Goal: Task Accomplishment & Management: Complete application form

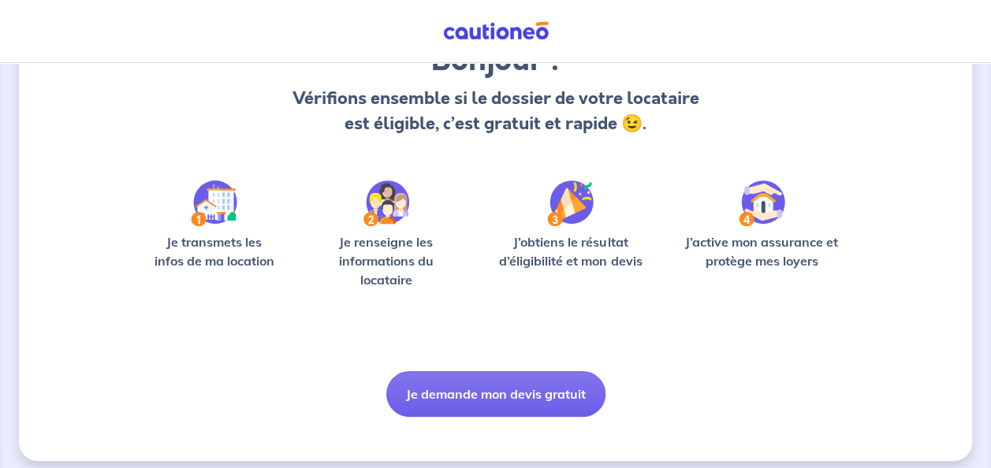
scroll to position [161, 0]
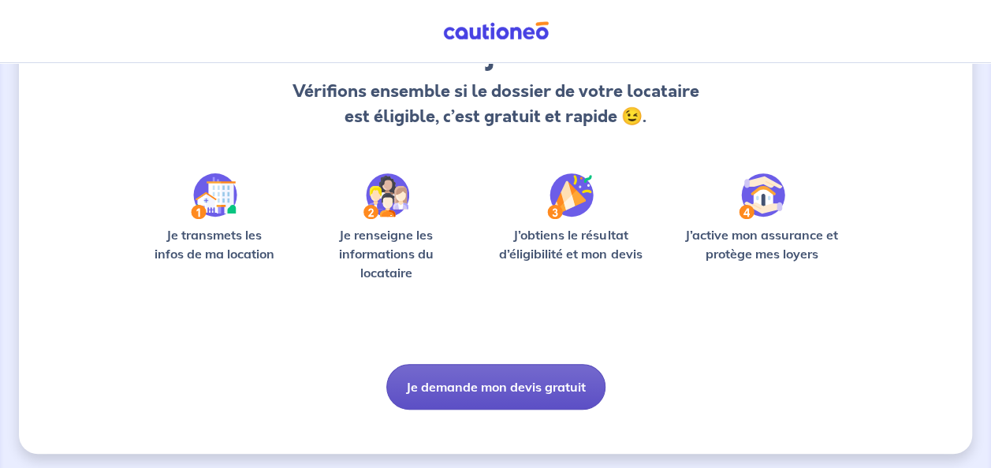
click at [541, 388] on button "Je demande mon devis gratuit" at bounding box center [495, 387] width 219 height 46
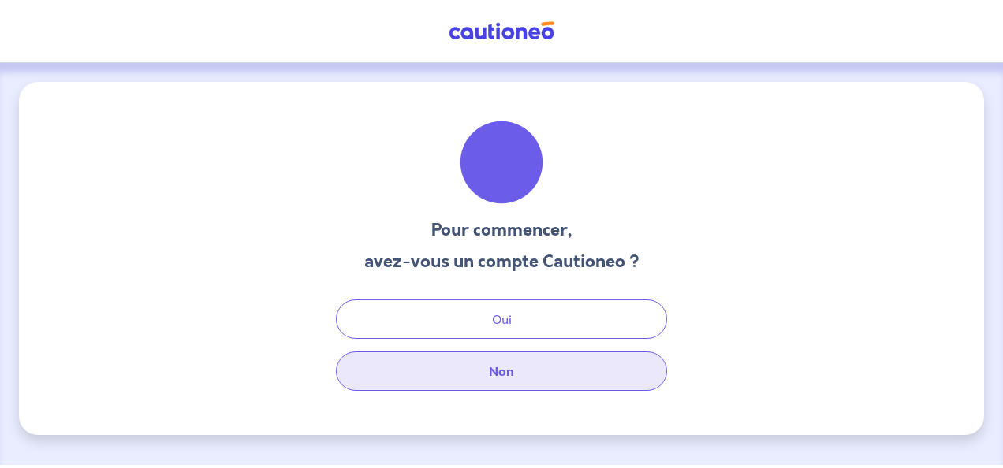
click at [486, 378] on button "Non" at bounding box center [501, 371] width 331 height 39
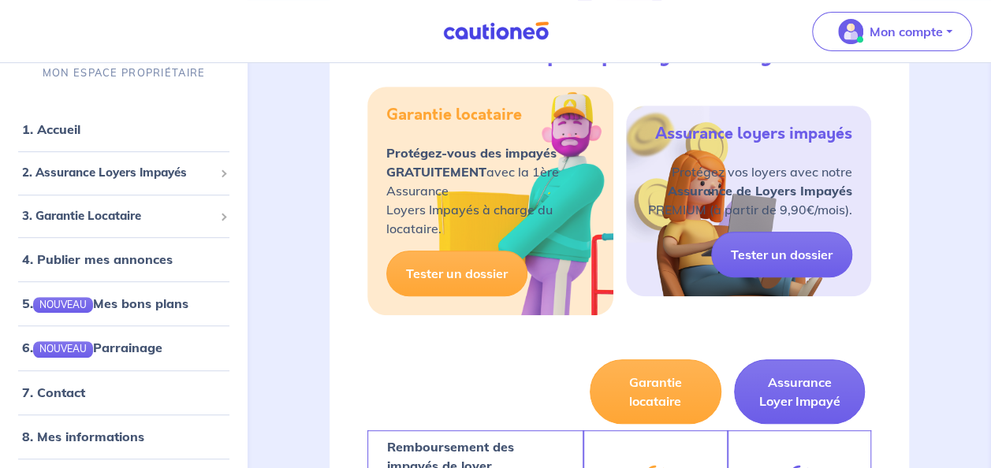
scroll to position [316, 0]
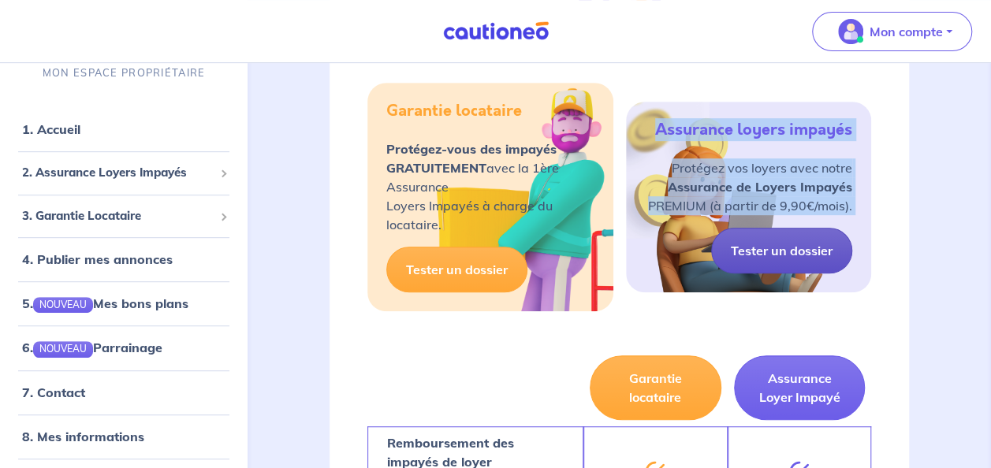
drag, startPoint x: 798, startPoint y: 244, endPoint x: 742, endPoint y: 251, distance: 56.4
click at [742, 251] on div "Garantie locataire Protégez-vous des impayés GRATUITEMENT avec la 1ère Assuranc…" at bounding box center [619, 197] width 504 height 229
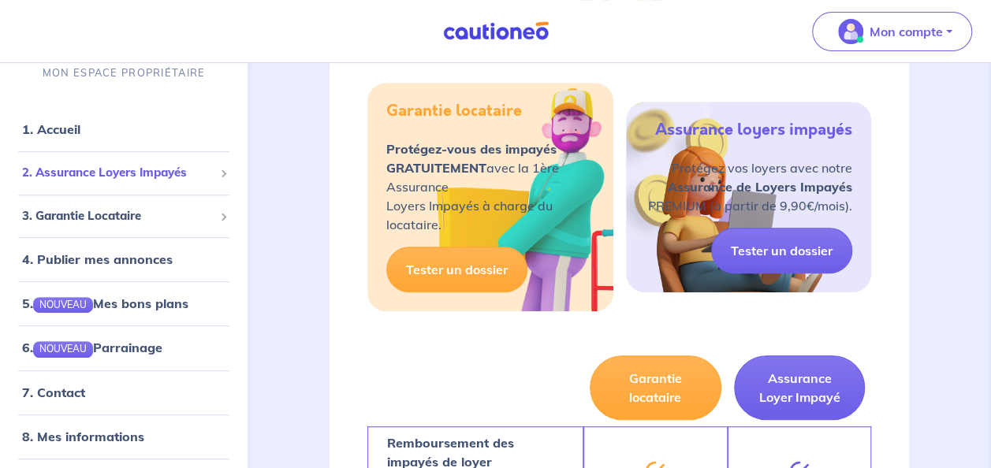
click at [155, 162] on div "2. Assurance Loyers Impayés" at bounding box center [123, 173] width 235 height 31
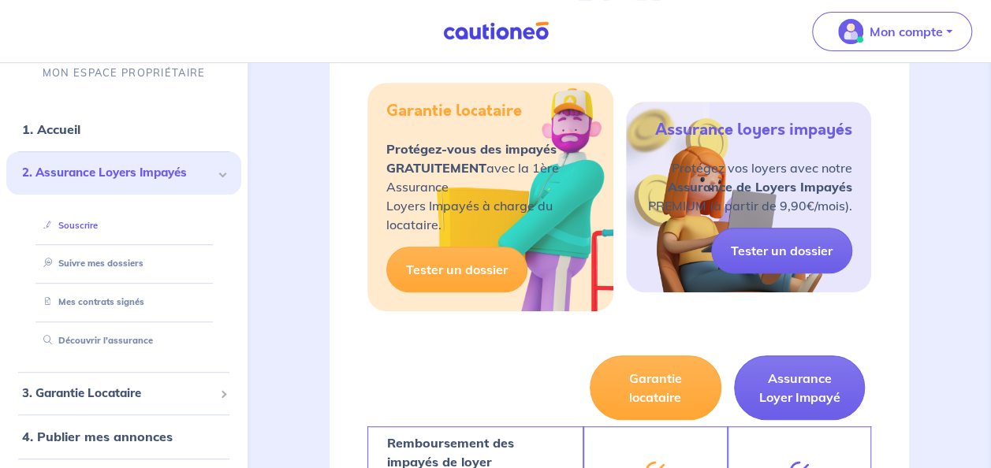
click at [84, 227] on link "Souscrire" at bounding box center [67, 225] width 61 height 11
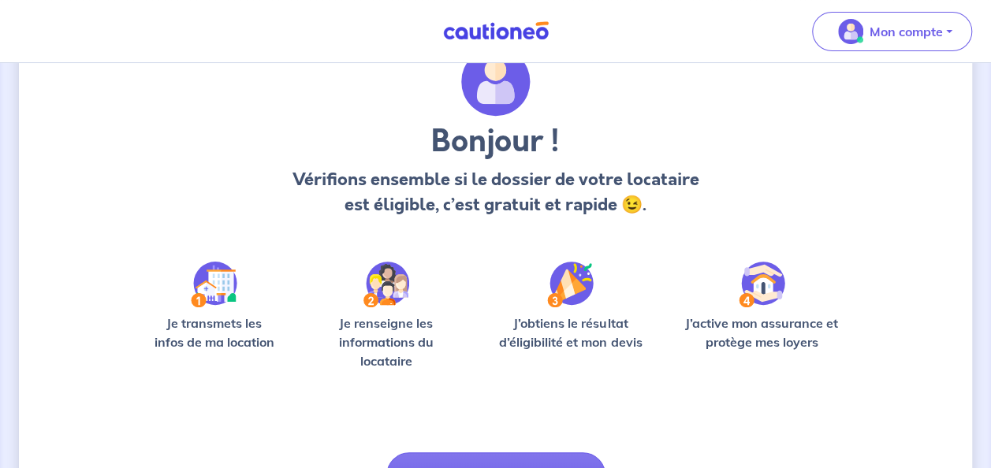
scroll to position [165, 0]
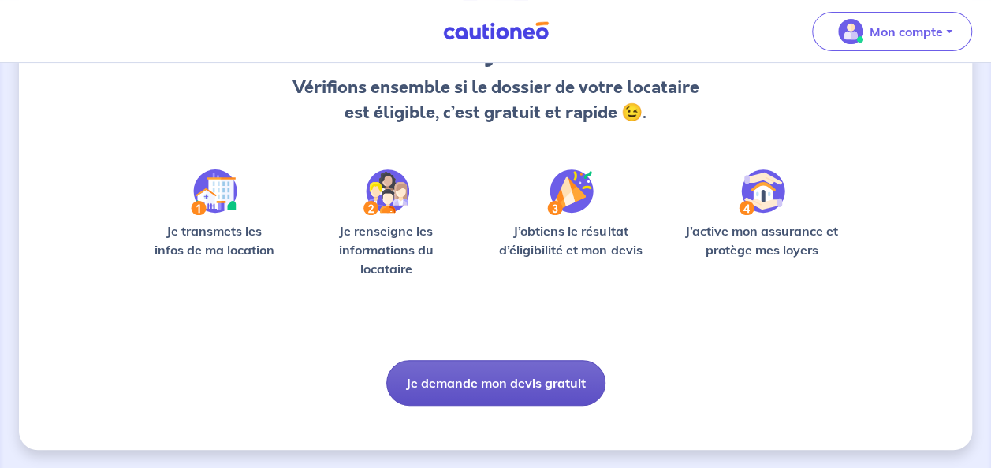
click at [556, 387] on button "Je demande mon devis gratuit" at bounding box center [495, 383] width 219 height 46
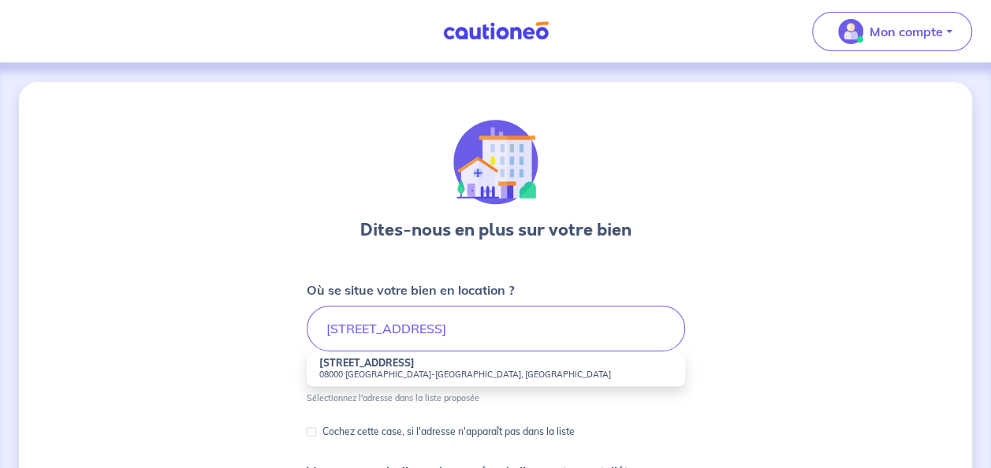
click at [560, 375] on small "08000 [GEOGRAPHIC_DATA]-[GEOGRAPHIC_DATA], [GEOGRAPHIC_DATA]" at bounding box center [495, 374] width 353 height 11
type input "[STREET_ADDRESS]"
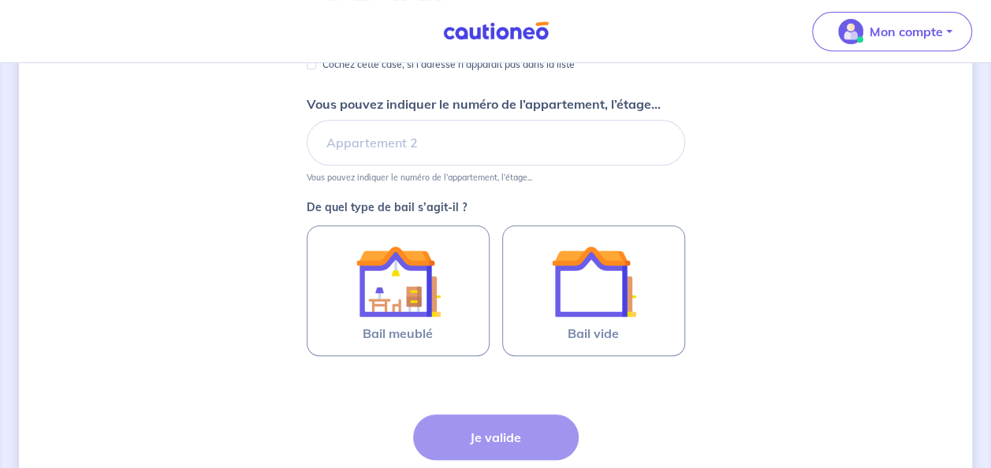
scroll to position [337, 0]
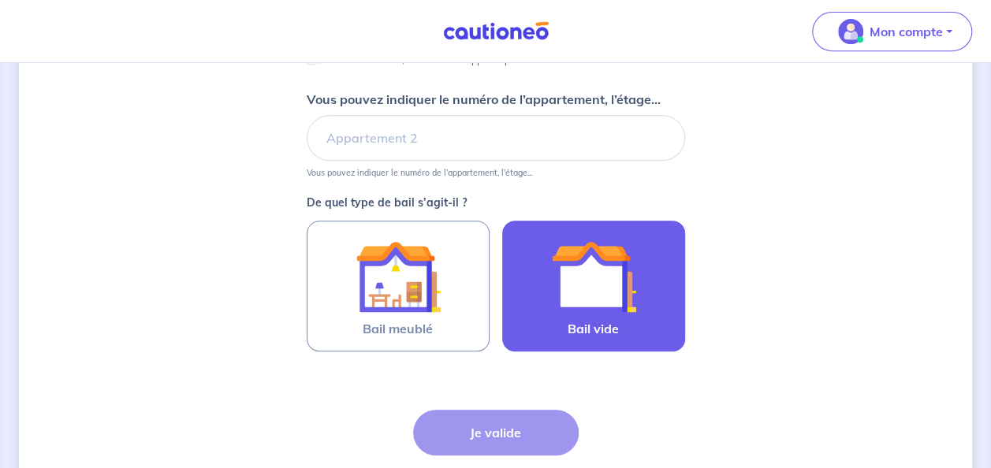
click at [580, 271] on img at bounding box center [593, 276] width 85 height 85
click at [0, 0] on input "Bail vide" at bounding box center [0, 0] width 0 height 0
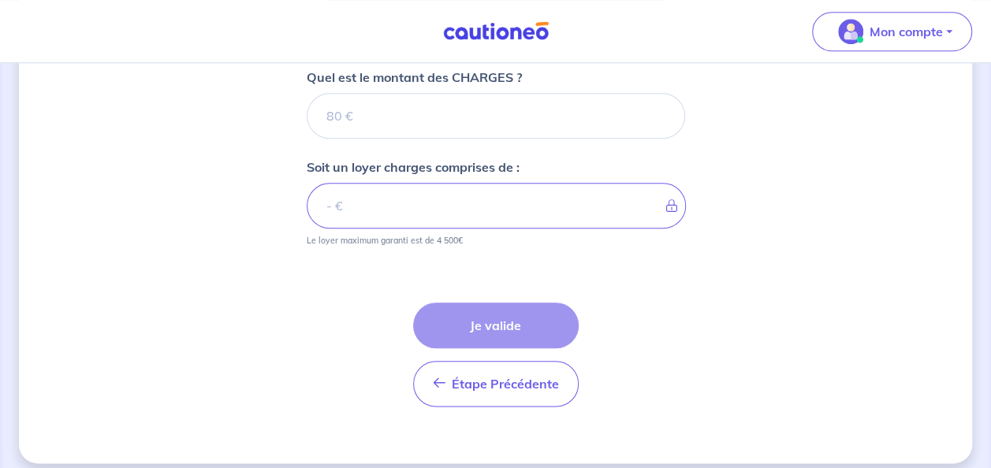
scroll to position [735, 0]
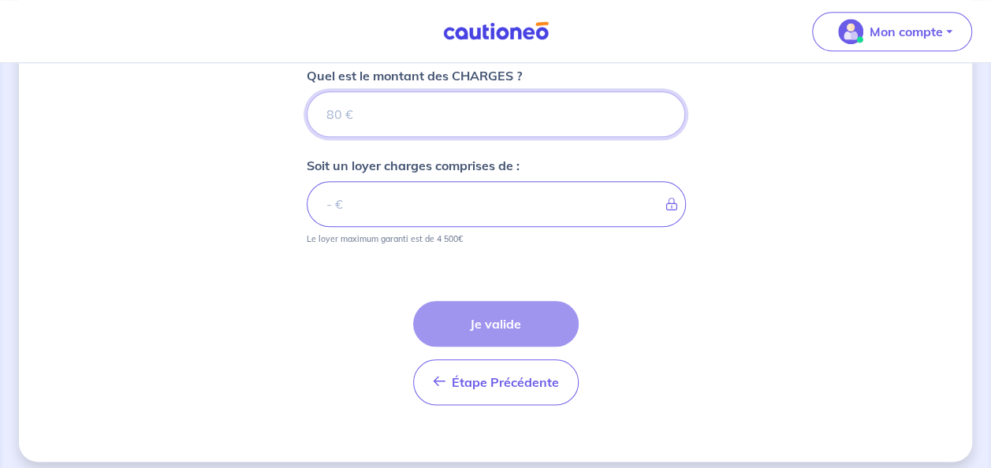
click at [569, 111] on input "Quel est le montant des CHARGES ?" at bounding box center [496, 114] width 378 height 46
type input "4"
click at [569, 111] on input "4" at bounding box center [496, 114] width 378 height 46
type input "40"
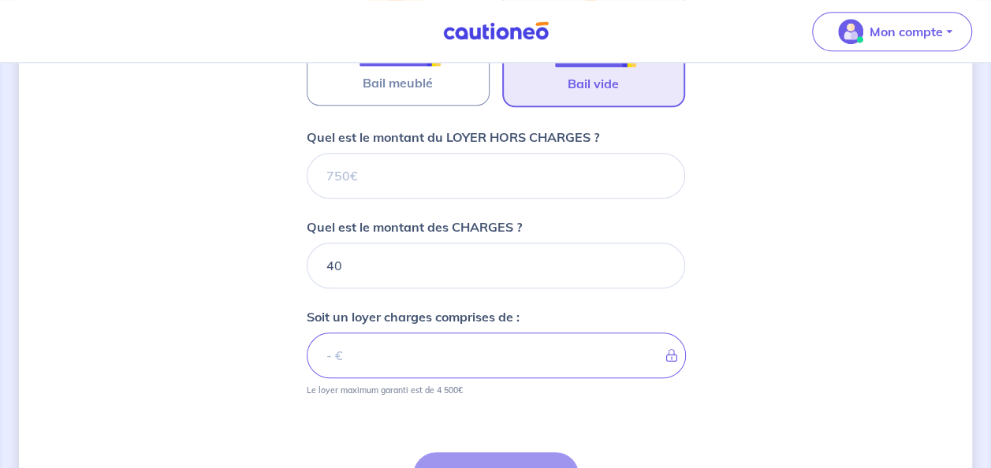
scroll to position [580, 0]
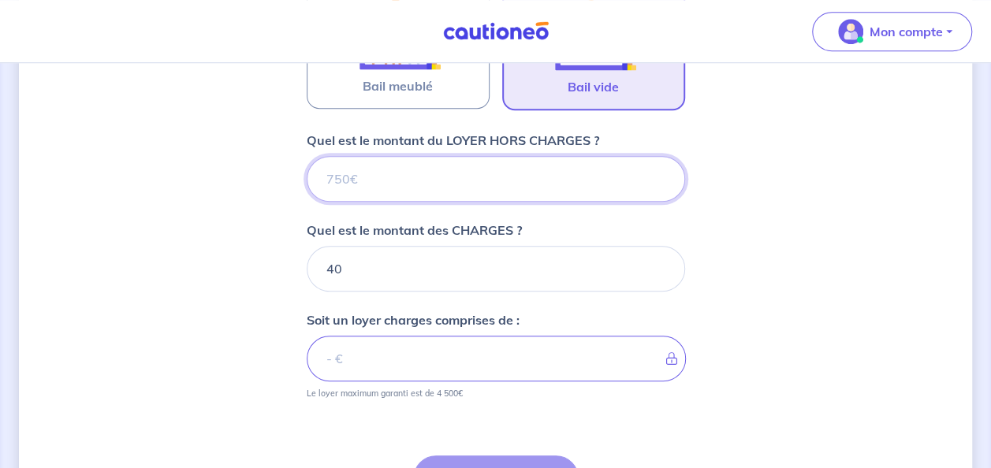
click at [577, 179] on input "Quel est le montant du LOYER HORS CHARGES ?" at bounding box center [496, 179] width 378 height 46
type input "8"
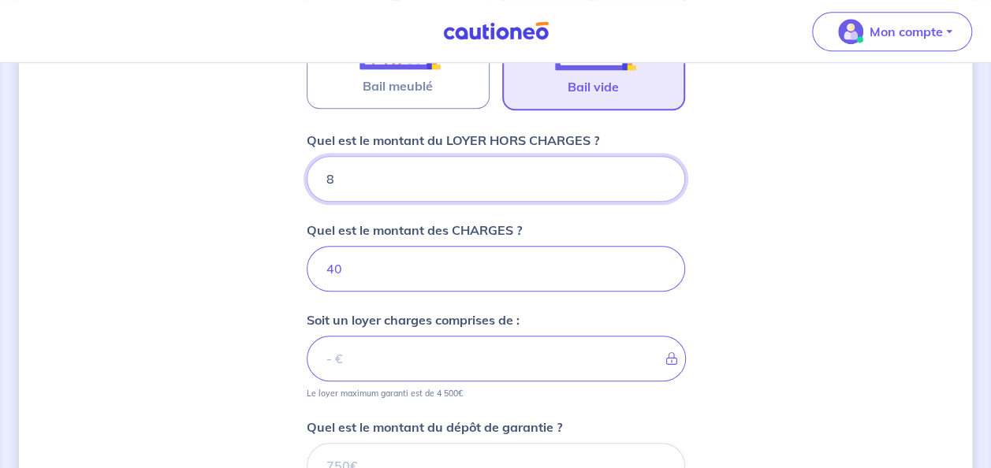
type input "48"
type input "800"
type input "840"
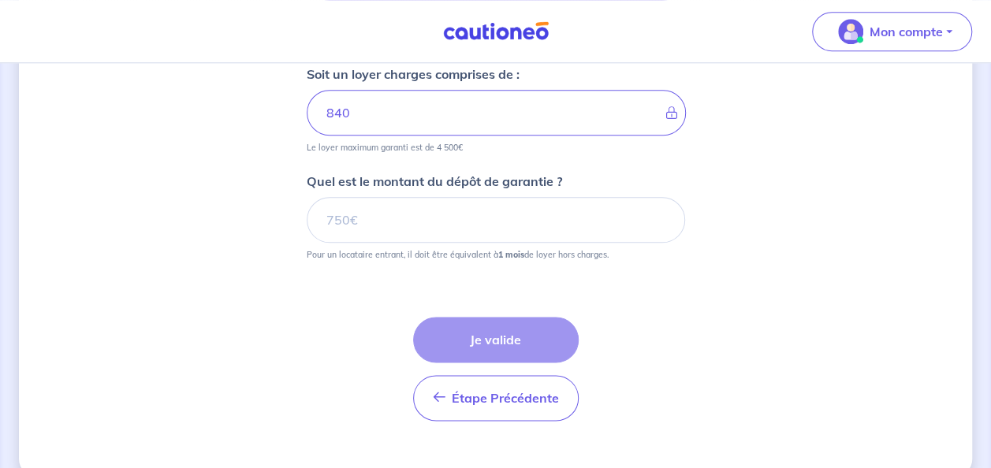
scroll to position [850, 0]
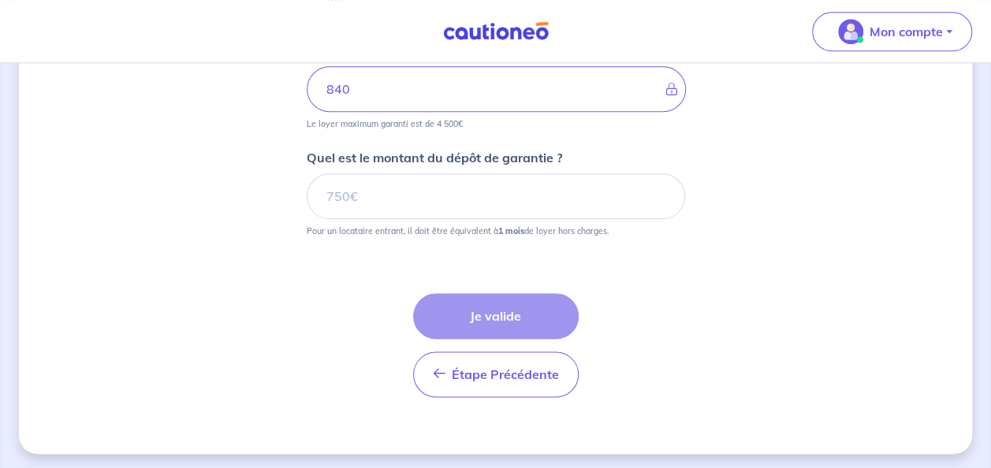
type input "800"
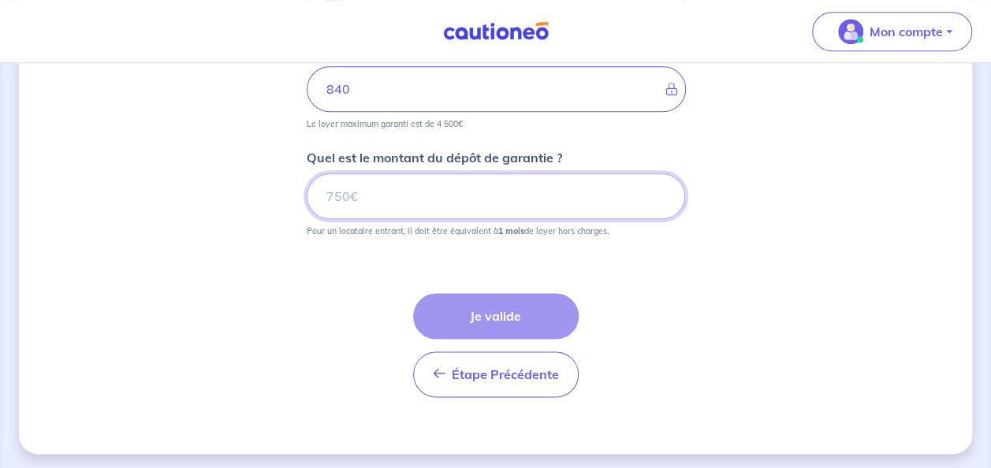
click at [435, 194] on input "Quel est le montant du dépôt de garantie ?" at bounding box center [496, 196] width 378 height 46
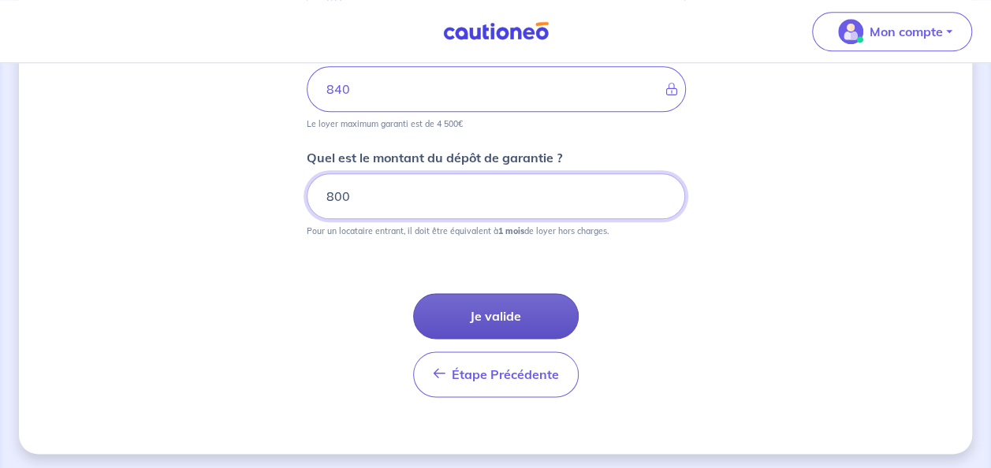
type input "800"
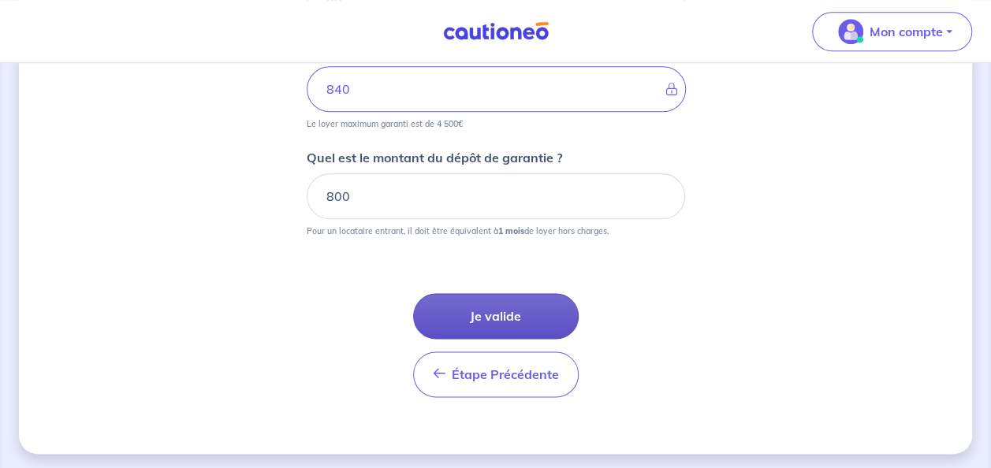
click at [497, 319] on button "Je valide" at bounding box center [496, 316] width 166 height 46
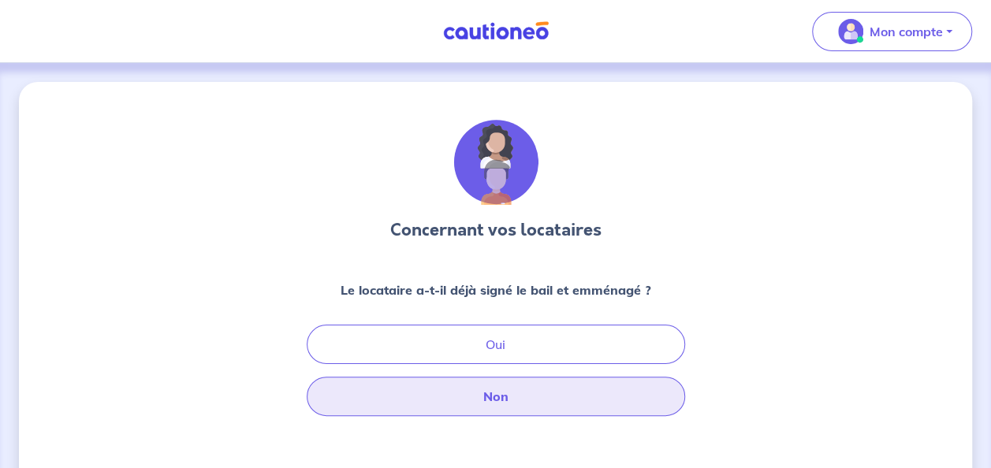
click at [497, 401] on button "Non" at bounding box center [496, 396] width 378 height 39
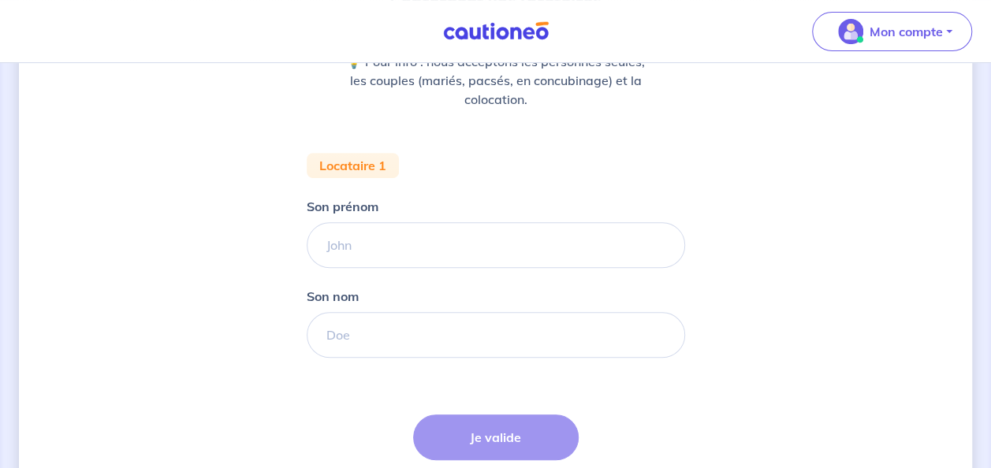
scroll to position [221, 0]
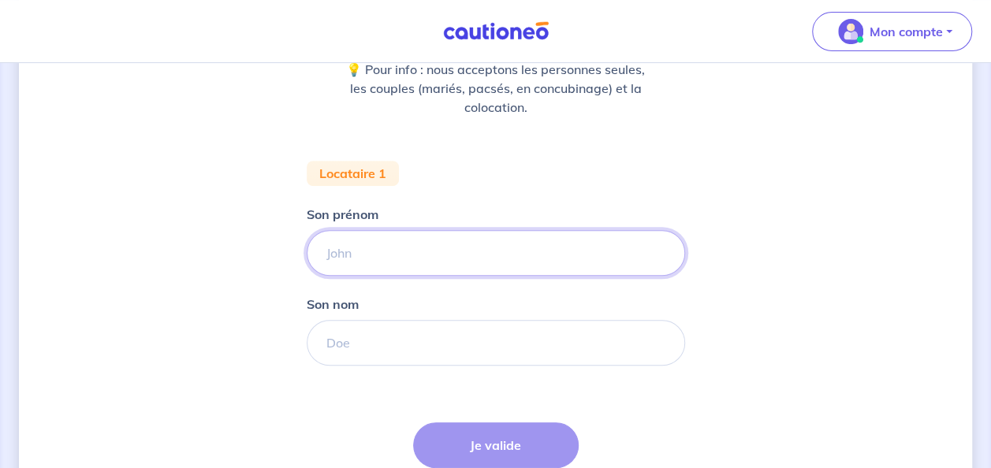
click at [555, 246] on input "Son prénom" at bounding box center [496, 253] width 378 height 46
type input "j"
type input "H"
type input "JONATHAN"
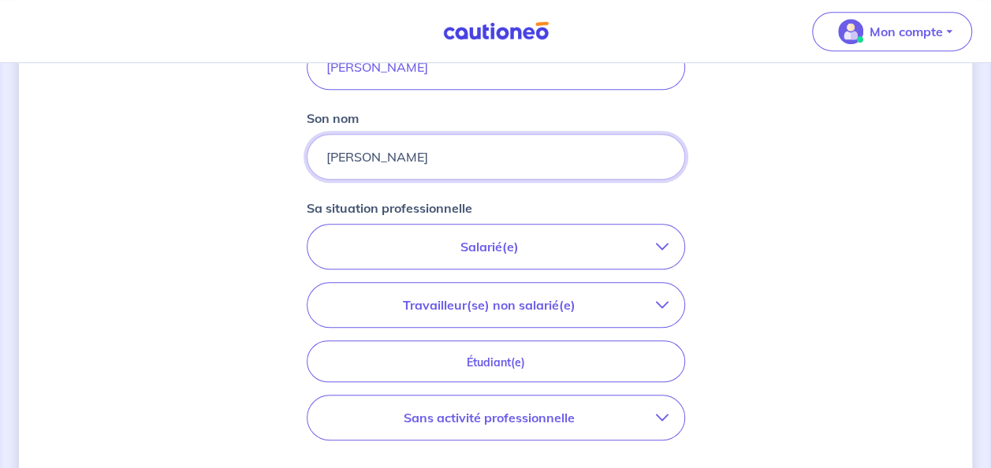
scroll to position [410, 0]
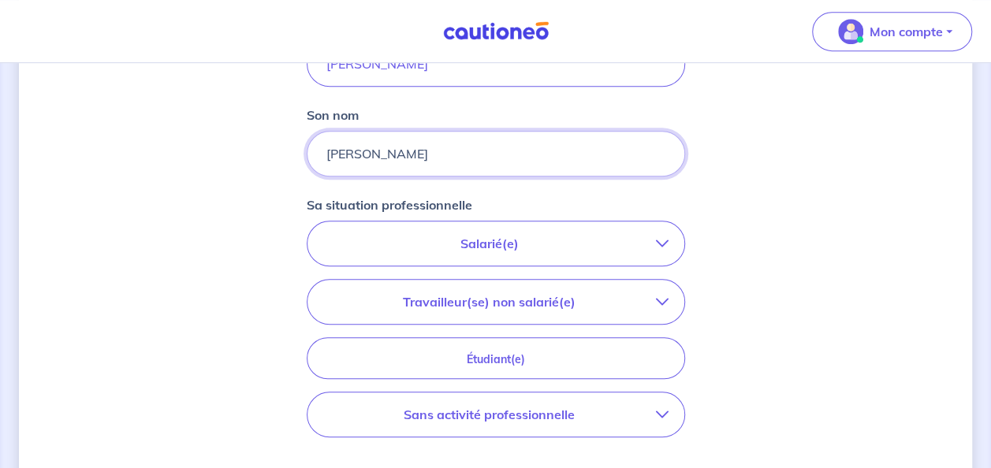
type input "GUILLAUME"
click at [523, 249] on p "Salarié(e)" at bounding box center [489, 243] width 333 height 19
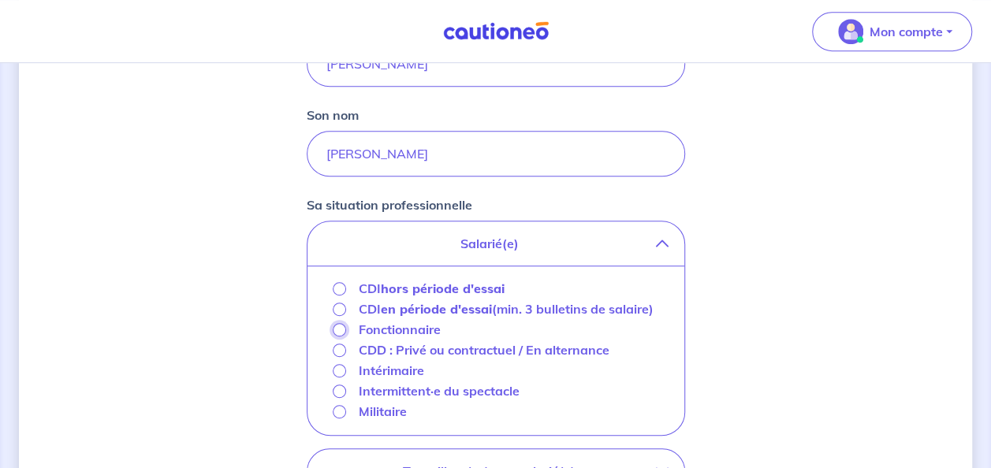
click at [339, 330] on input "Fonctionnaire" at bounding box center [339, 329] width 13 height 13
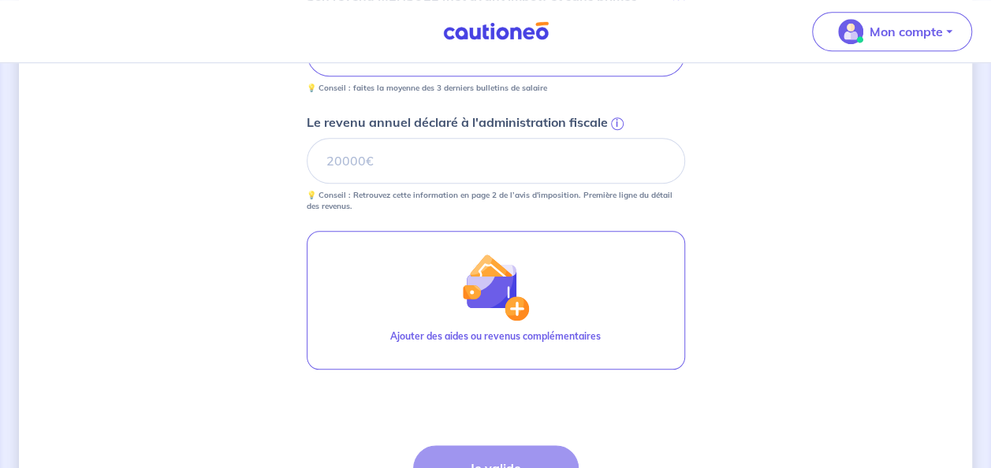
scroll to position [626, 0]
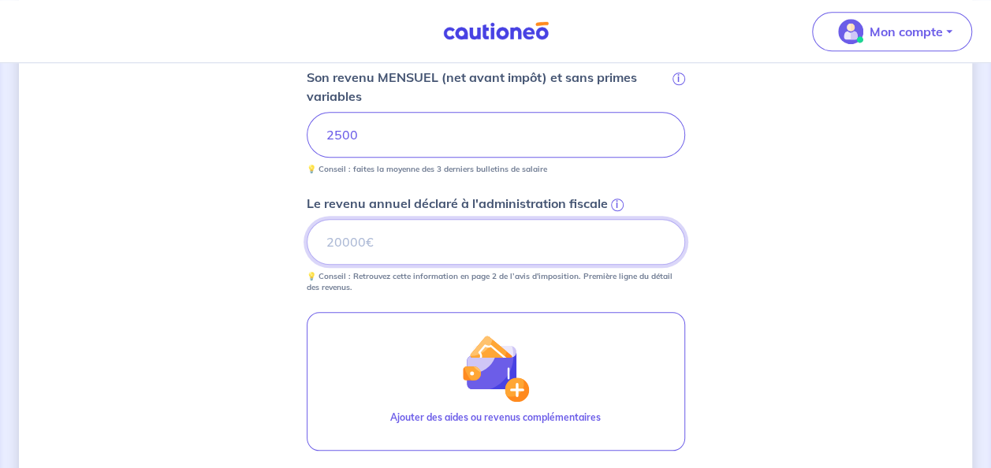
click at [641, 244] on input "Le revenu annuel déclaré à l'administration fiscale i" at bounding box center [496, 242] width 378 height 46
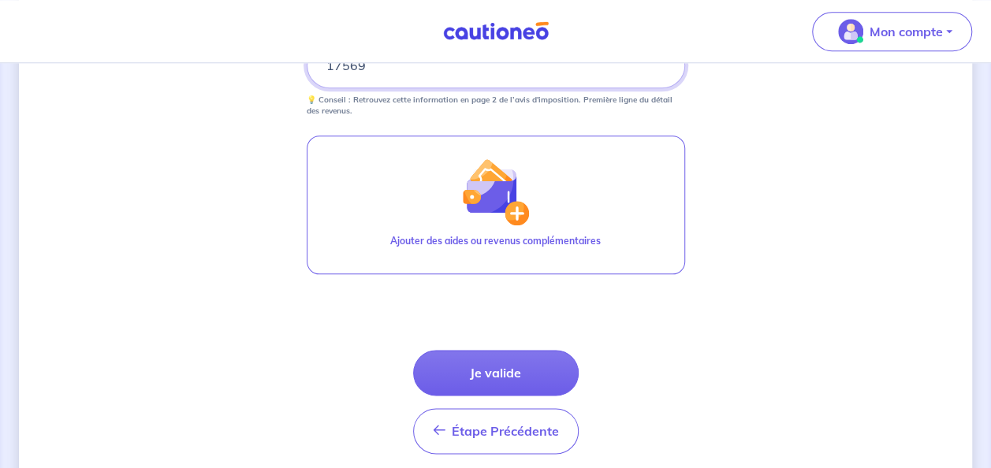
scroll to position [860, 0]
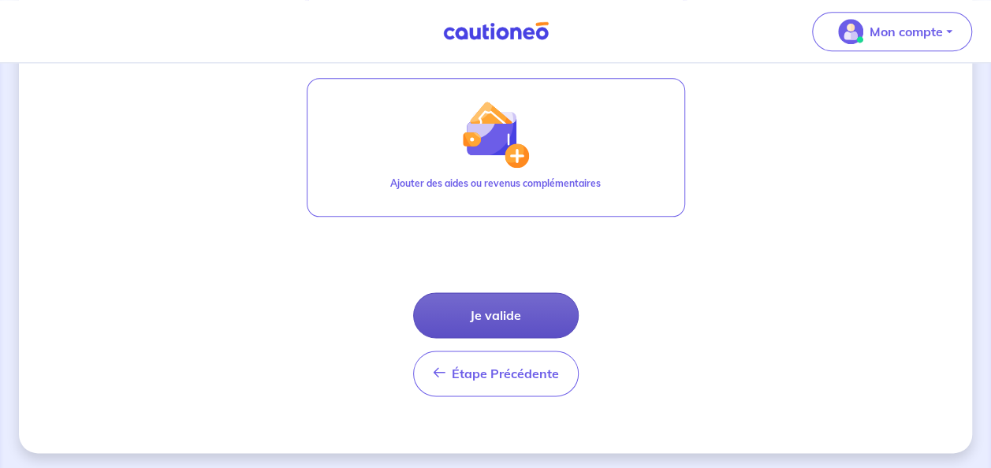
type input "17569"
click at [519, 312] on button "Je valide" at bounding box center [496, 315] width 166 height 46
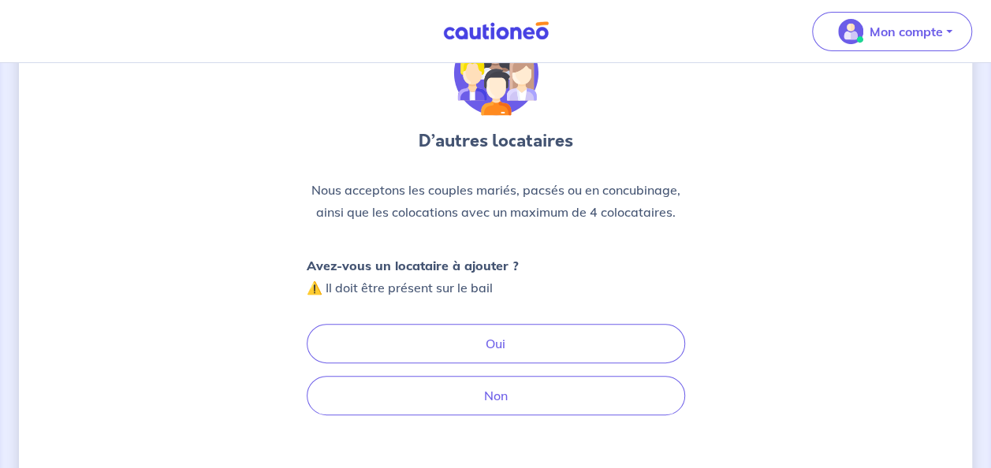
scroll to position [96, 0]
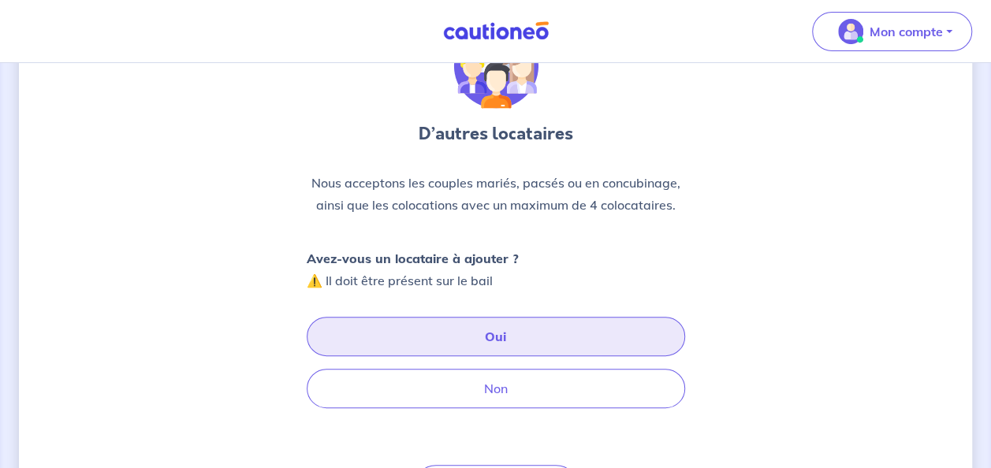
click at [507, 341] on button "Oui" at bounding box center [496, 336] width 378 height 39
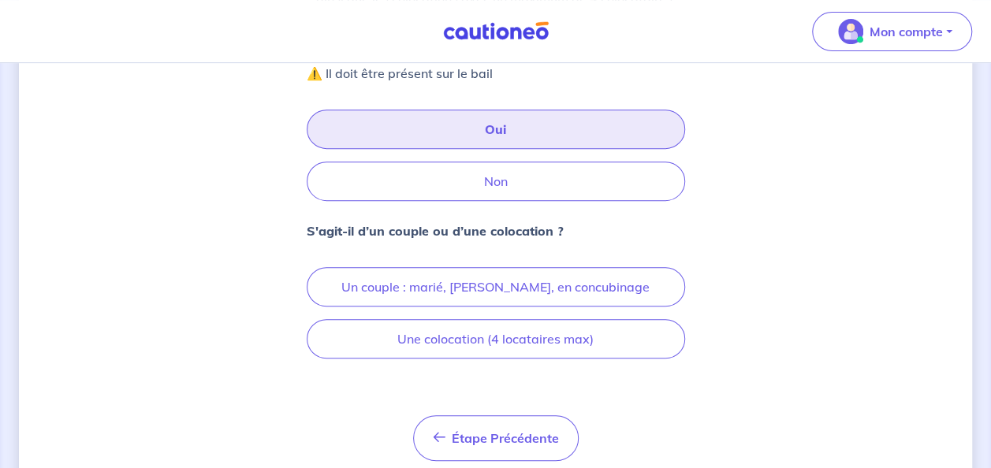
scroll to position [307, 0]
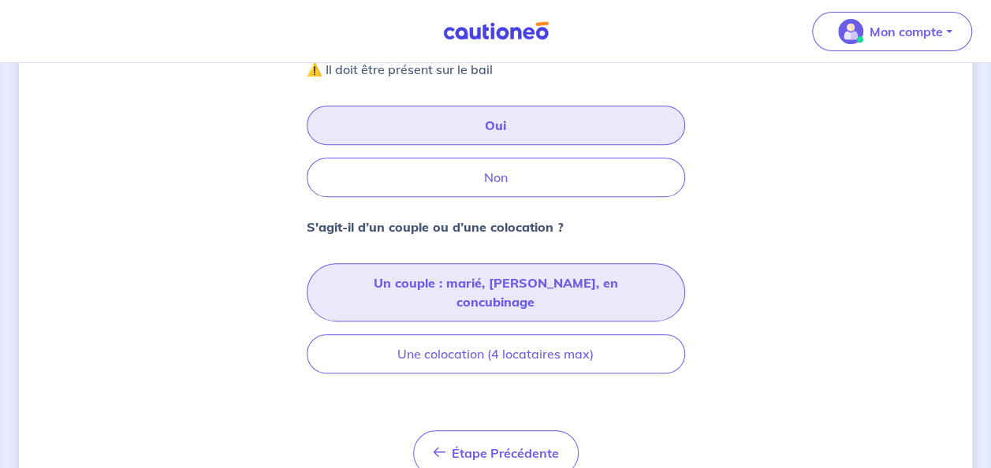
click at [560, 277] on button "Un couple : marié, pacsé, en concubinage" at bounding box center [496, 292] width 378 height 58
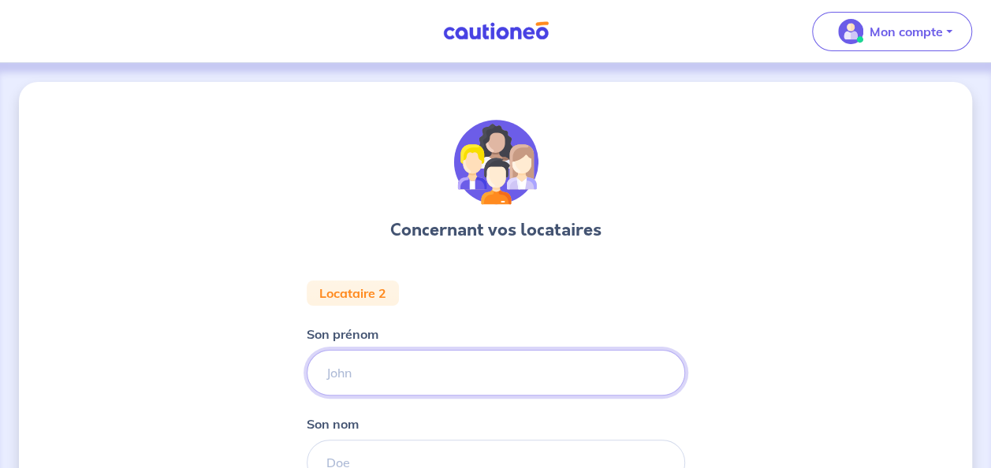
click at [470, 371] on input "Son prénom" at bounding box center [496, 373] width 378 height 46
type input "NASTASIA"
click at [446, 452] on input "Son nom" at bounding box center [496, 463] width 378 height 46
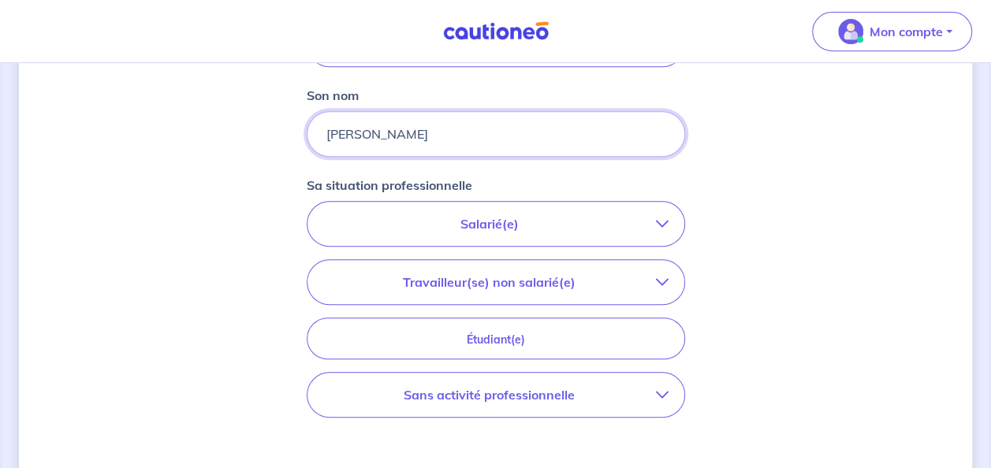
scroll to position [330, 0]
type input "DUMAS"
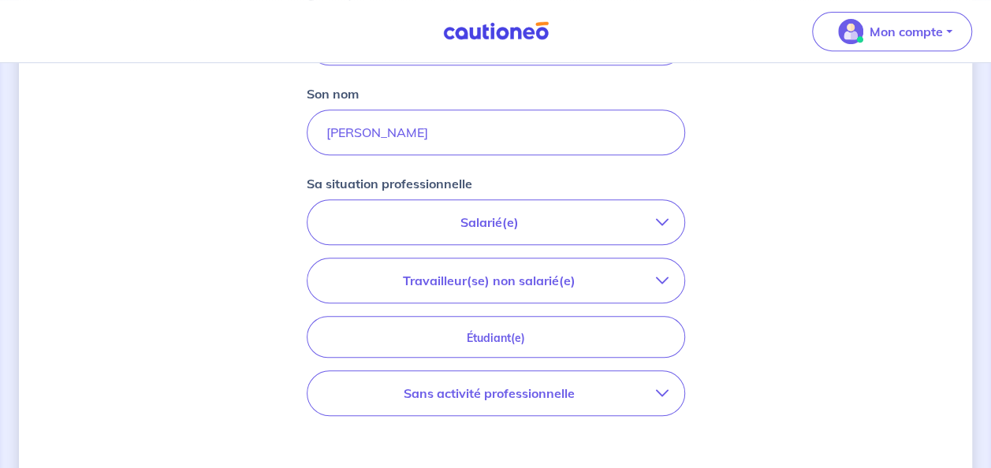
click at [601, 386] on p "Sans activité professionnelle" at bounding box center [489, 393] width 333 height 19
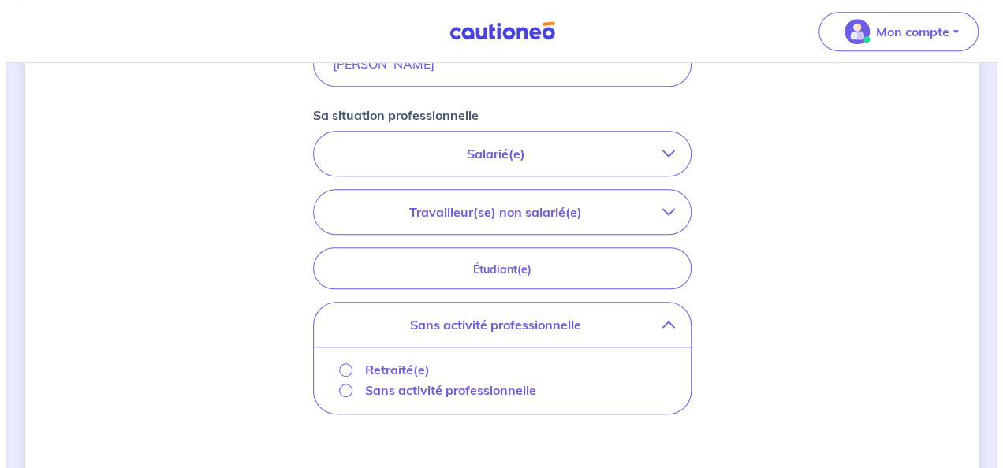
scroll to position [446, 0]
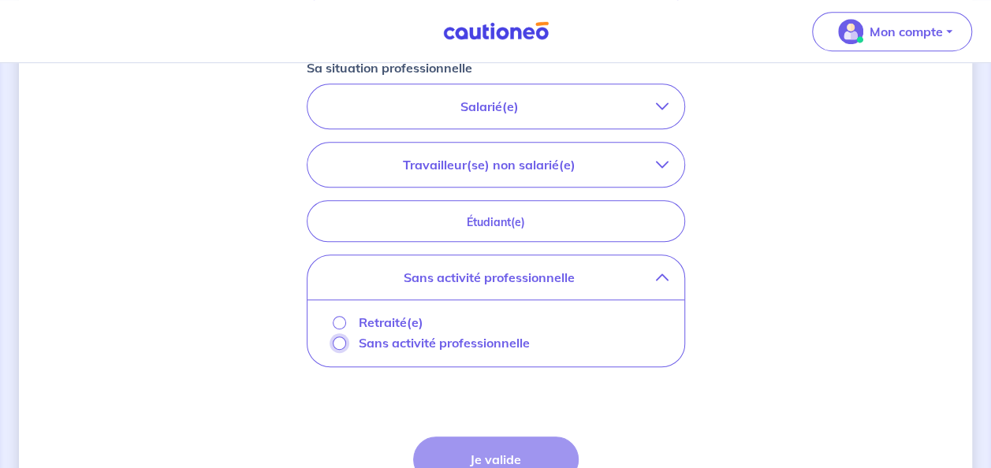
click at [335, 341] on input "Sans activité professionnelle" at bounding box center [339, 343] width 13 height 13
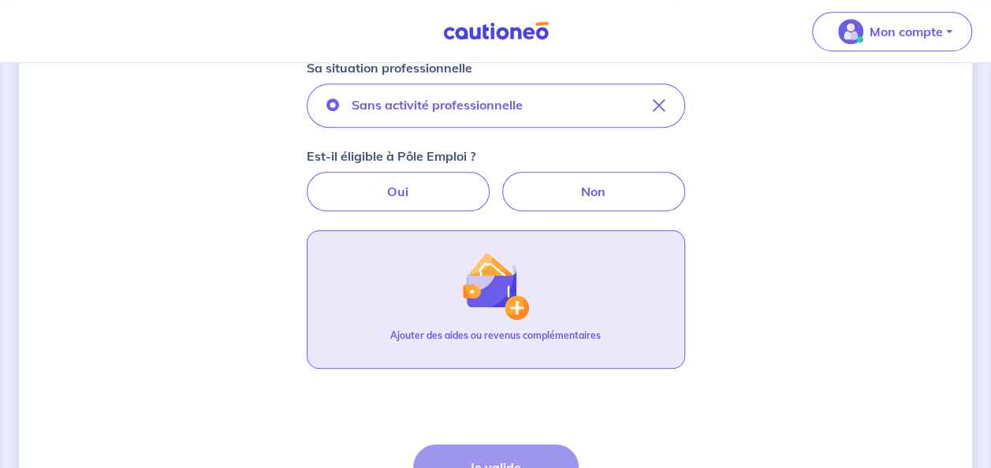
click at [524, 303] on img "button" at bounding box center [495, 286] width 68 height 68
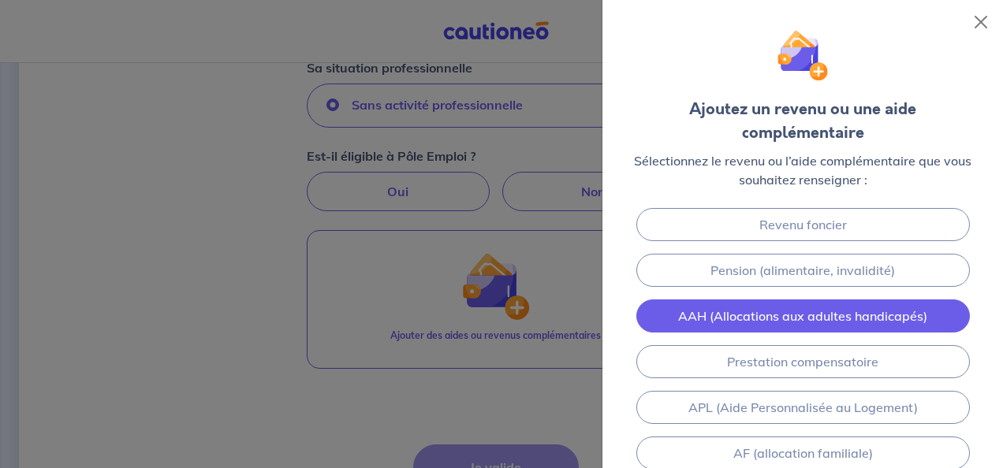
click at [862, 314] on link "AAH (Allocations aux adultes handicapés)" at bounding box center [802, 316] width 333 height 33
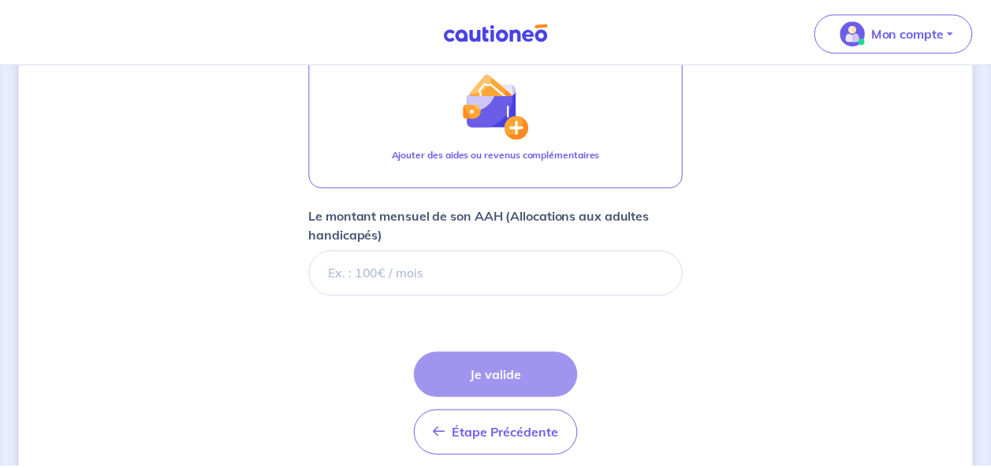
scroll to position [688, 0]
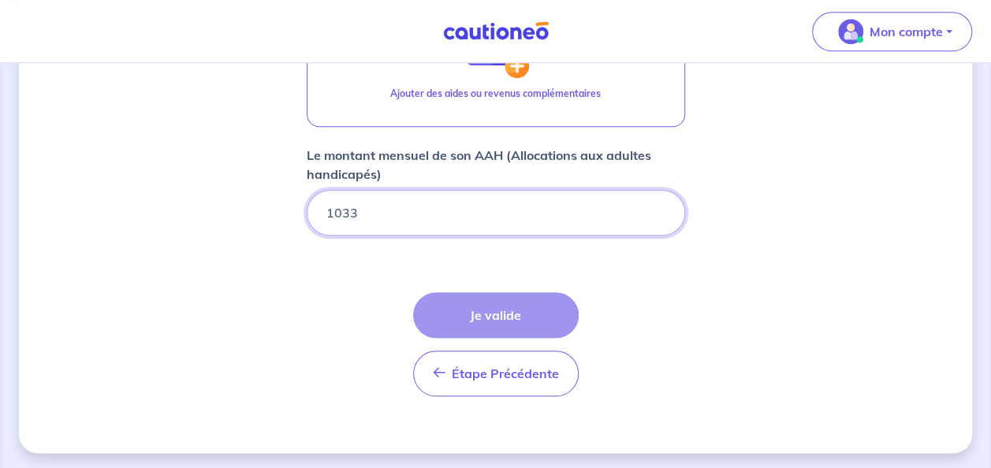
type input "1033"
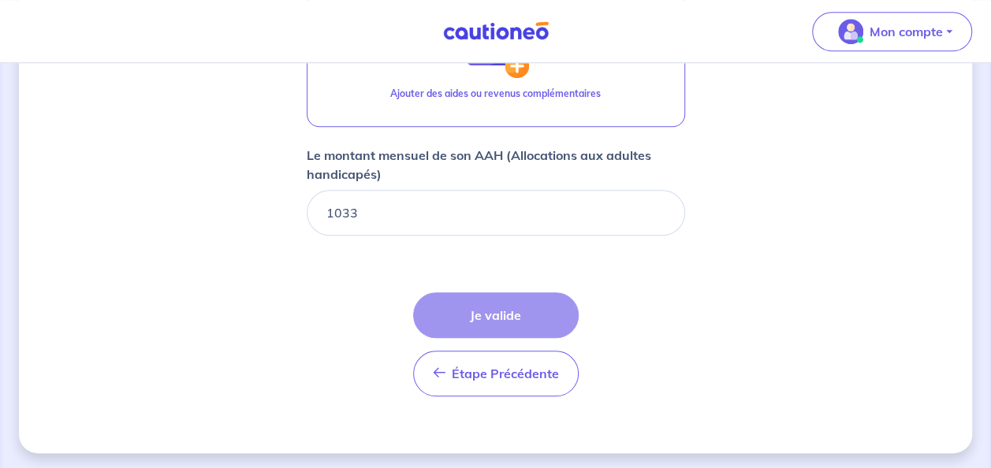
click at [517, 310] on div "Étape Précédente Précédent Je valide Je valide" at bounding box center [496, 344] width 166 height 104
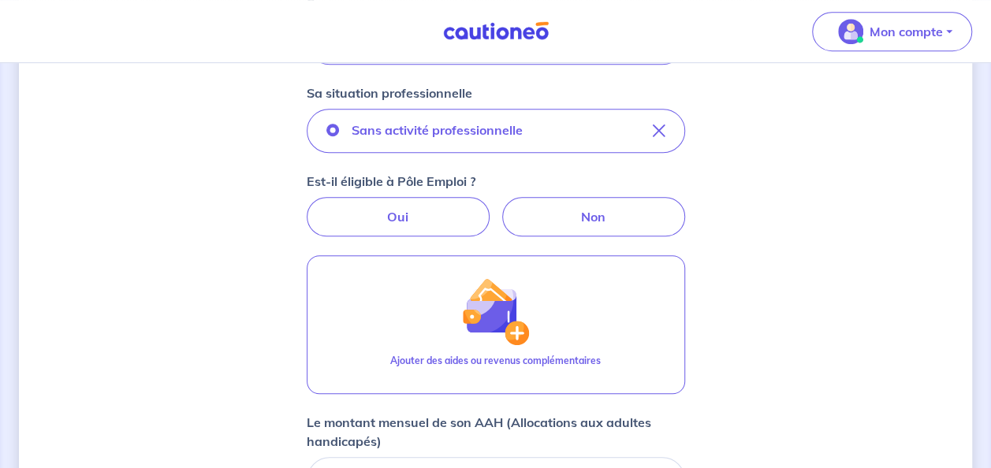
scroll to position [378, 0]
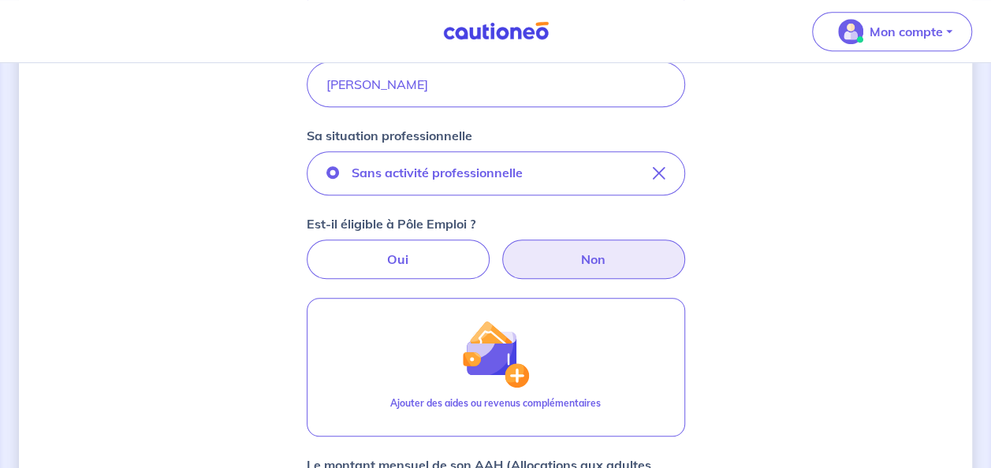
click at [616, 259] on label "Non" at bounding box center [593, 259] width 183 height 39
click at [501, 250] on input "Non" at bounding box center [495, 245] width 10 height 10
radio input "true"
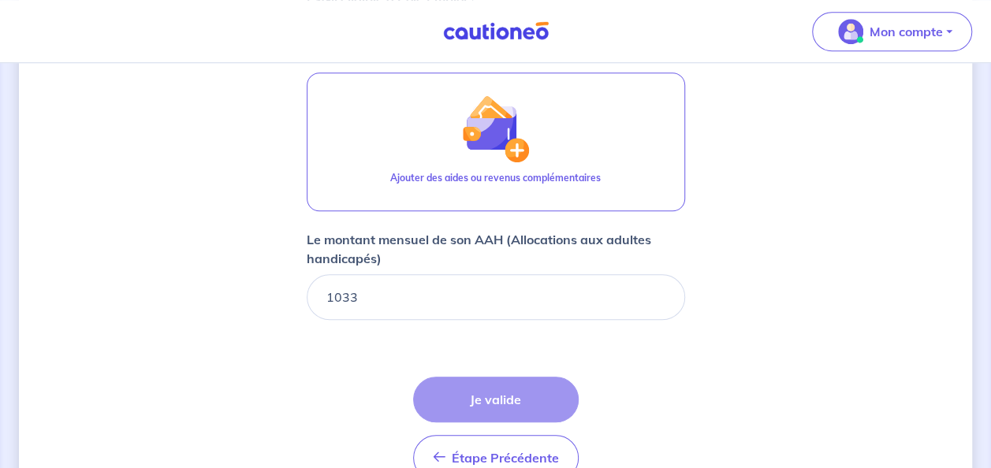
scroll to position [661, 0]
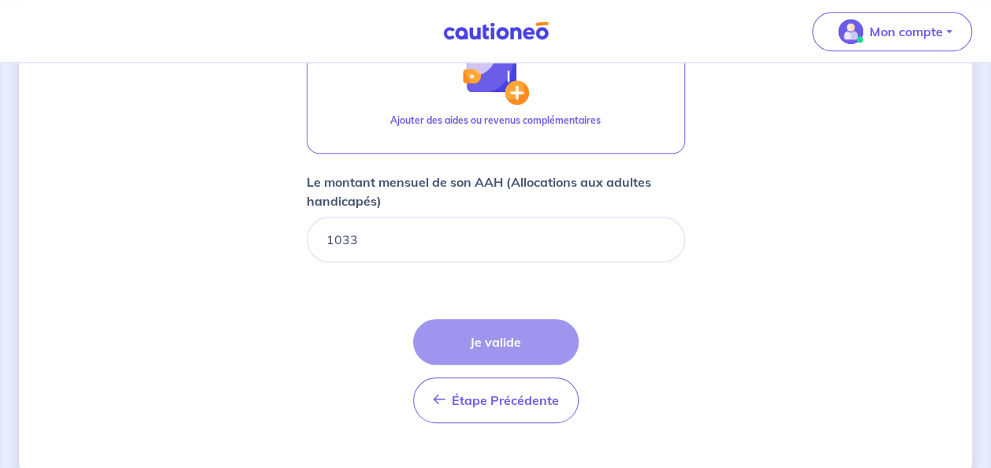
click at [531, 329] on div "Étape Précédente Précédent Je valide Je valide" at bounding box center [496, 371] width 166 height 104
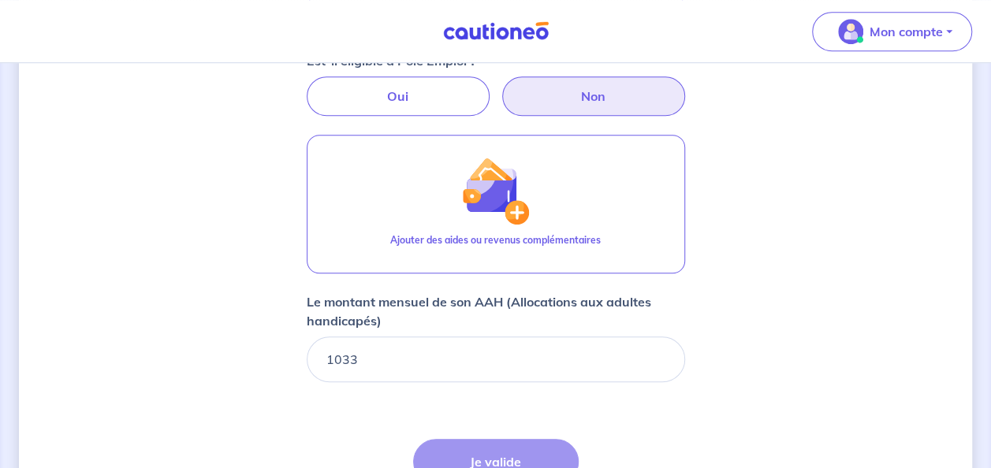
scroll to position [556, 0]
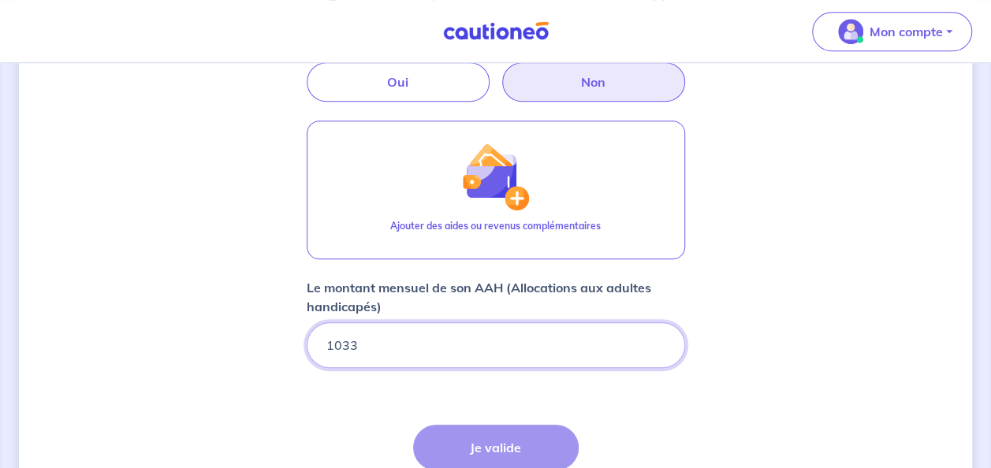
click at [536, 342] on input "1033" at bounding box center [496, 345] width 378 height 46
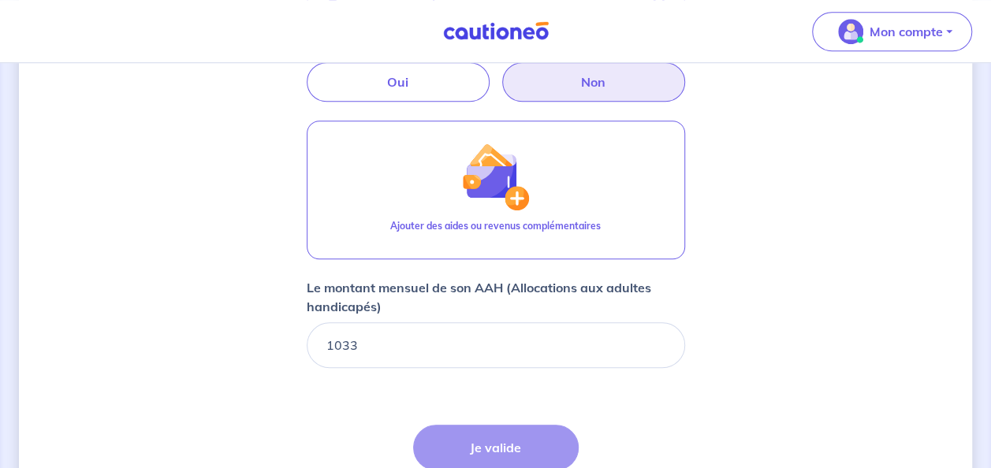
click at [520, 431] on div "Étape Précédente Précédent Je valide Je valide" at bounding box center [496, 477] width 166 height 104
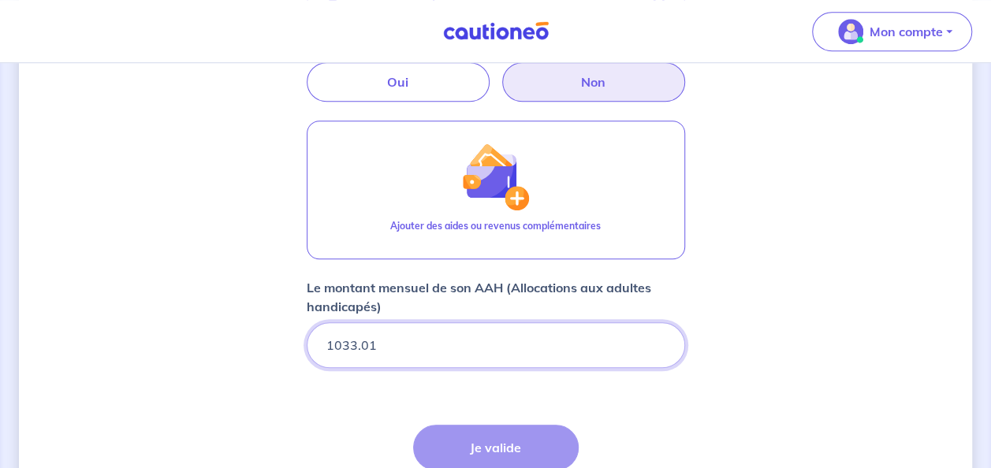
click at [660, 337] on input "1033.01" at bounding box center [496, 345] width 378 height 46
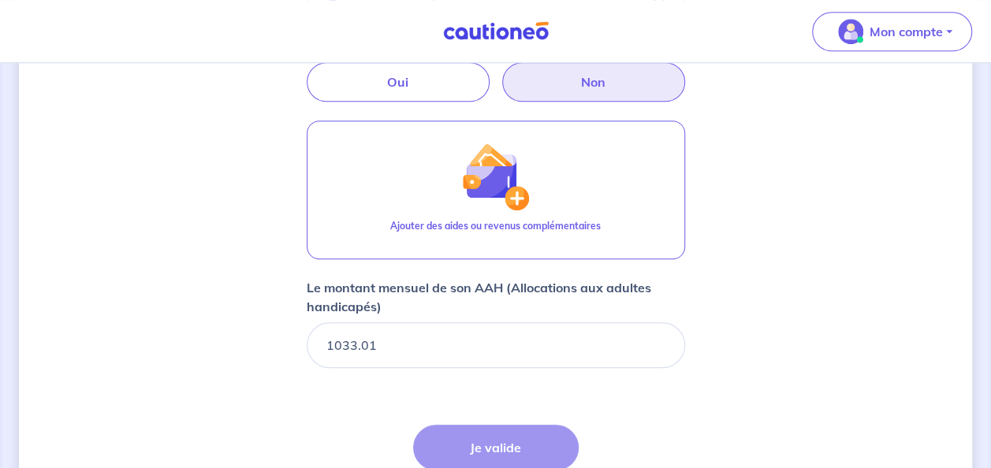
click at [509, 444] on div "Étape Précédente Précédent Je valide Je valide" at bounding box center [496, 477] width 166 height 104
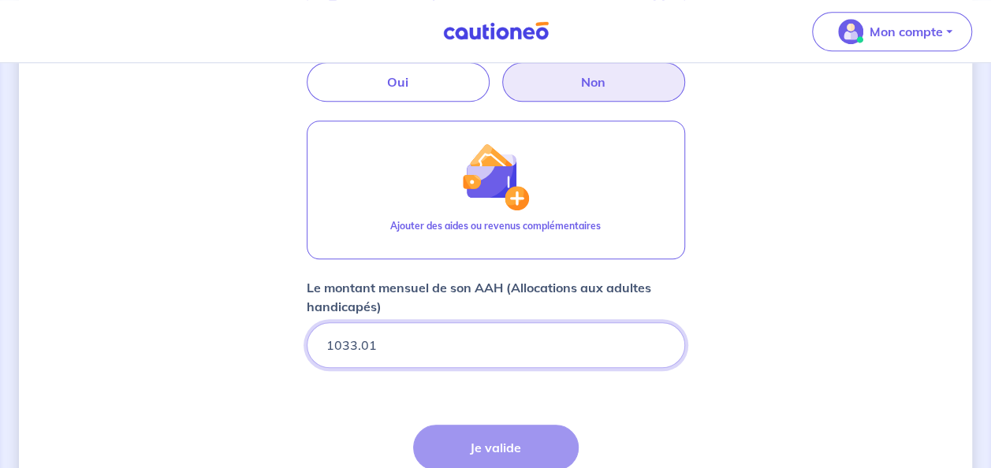
click at [505, 344] on input "1033.01" at bounding box center [496, 345] width 378 height 46
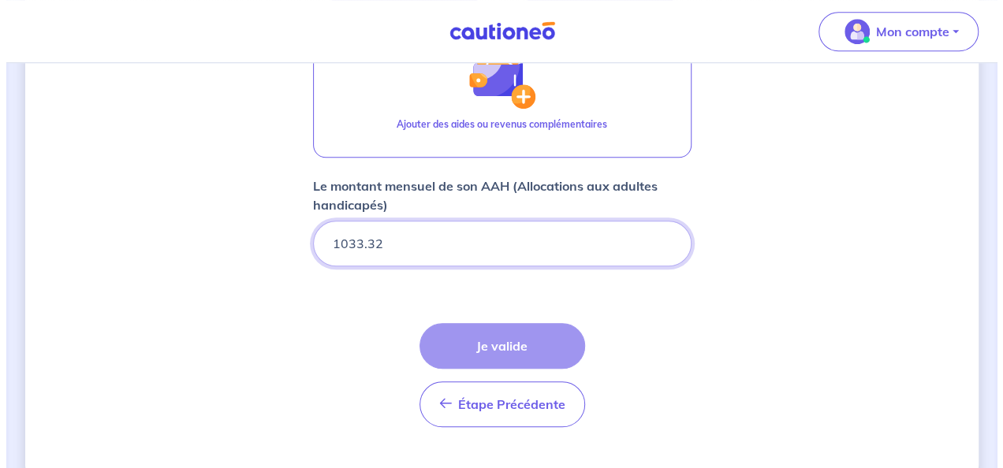
scroll to position [673, 0]
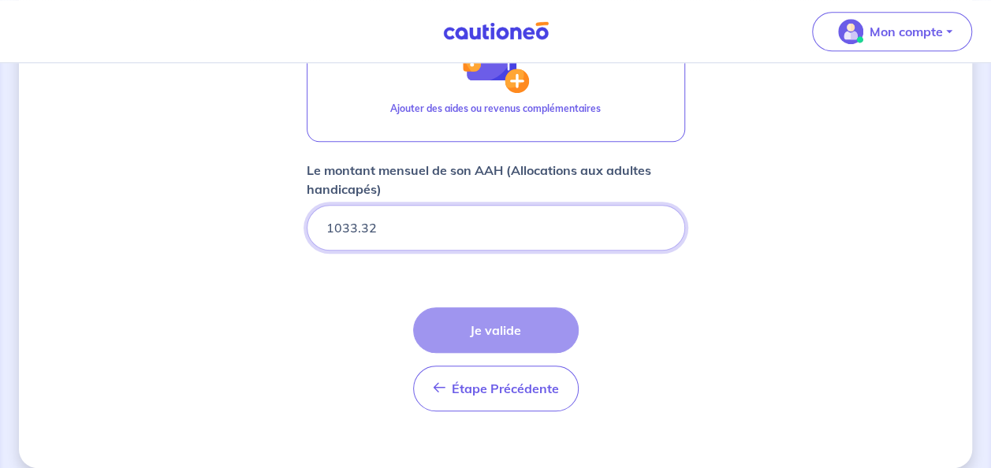
type input "1033.32"
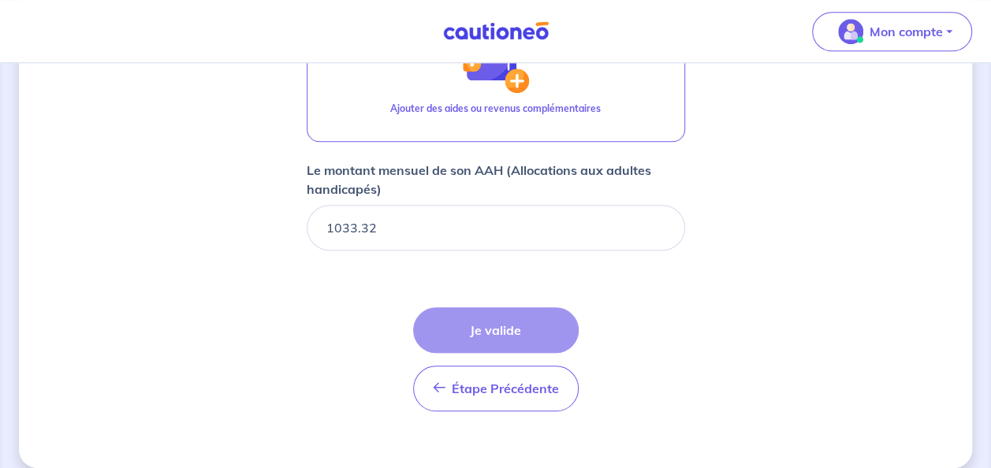
click at [454, 321] on div "Étape Précédente Précédent Je valide Je valide" at bounding box center [496, 359] width 166 height 104
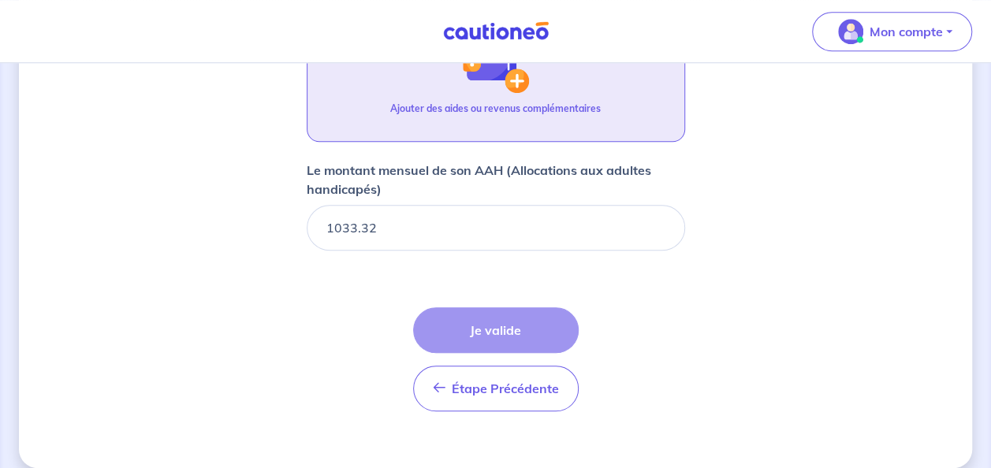
click at [525, 74] on img "button" at bounding box center [495, 59] width 68 height 68
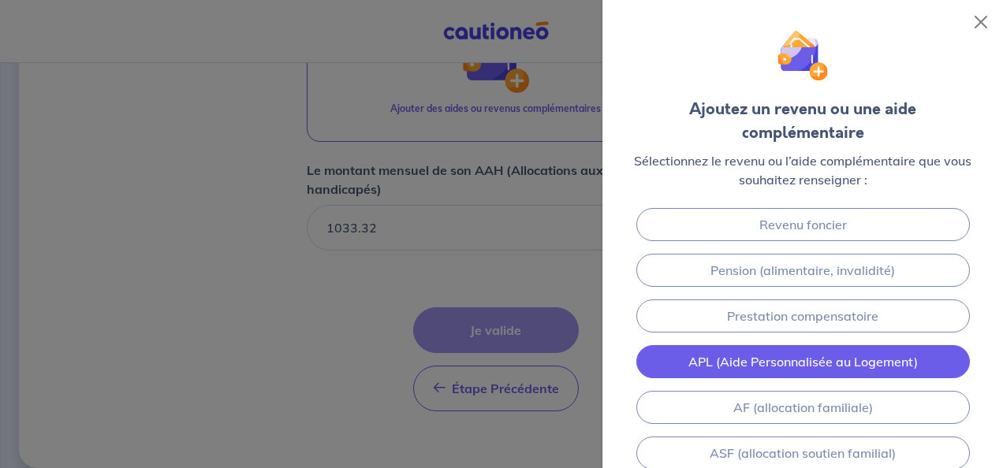
click at [859, 355] on link "APL (Aide Personnalisée au Logement)" at bounding box center [802, 361] width 333 height 33
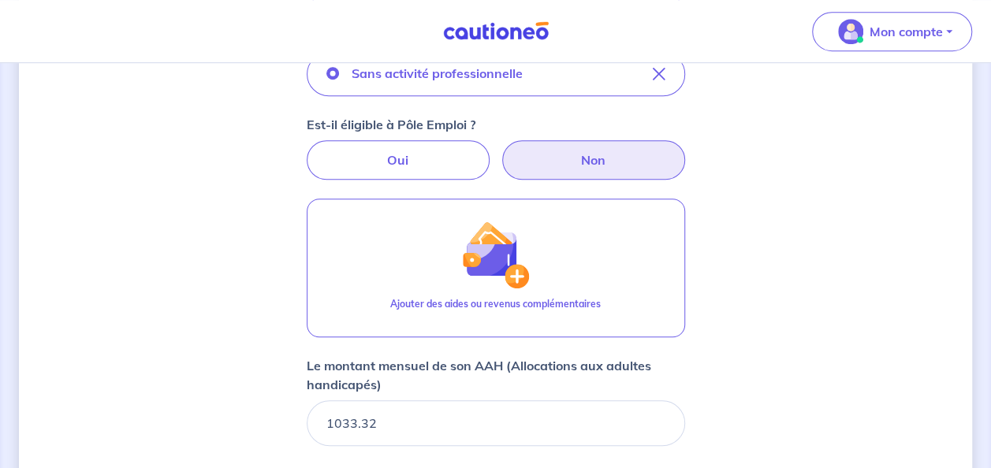
scroll to position [333, 0]
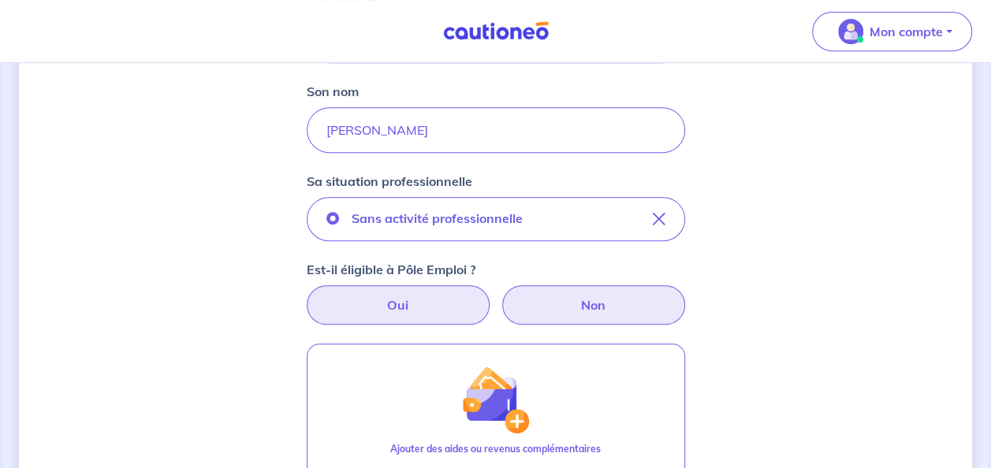
type input "136"
click at [407, 306] on label "Oui" at bounding box center [398, 304] width 183 height 39
click at [490, 296] on input "Oui" at bounding box center [495, 290] width 10 height 10
radio input "true"
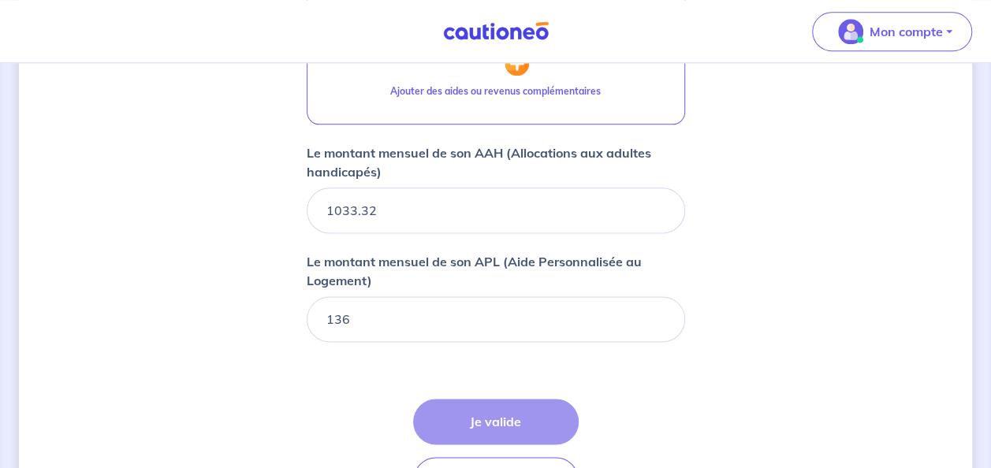
scroll to position [967, 0]
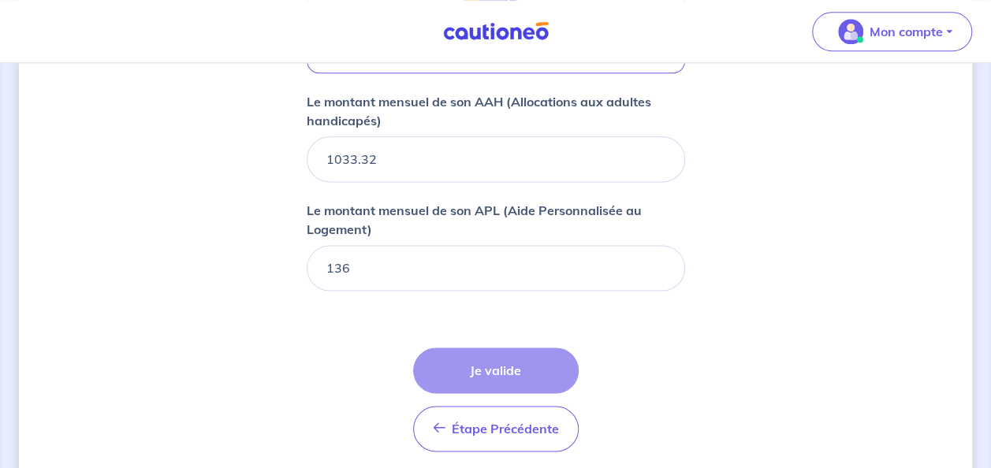
click at [553, 375] on div "Étape Précédente Précédent Je valide Je valide" at bounding box center [496, 400] width 166 height 104
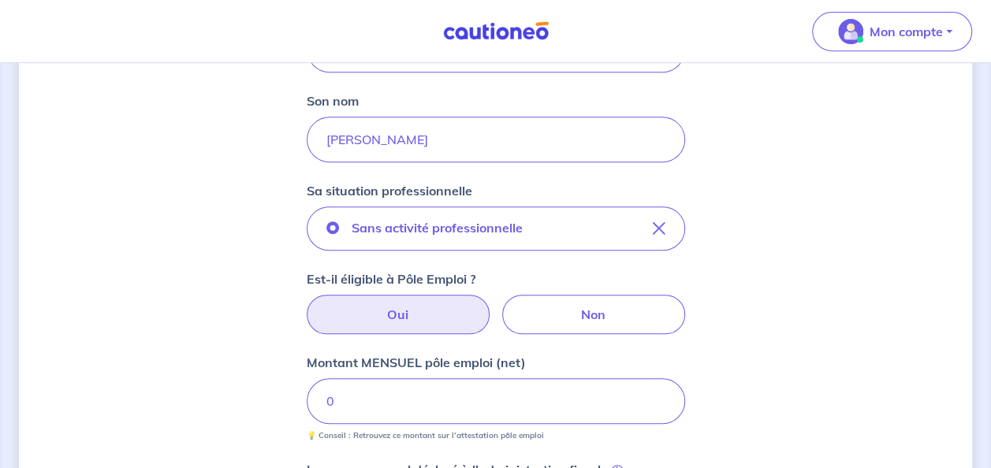
scroll to position [329, 0]
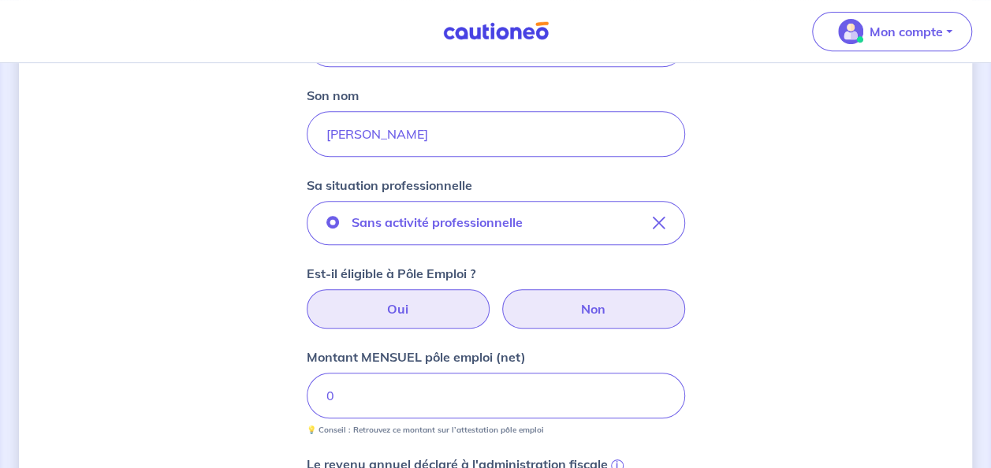
click at [616, 315] on label "Non" at bounding box center [593, 308] width 183 height 39
click at [501, 300] on input "Non" at bounding box center [495, 294] width 10 height 10
radio input "true"
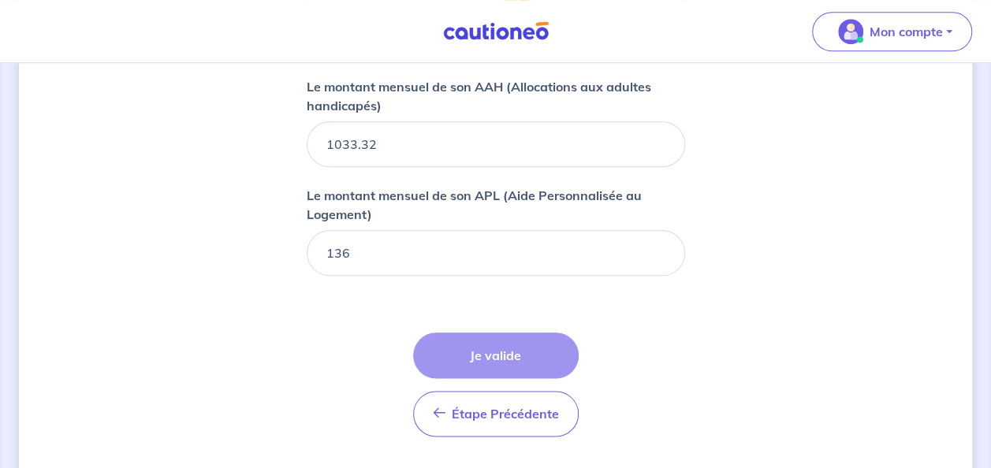
scroll to position [785, 0]
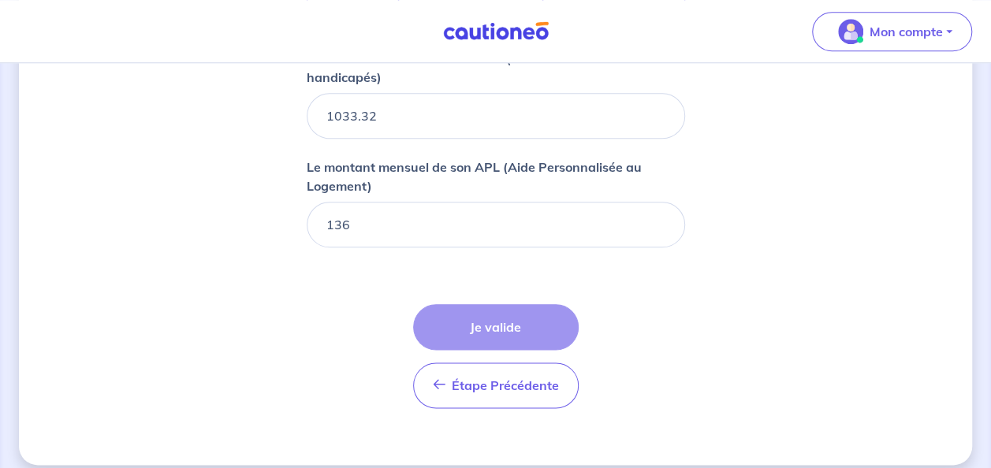
click at [508, 344] on div "Étape Précédente Précédent Je valide Je valide" at bounding box center [496, 356] width 166 height 104
click at [508, 318] on div "Étape Précédente Précédent Je valide Je valide" at bounding box center [496, 356] width 166 height 104
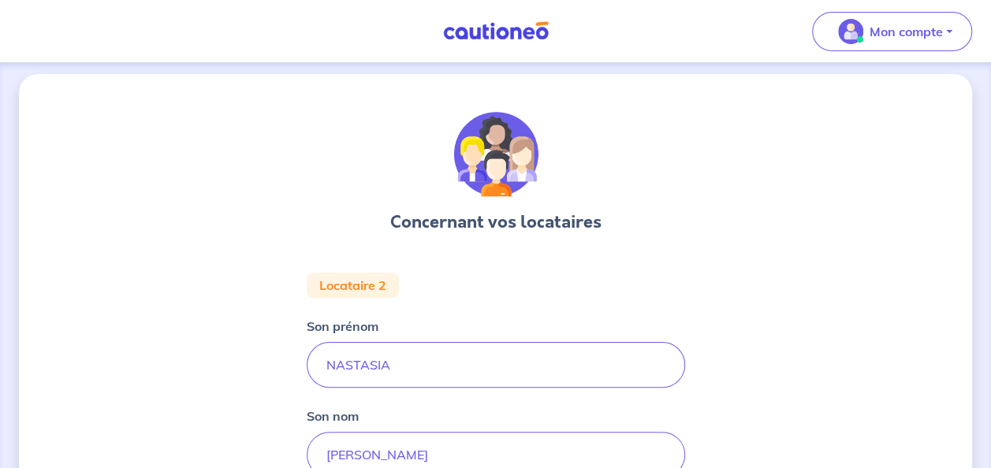
scroll to position [0, 0]
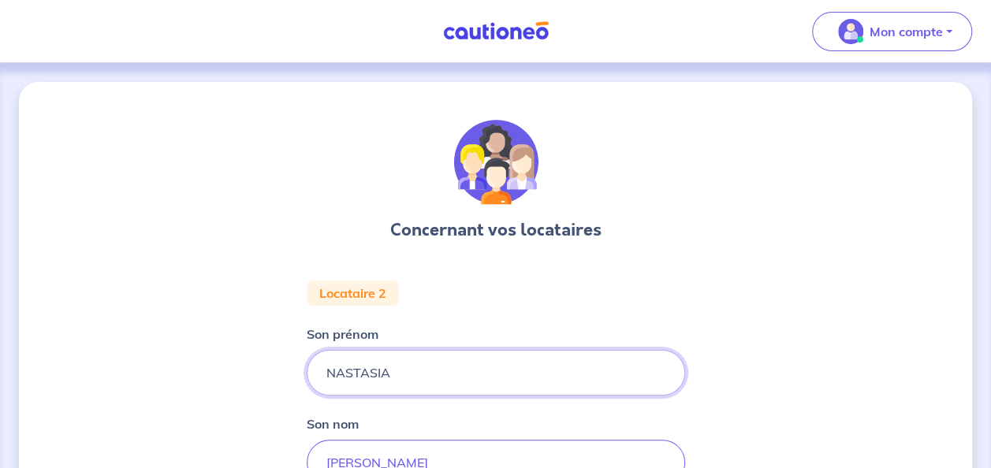
click at [472, 371] on input "NASTASIA" at bounding box center [496, 373] width 378 height 46
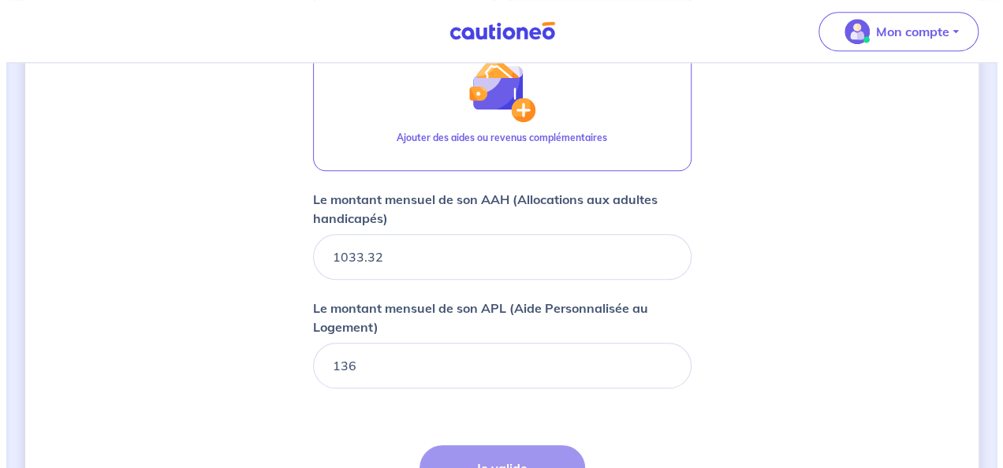
scroll to position [565, 0]
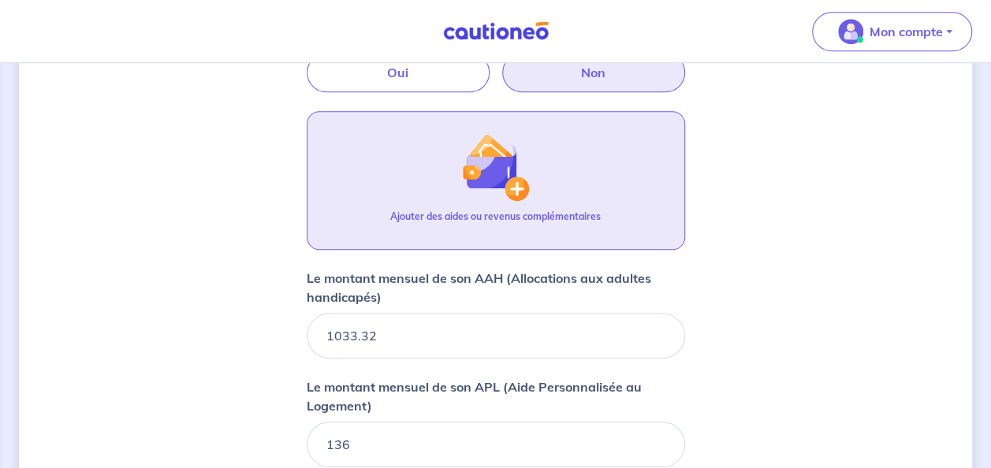
click at [515, 181] on img "button" at bounding box center [495, 167] width 68 height 68
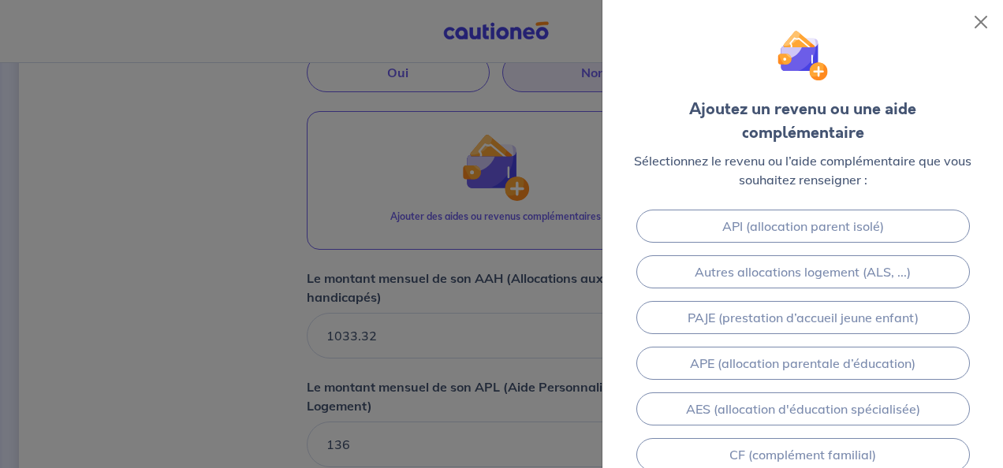
scroll to position [219, 0]
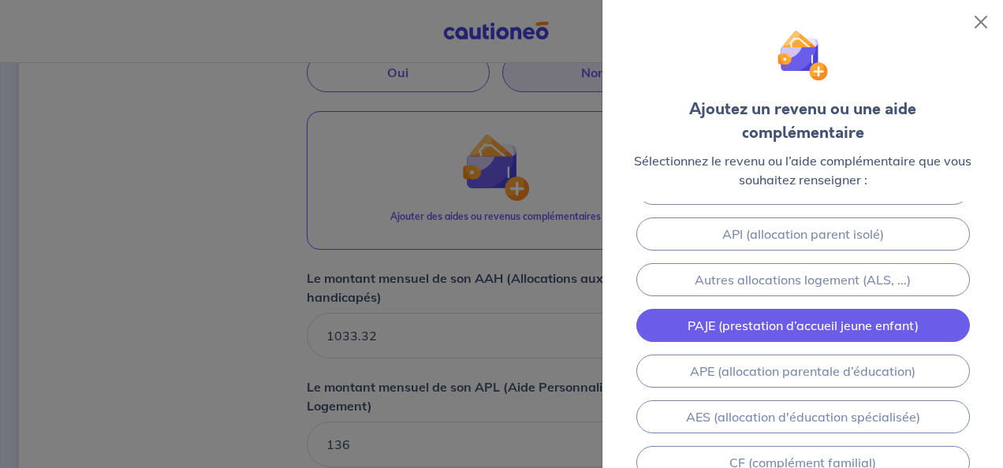
click at [903, 328] on link "PAJE (prestation d’accueil jeune enfant)" at bounding box center [802, 325] width 333 height 33
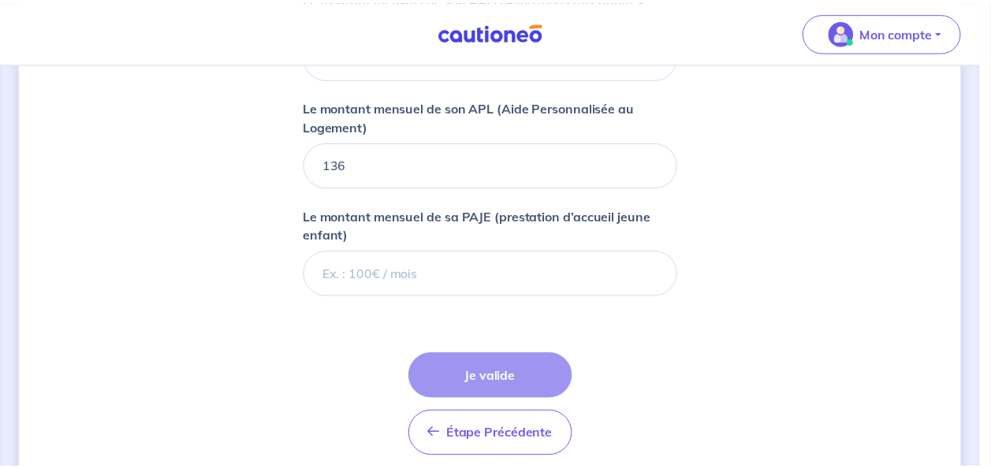
scroll to position [905, 0]
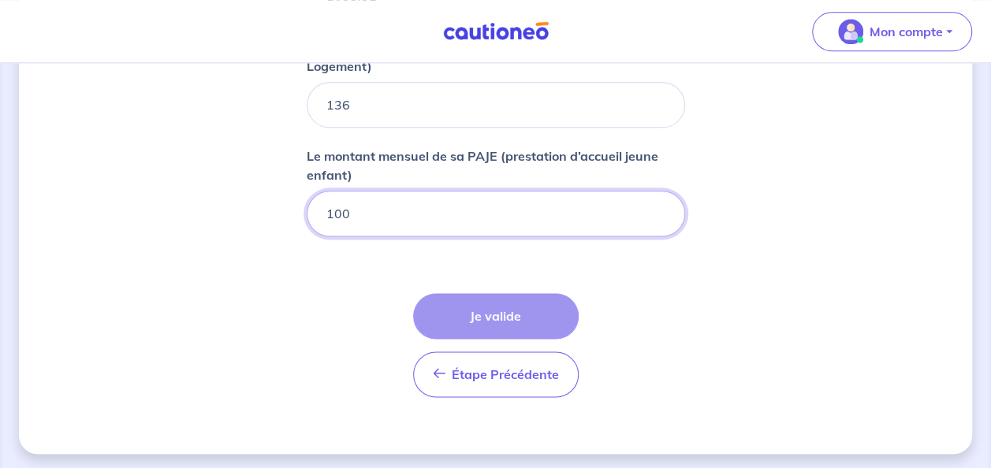
type input "100"
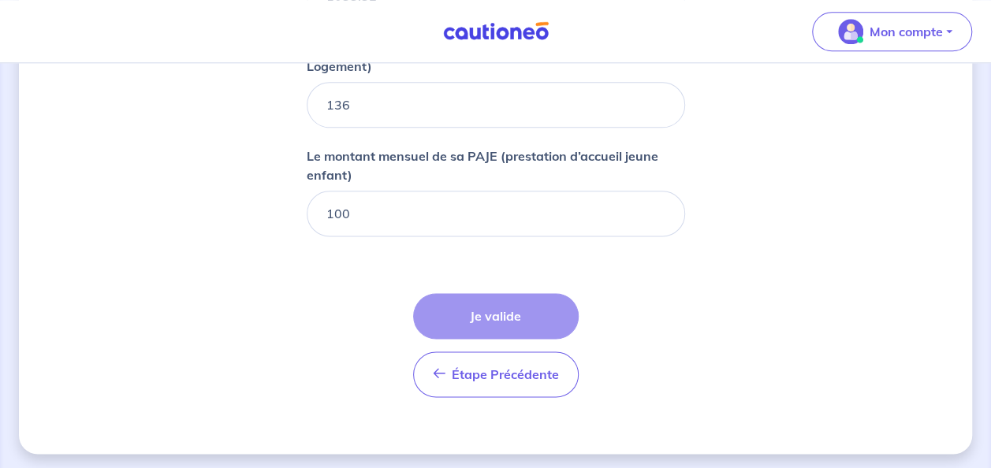
click at [513, 329] on div "Étape Précédente Précédent Je valide Je valide" at bounding box center [496, 345] width 166 height 104
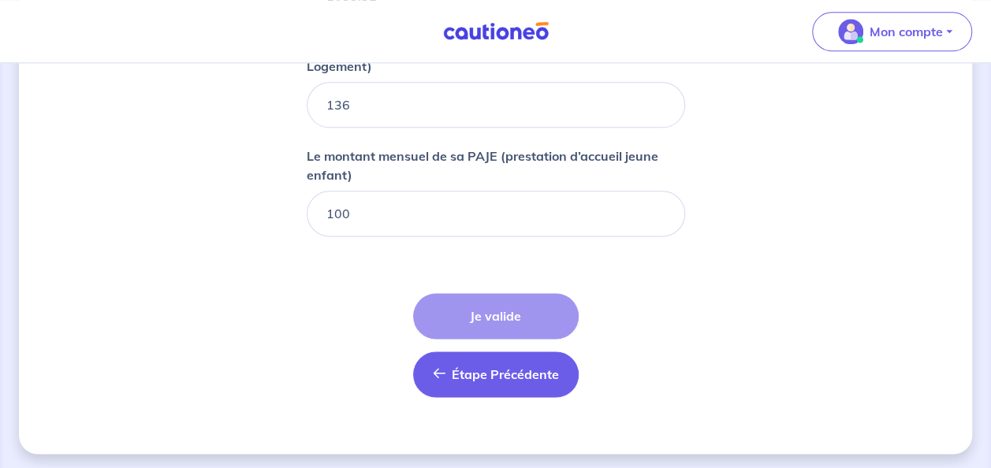
click at [498, 367] on span "Étape Précédente" at bounding box center [505, 375] width 107 height 16
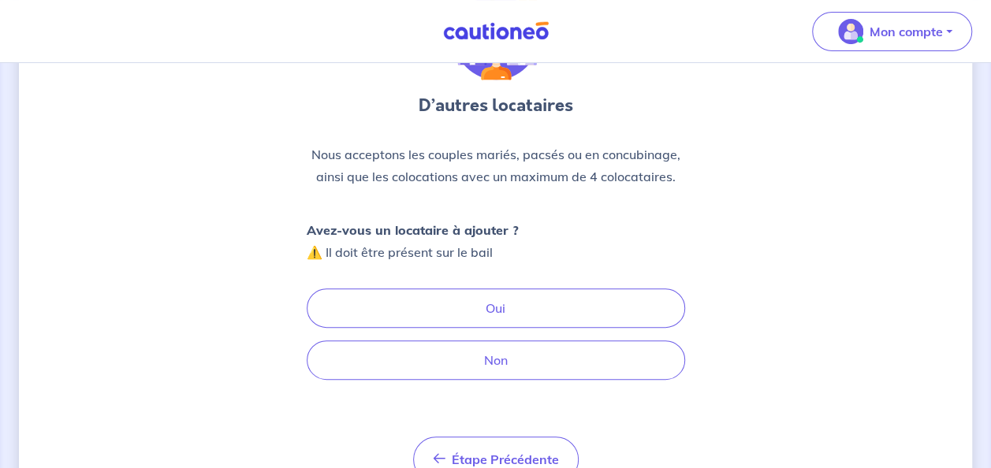
scroll to position [179, 0]
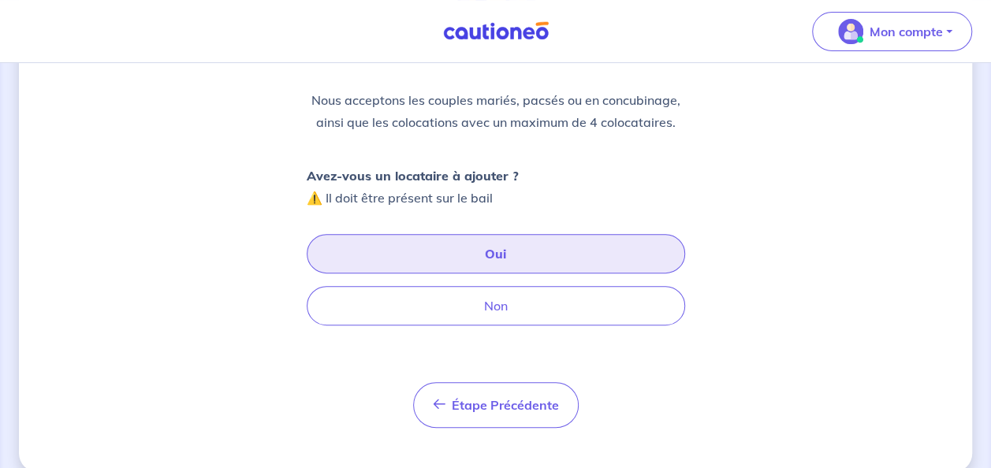
click at [510, 266] on button "Oui" at bounding box center [496, 253] width 378 height 39
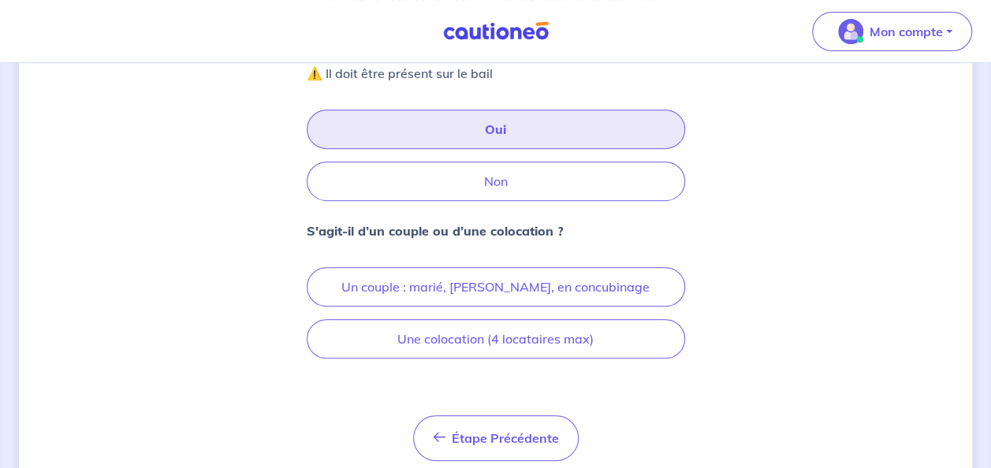
scroll to position [356, 0]
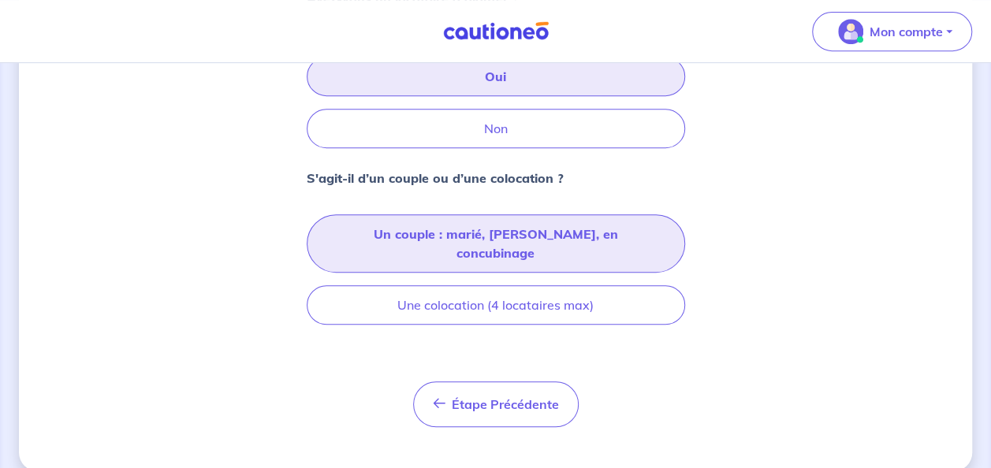
click at [580, 236] on button "Un couple : marié, pacsé, en concubinage" at bounding box center [496, 243] width 378 height 58
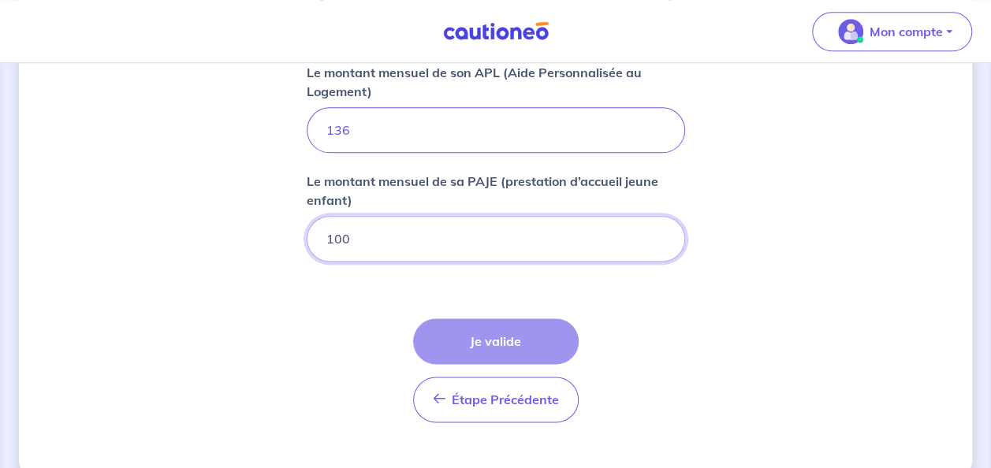
scroll to position [881, 0]
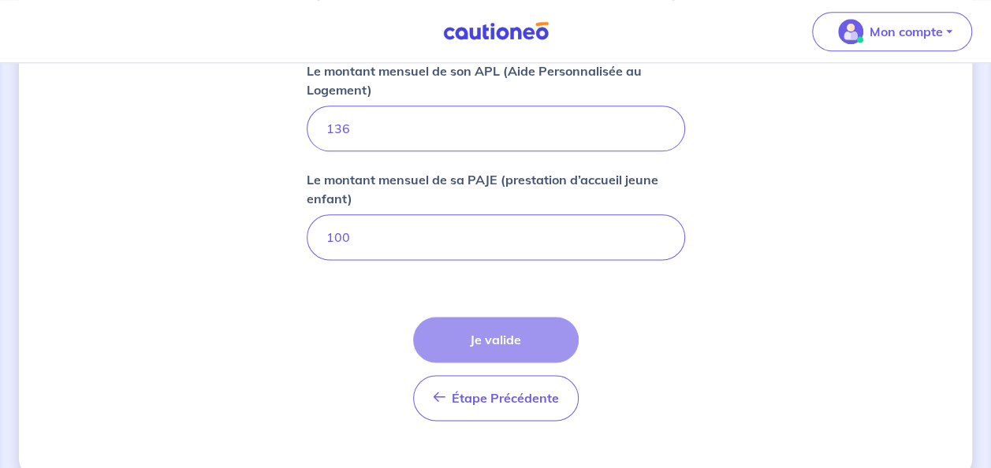
click at [545, 350] on div "Étape Précédente Précédent Je valide Je valide" at bounding box center [496, 369] width 166 height 104
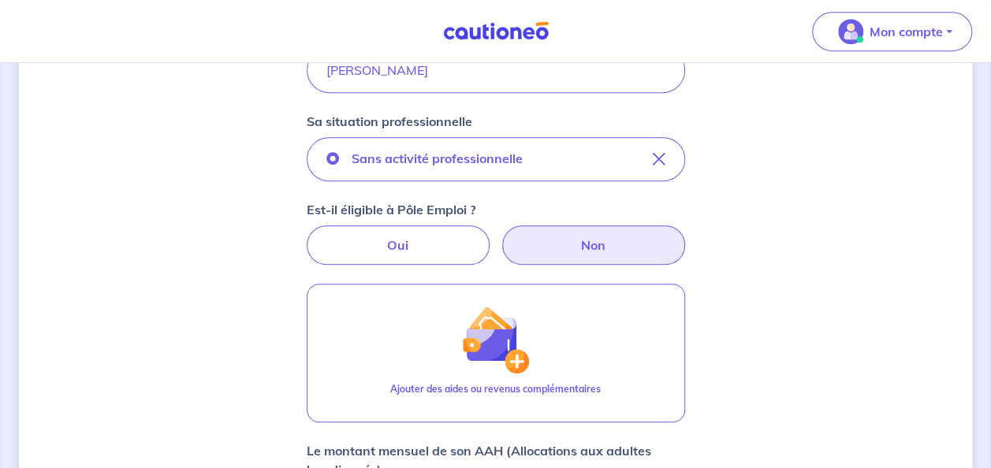
scroll to position [385, 0]
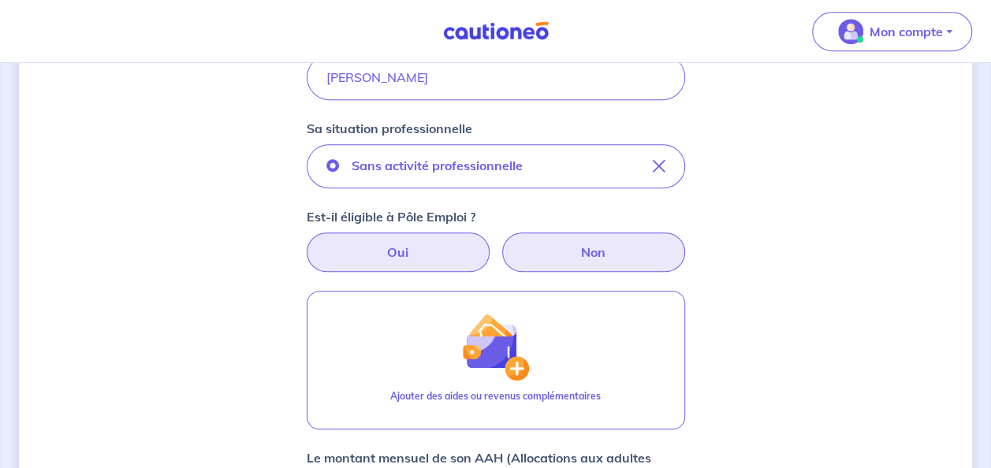
click at [467, 250] on label "Oui" at bounding box center [398, 252] width 183 height 39
click at [490, 243] on input "Oui" at bounding box center [495, 238] width 10 height 10
radio input "true"
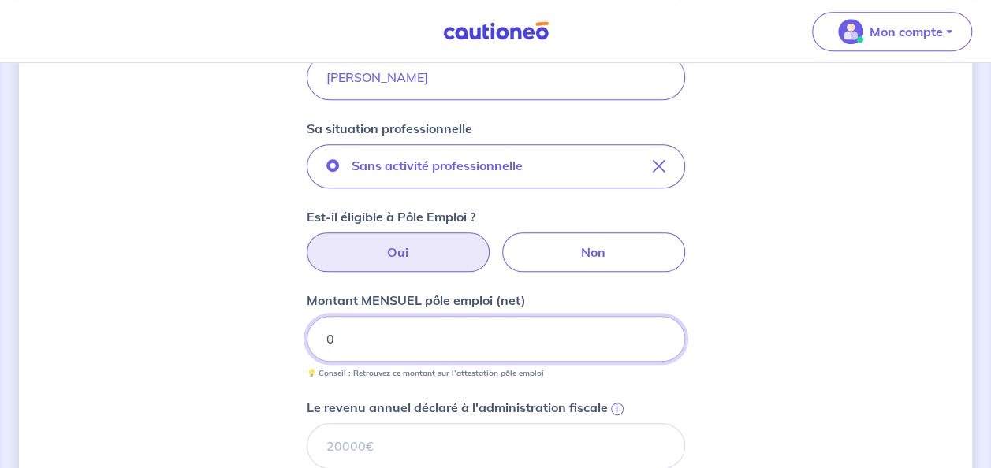
click at [442, 354] on input "0" at bounding box center [496, 339] width 378 height 46
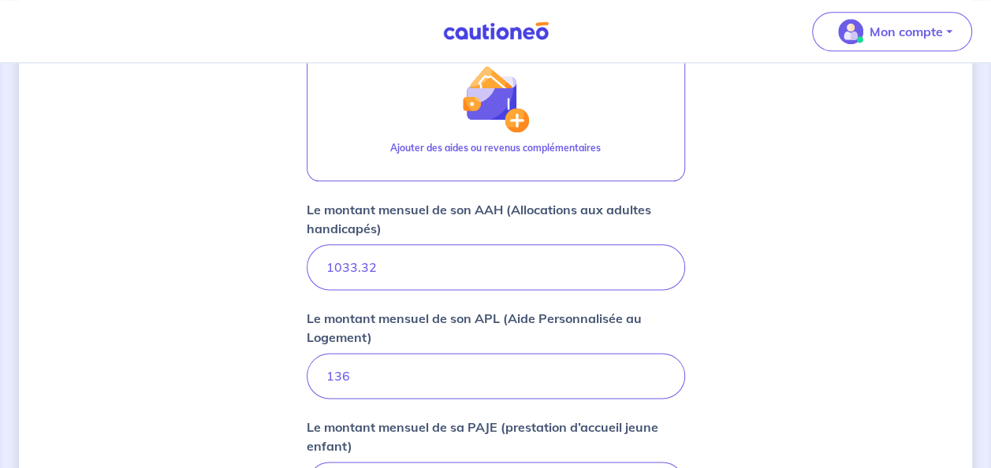
scroll to position [1129, 0]
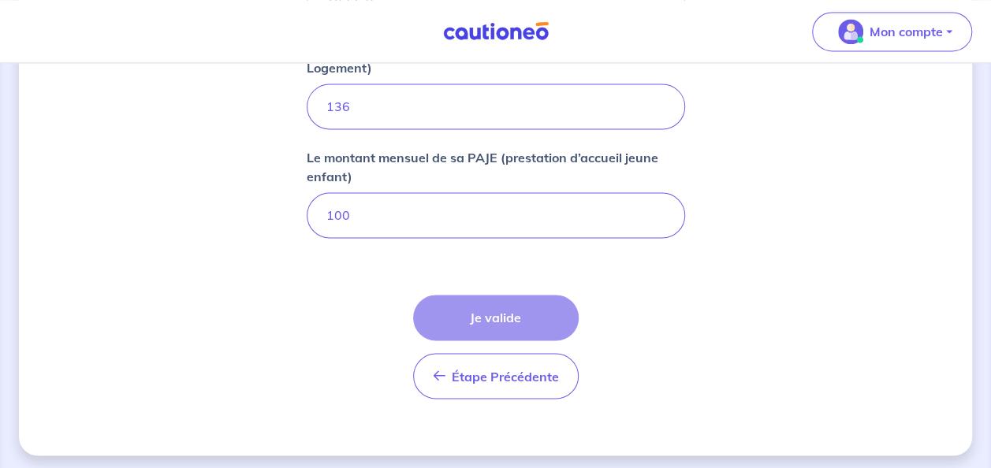
click at [510, 304] on div "Étape Précédente Précédent Je valide Je valide" at bounding box center [496, 347] width 166 height 104
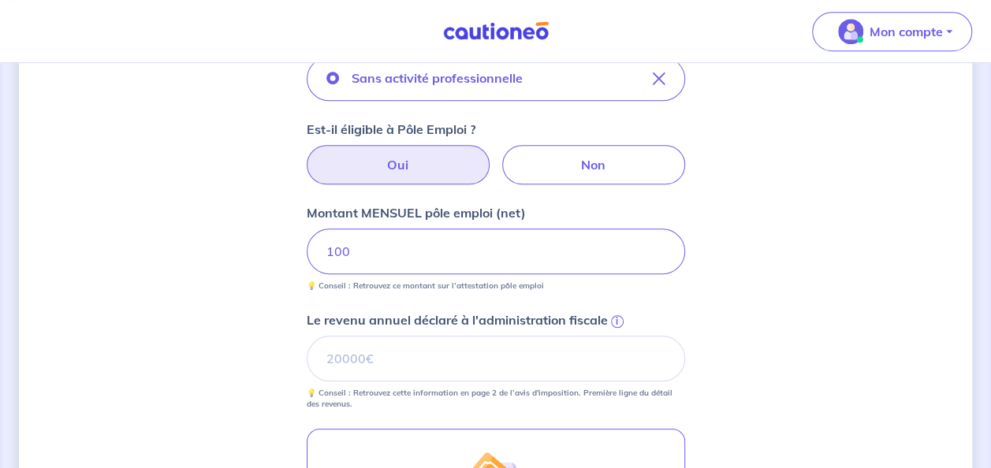
scroll to position [494, 0]
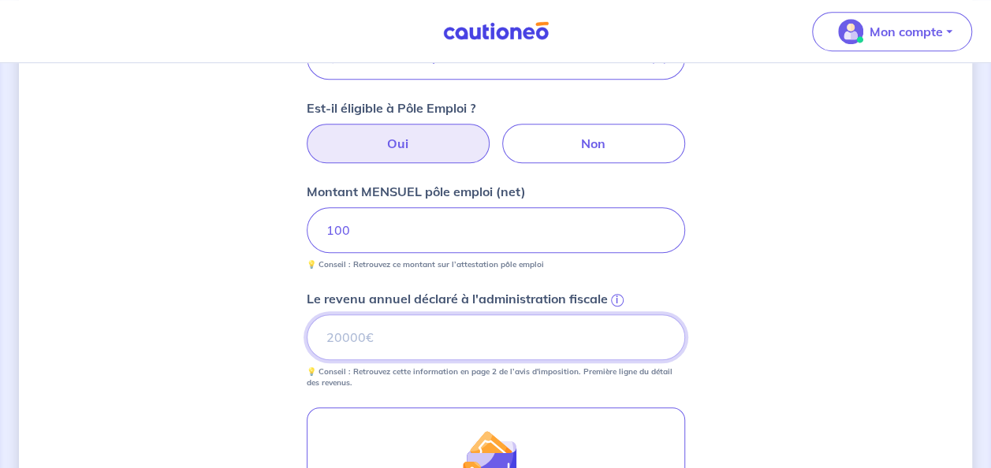
click at [586, 315] on input "Le revenu annuel déclaré à l'administration fiscale i" at bounding box center [496, 338] width 378 height 46
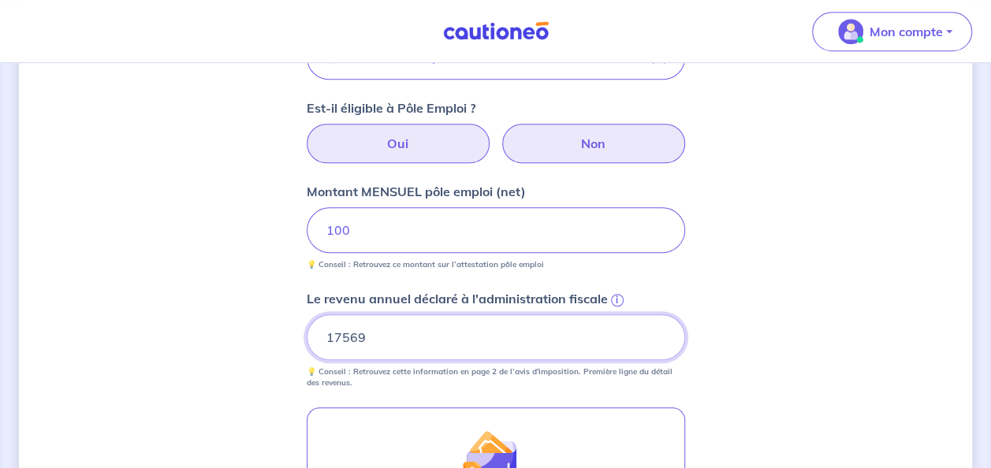
type input "17569"
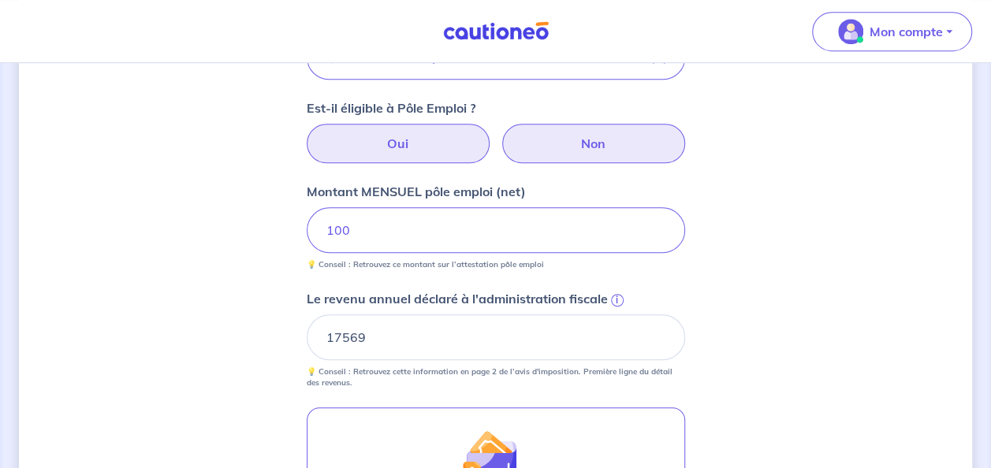
click at [538, 153] on label "Non" at bounding box center [593, 143] width 183 height 39
click at [501, 134] on input "Non" at bounding box center [495, 129] width 10 height 10
radio input "true"
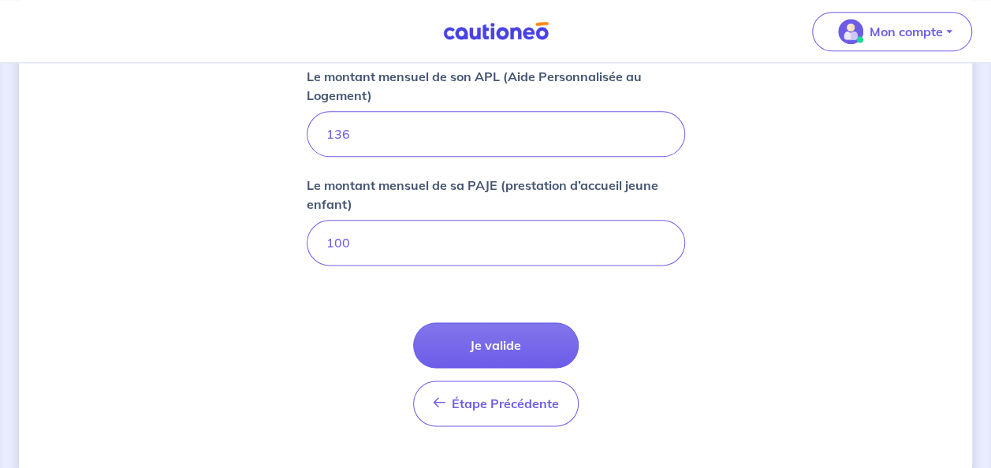
scroll to position [889, 0]
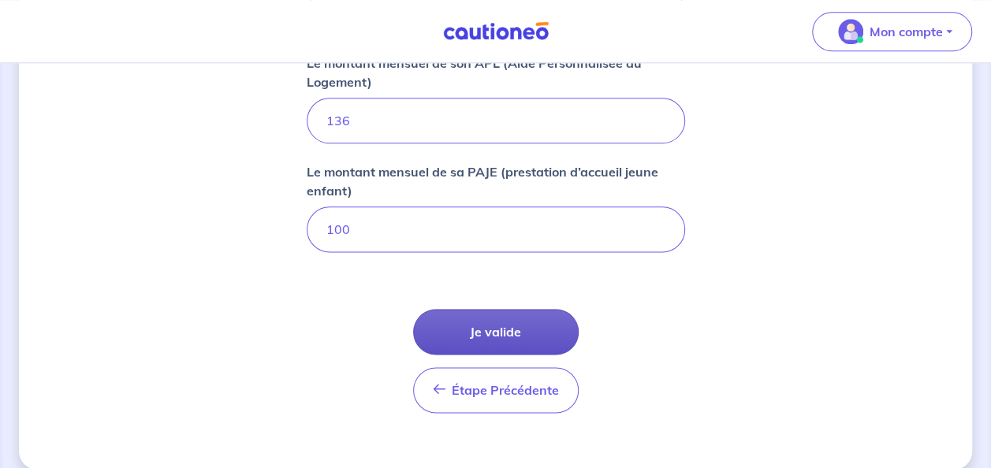
click at [522, 318] on button "Je valide" at bounding box center [496, 332] width 166 height 46
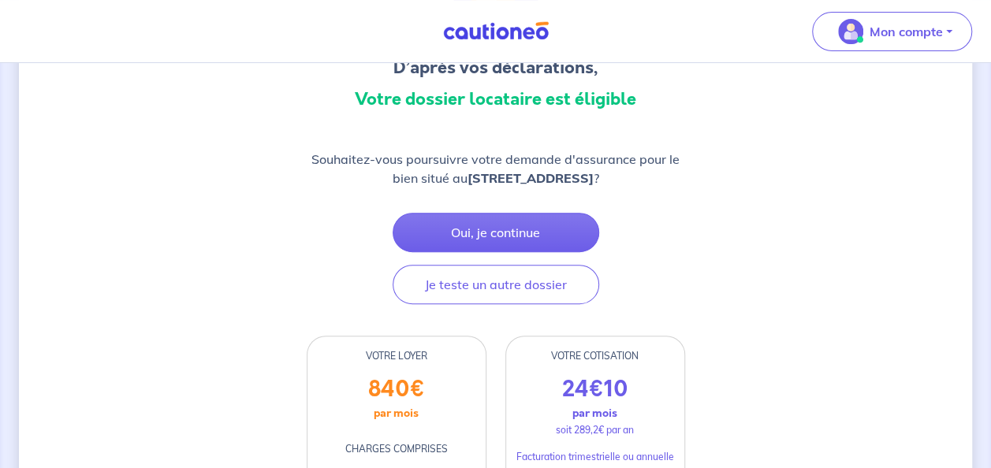
scroll to position [158, 0]
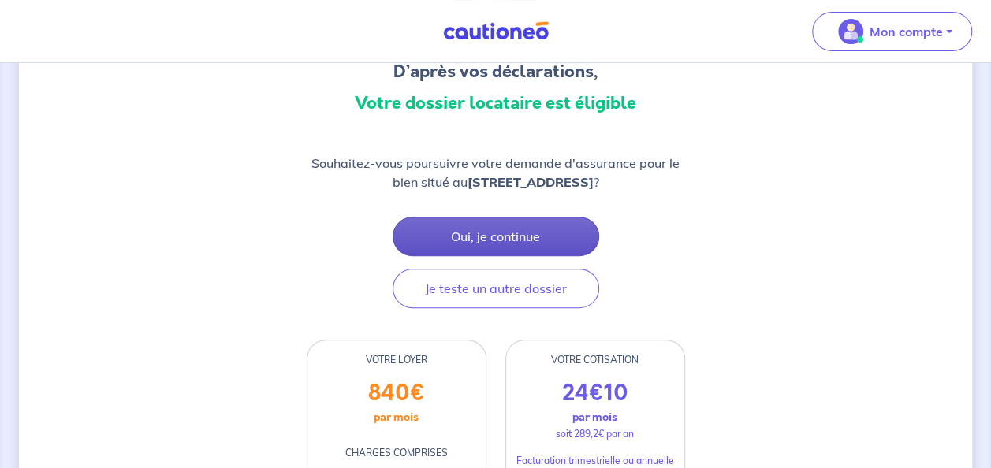
click at [489, 255] on button "Oui, je continue" at bounding box center [496, 236] width 207 height 39
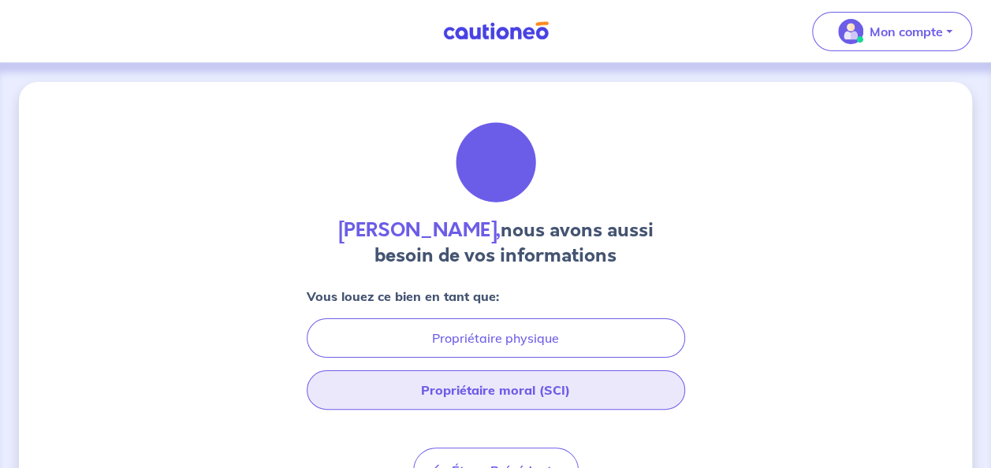
click at [495, 394] on button "Propriétaire moral (SCI)" at bounding box center [496, 389] width 378 height 39
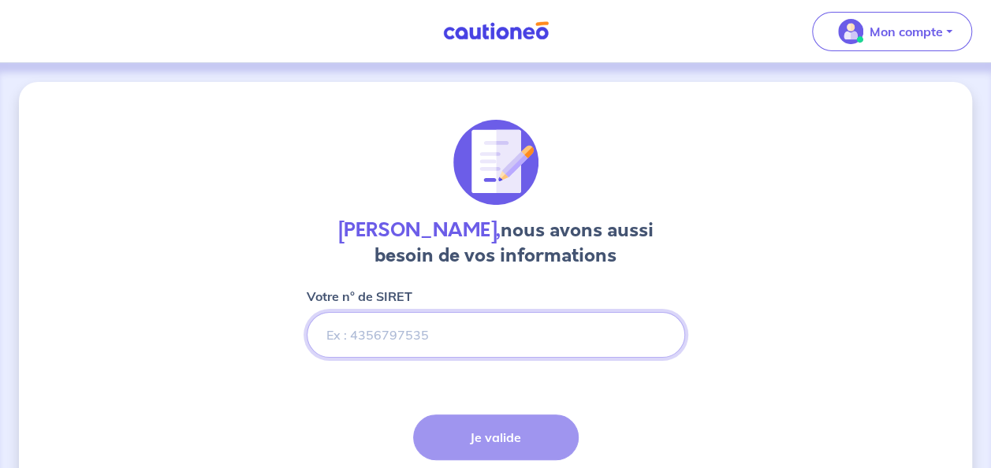
click at [495, 347] on input "Votre n° de SIRET" at bounding box center [496, 335] width 378 height 46
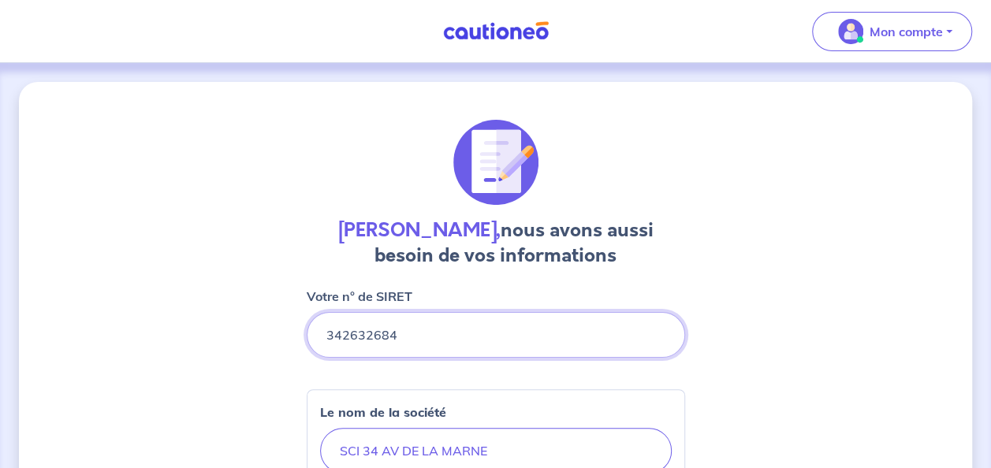
type input "342632684"
click at [518, 457] on input "SCI 34 AV DE LA MARNE" at bounding box center [496, 451] width 352 height 46
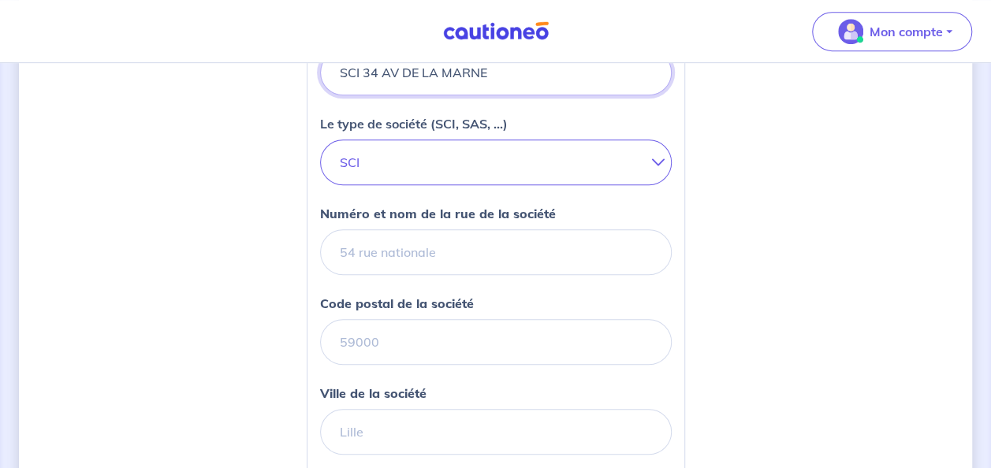
scroll to position [389, 0]
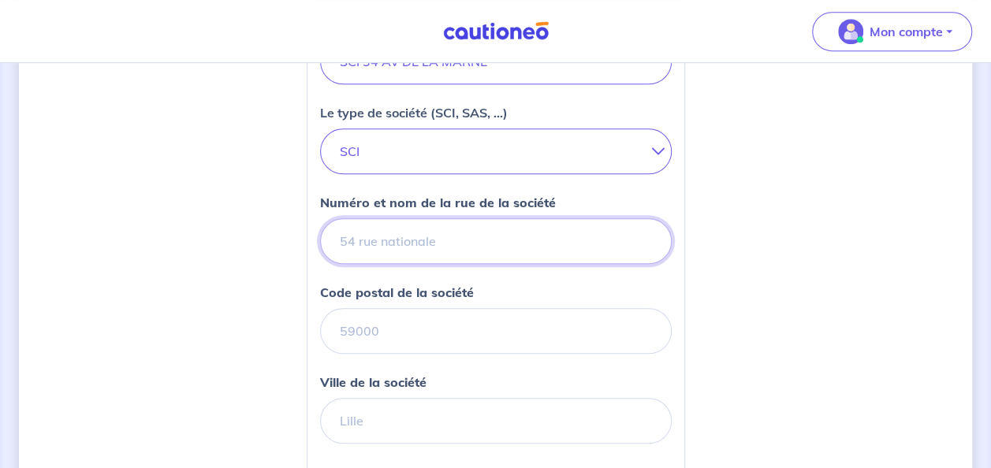
click at [567, 247] on input "Numéro et nom de la rue de la société" at bounding box center [496, 241] width 352 height 46
type input "34 AVENUE DE LA MARNE"
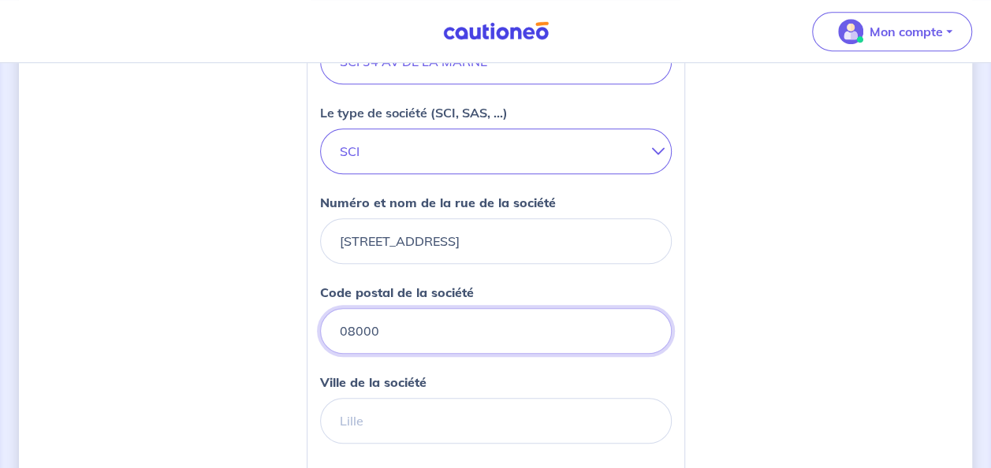
type input "08000"
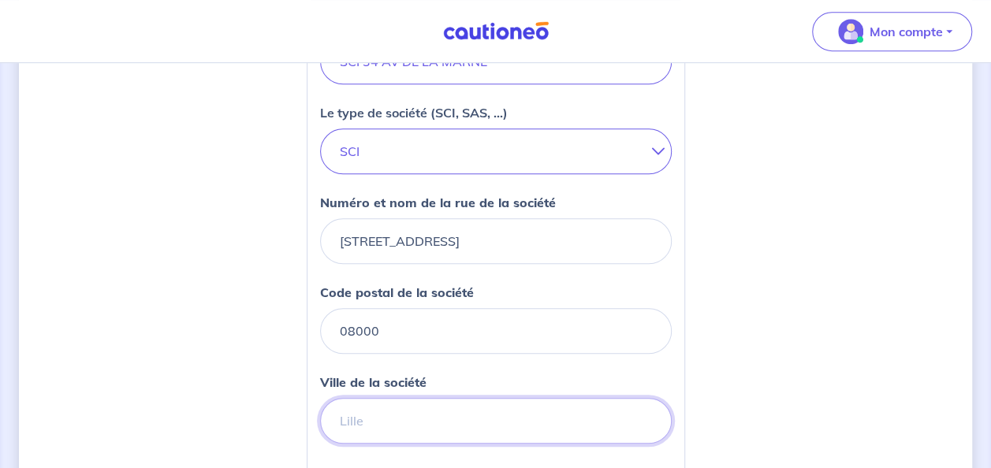
click at [473, 418] on input "Ville de la société" at bounding box center [496, 421] width 352 height 46
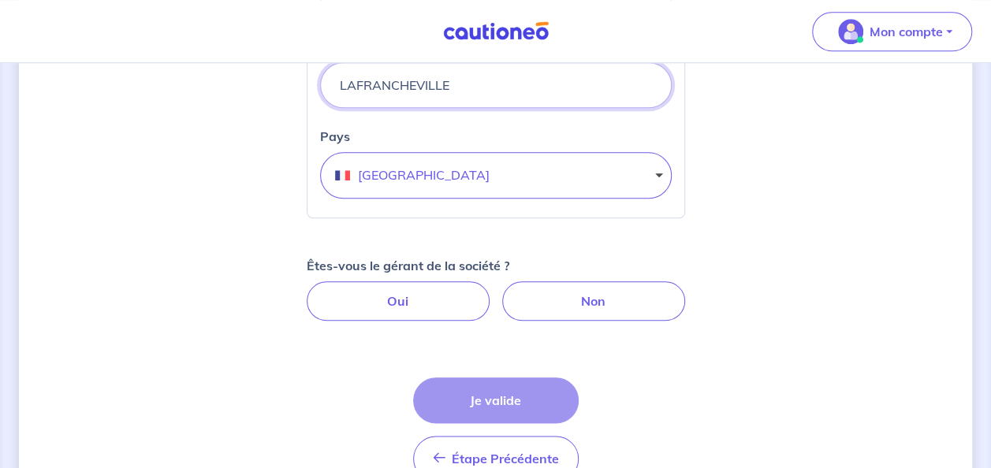
scroll to position [730, 0]
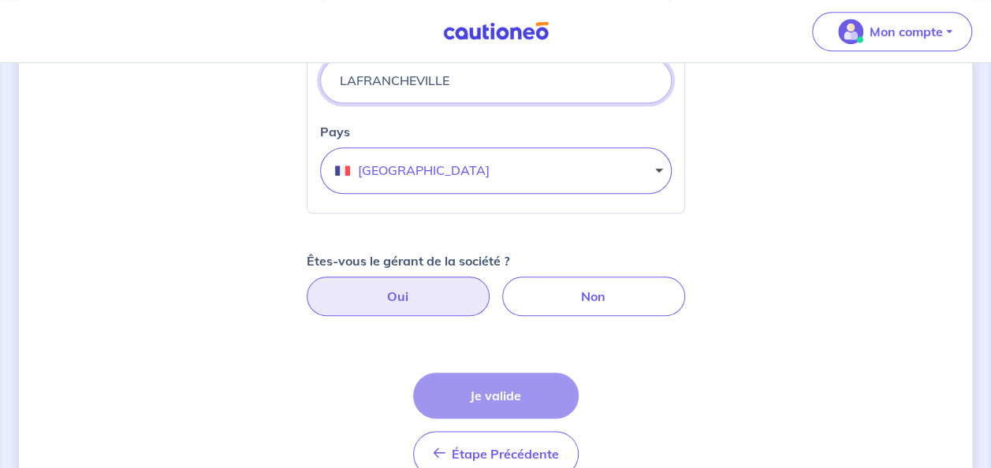
type input "LAFRANCHEVILLE"
click at [429, 284] on label "Oui" at bounding box center [398, 296] width 183 height 39
click at [490, 284] on input "Oui" at bounding box center [495, 282] width 10 height 10
radio input "true"
select select "FR"
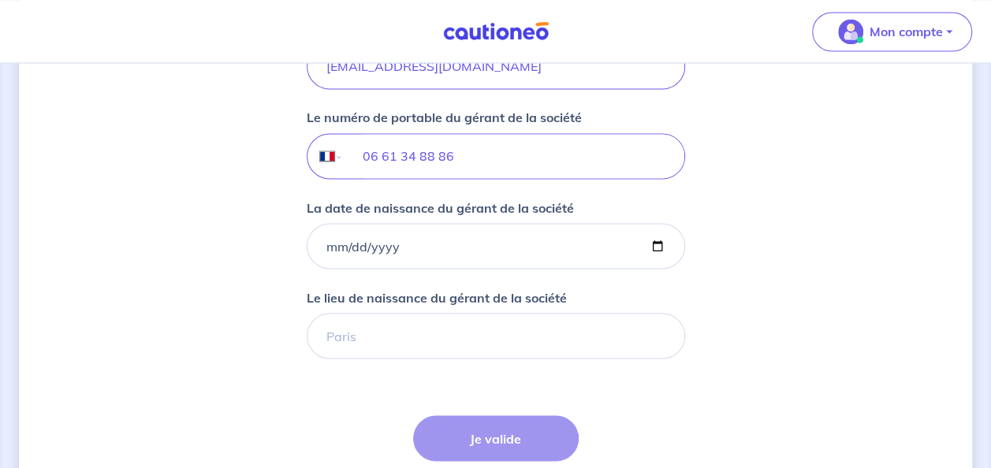
scroll to position [1321, 0]
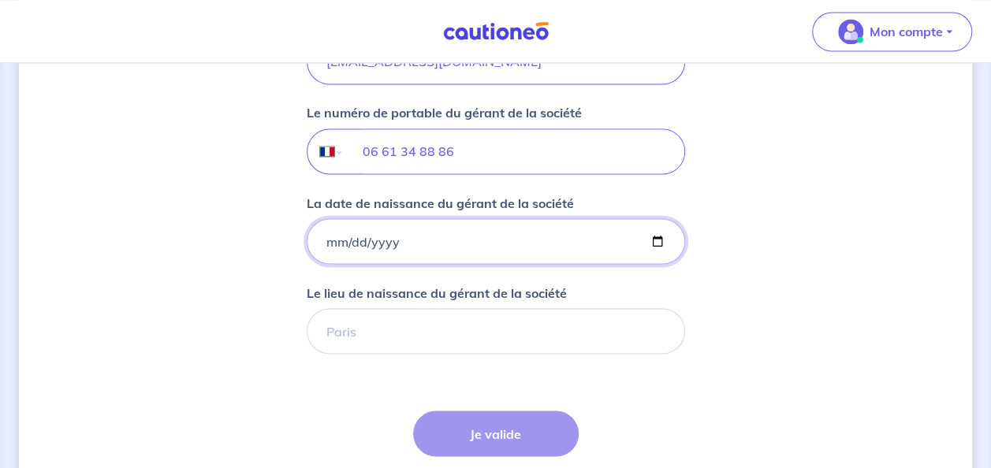
click at [500, 239] on input "La date de naissance du gérant de la société" at bounding box center [496, 241] width 378 height 46
type input "1953-02-27"
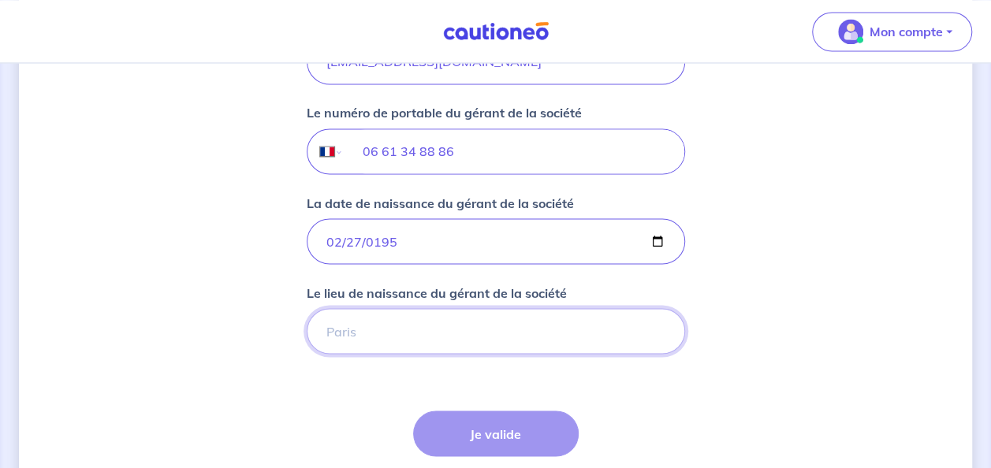
click at [483, 327] on input "Le lieu de naissance du gérant de la société" at bounding box center [496, 331] width 378 height 46
type input "B"
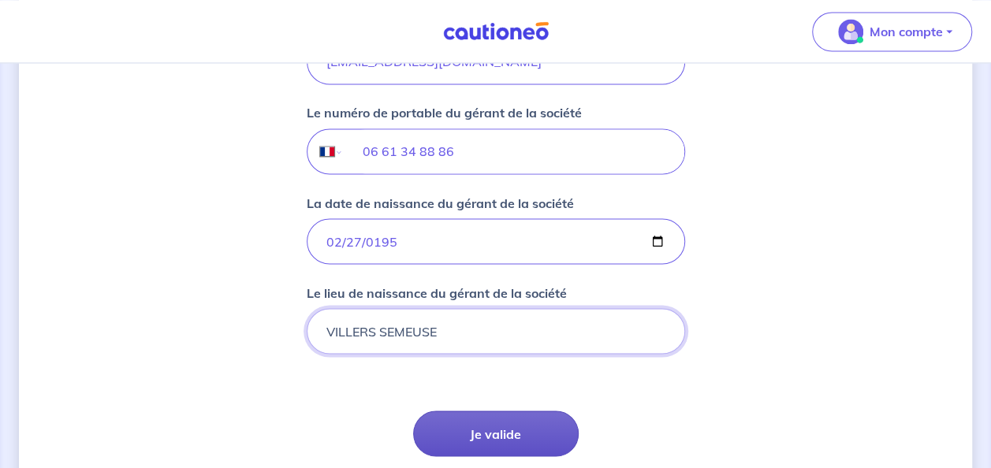
type input "VILLERS SEMEUSE"
click at [504, 427] on button "Je valide" at bounding box center [496, 434] width 166 height 46
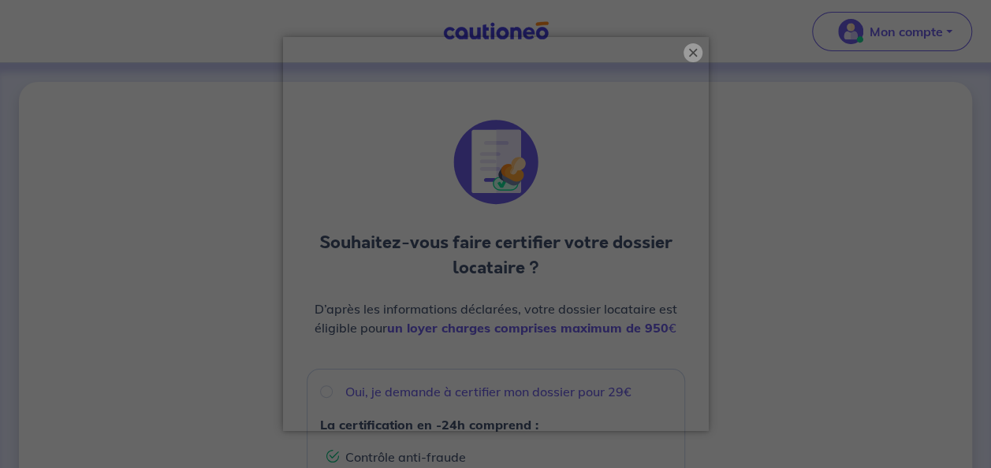
click at [692, 58] on button "×" at bounding box center [692, 52] width 19 height 19
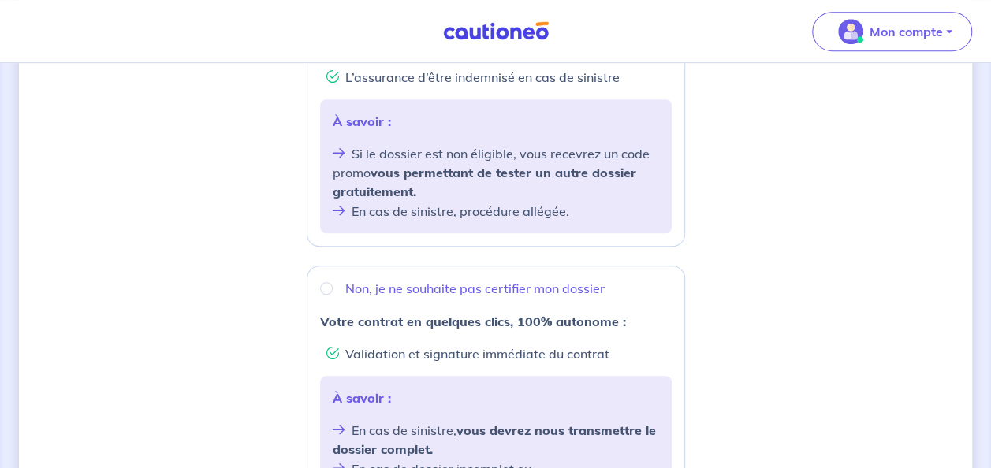
scroll to position [439, 0]
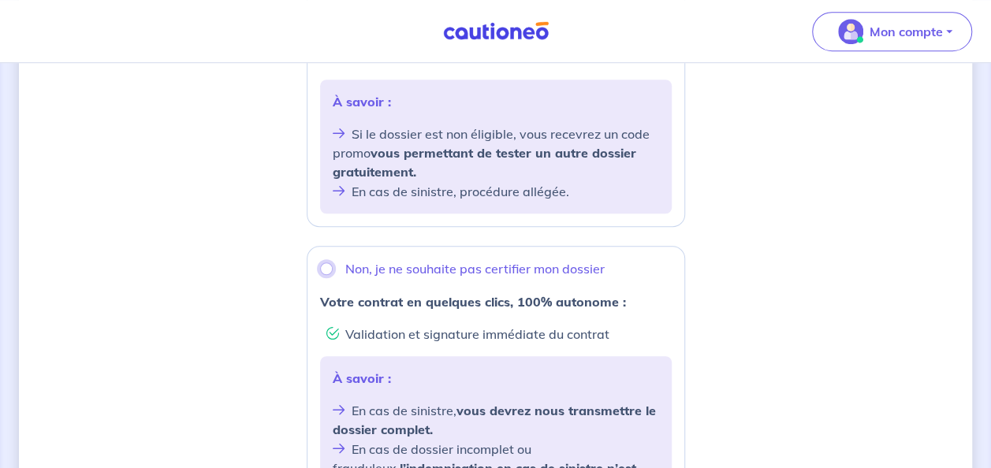
click at [329, 265] on input "Non, je ne souhaite pas certifier mon dossier" at bounding box center [326, 268] width 13 height 13
radio input "true"
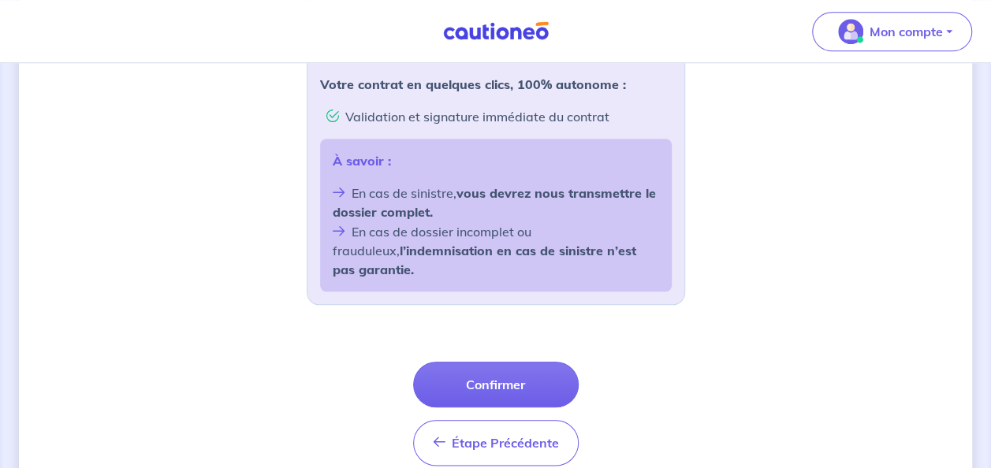
scroll to position [671, 0]
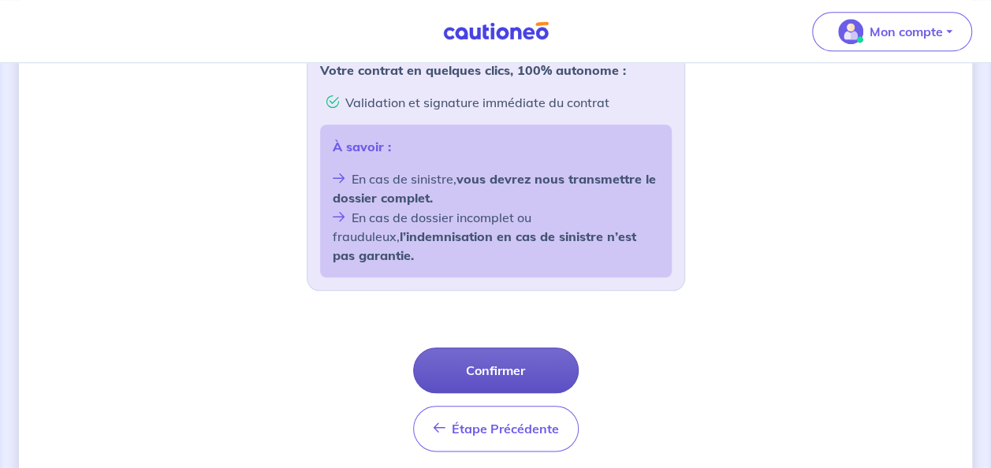
click at [531, 348] on button "Confirmer" at bounding box center [496, 371] width 166 height 46
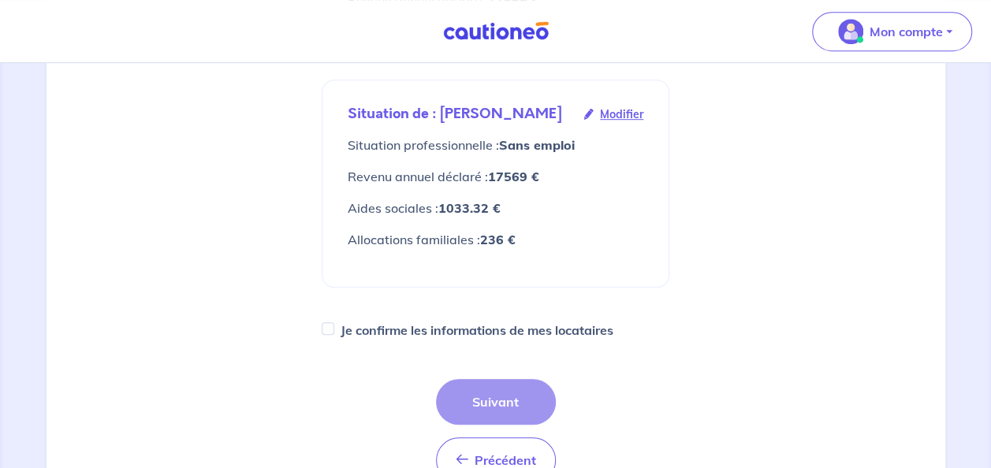
scroll to position [486, 0]
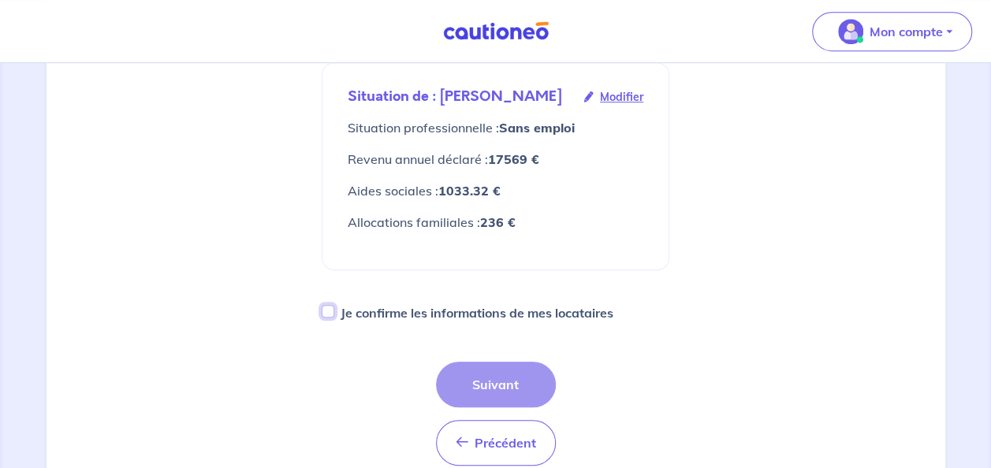
click at [329, 318] on input "Je confirme les informations de mes locataires" at bounding box center [328, 311] width 13 height 13
checkbox input "true"
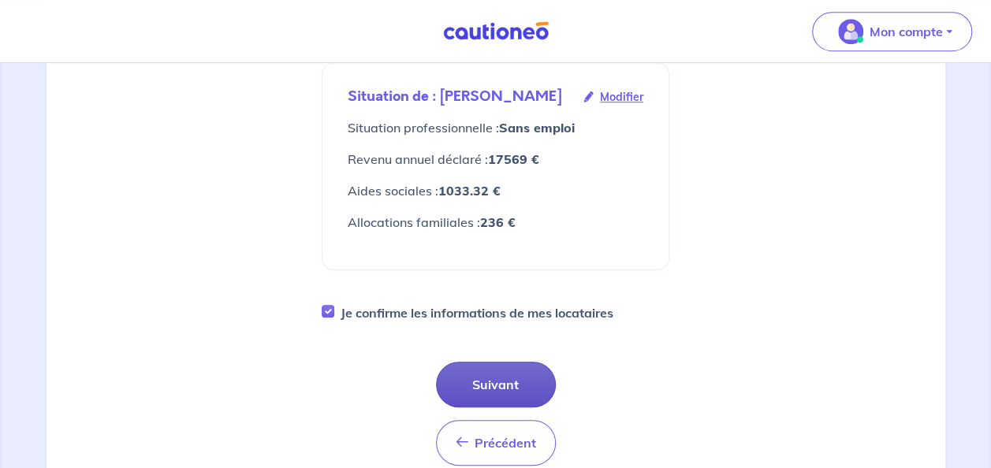
click at [520, 393] on button "Suivant" at bounding box center [496, 385] width 120 height 46
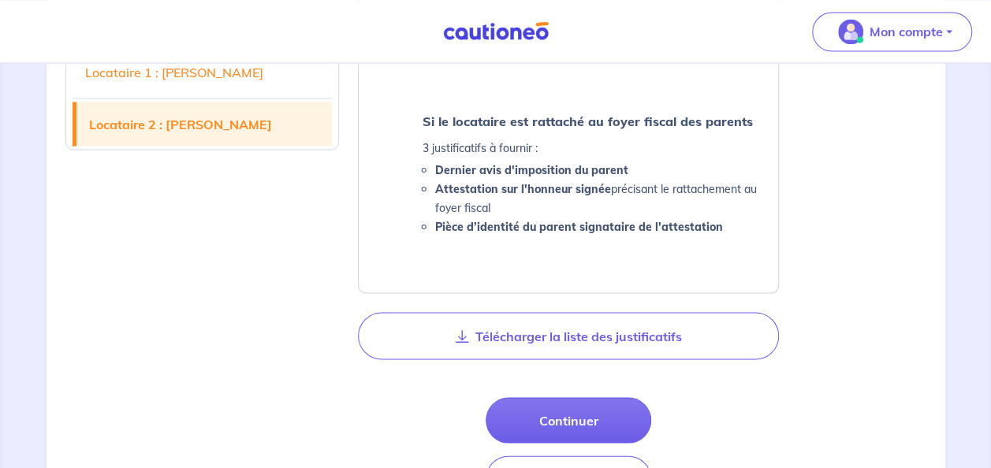
scroll to position [1422, 0]
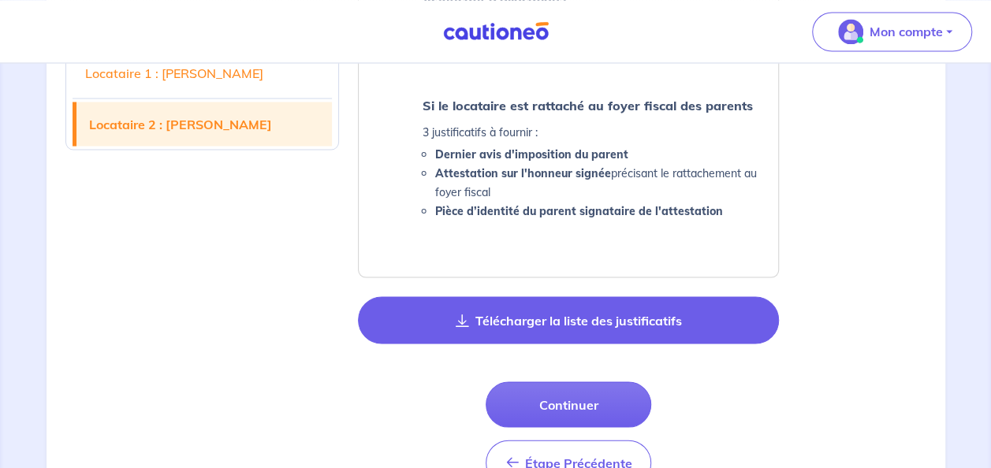
click at [609, 321] on button "Télécharger la liste des justificatifs" at bounding box center [568, 319] width 421 height 47
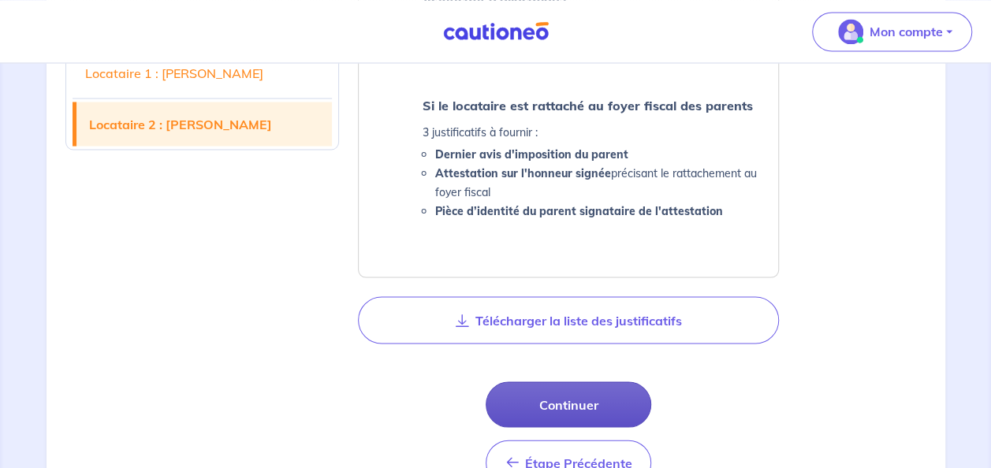
click at [616, 400] on button "Continuer" at bounding box center [569, 405] width 166 height 46
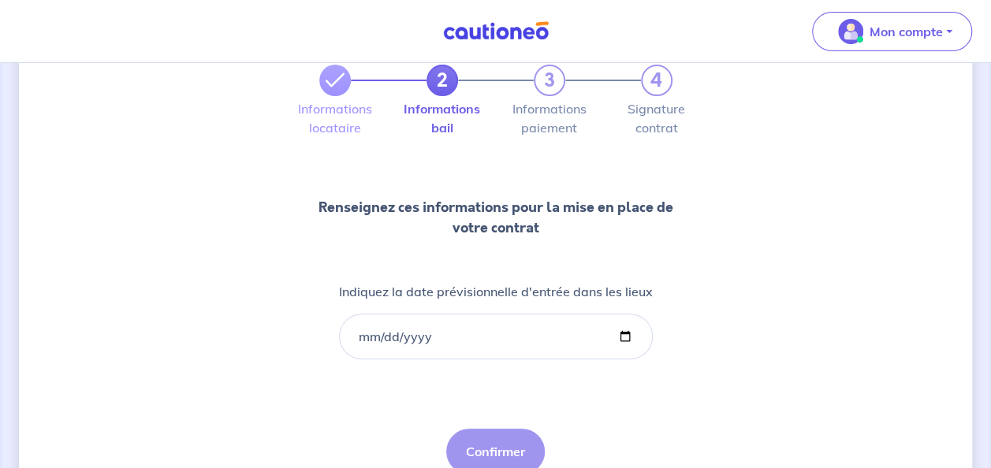
scroll to position [113, 0]
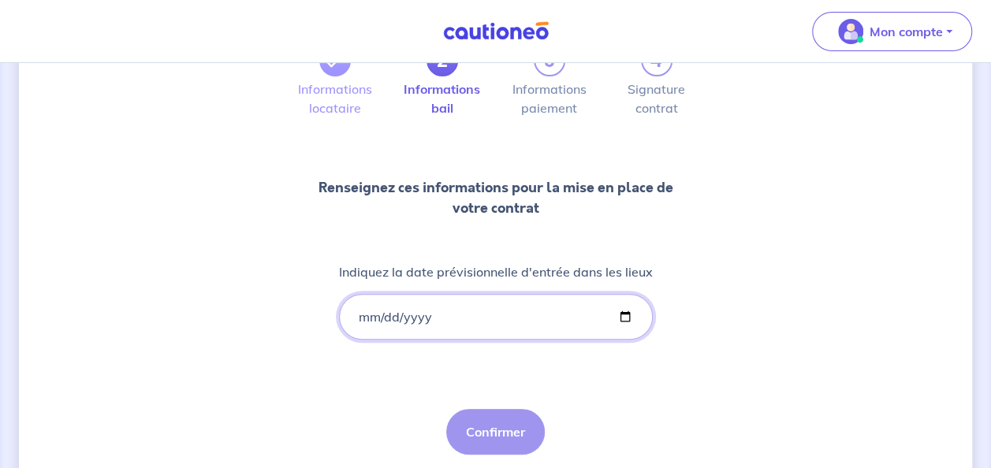
click at [615, 314] on input "Indiquez la date prévisionnelle d'entrée dans les lieux" at bounding box center [496, 317] width 314 height 46
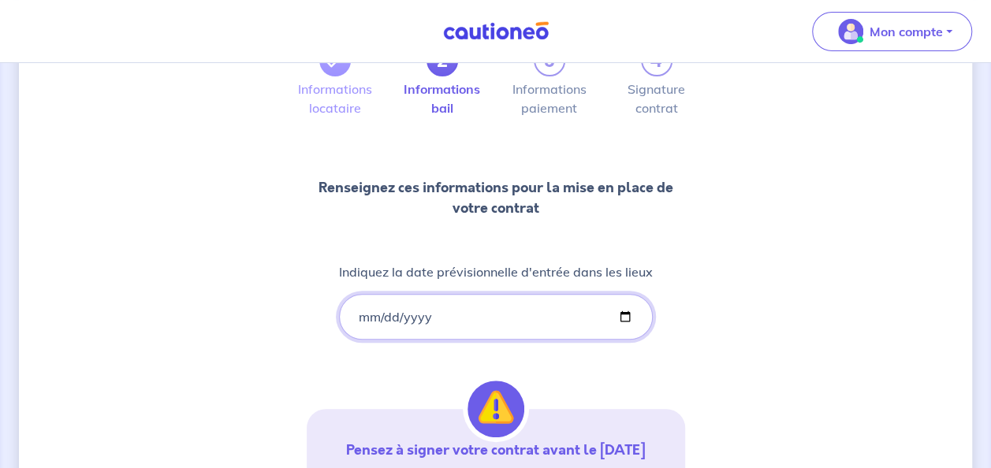
type input "2025-10-01"
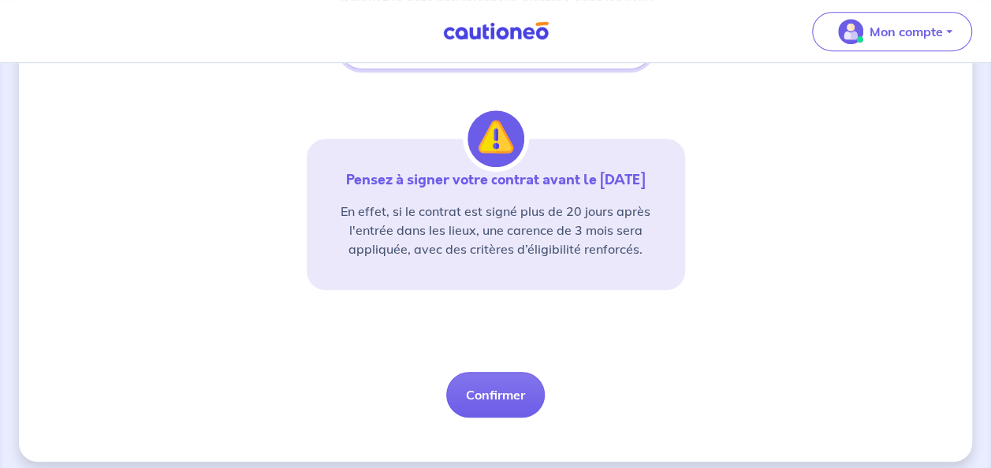
scroll to position [394, 0]
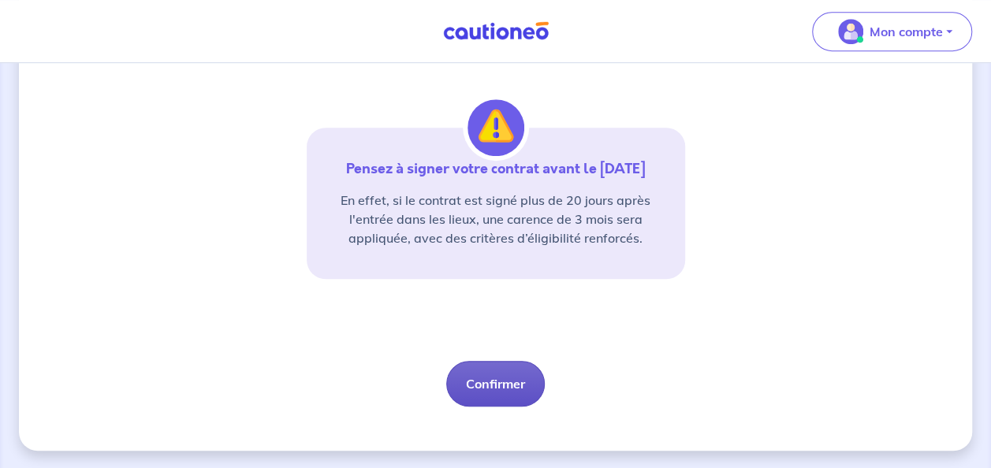
click at [516, 378] on button "Confirmer" at bounding box center [495, 384] width 99 height 46
select select "FR"
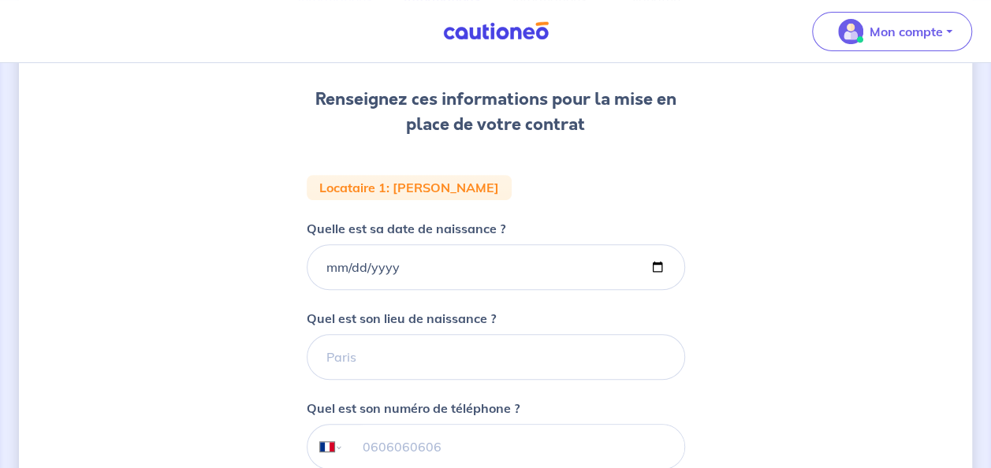
scroll to position [222, 0]
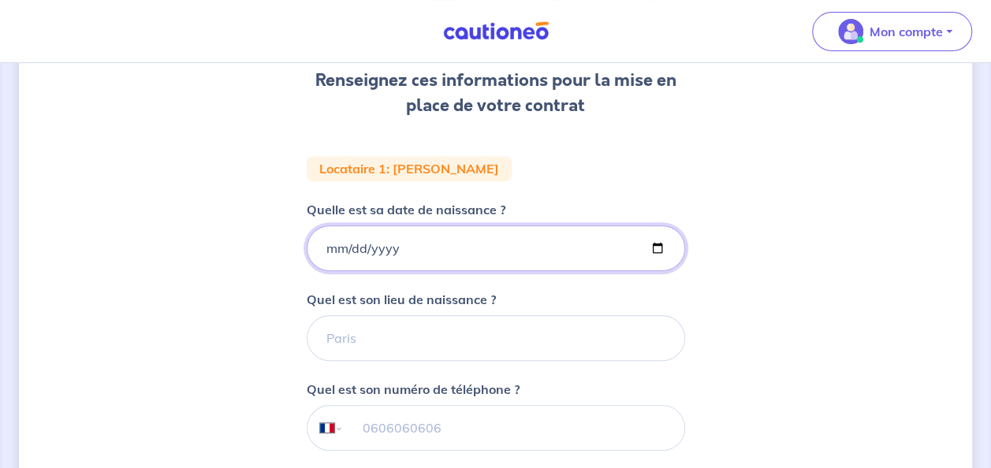
click at [382, 259] on input "Quelle est sa date de naissance ?" at bounding box center [496, 248] width 378 height 46
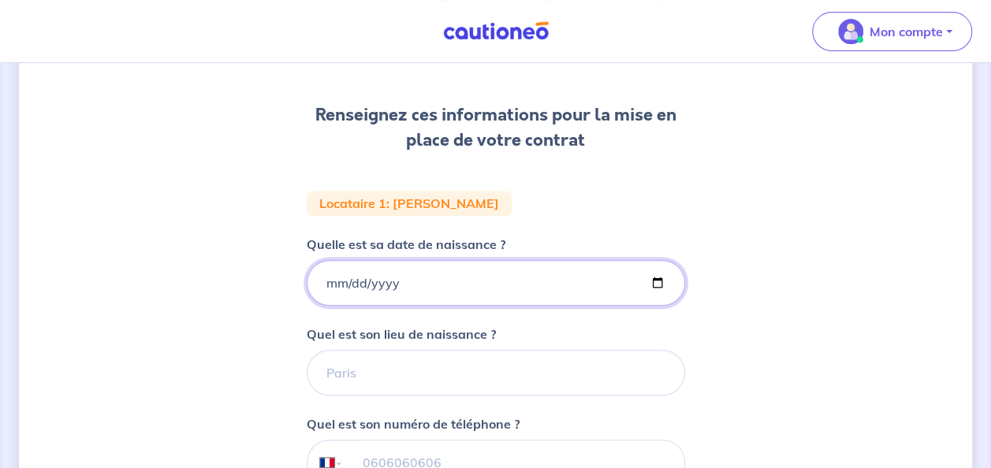
scroll to position [195, 0]
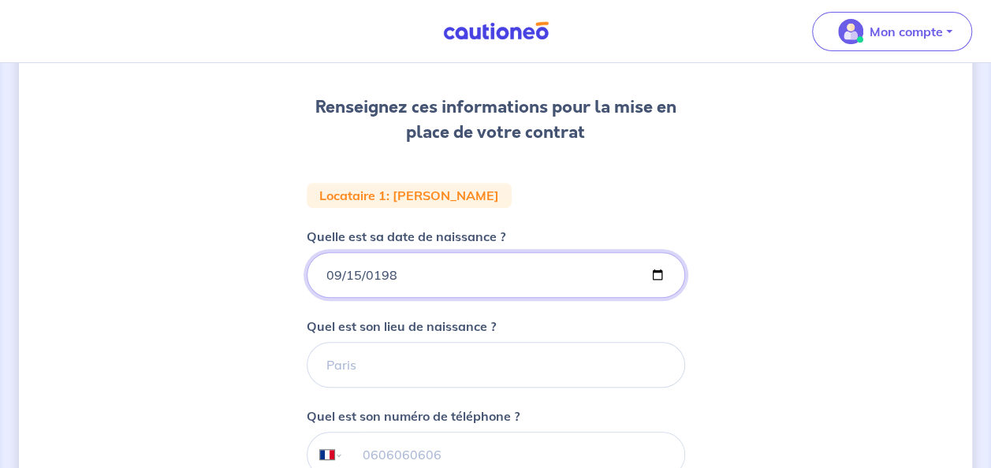
type input "1983-09-15"
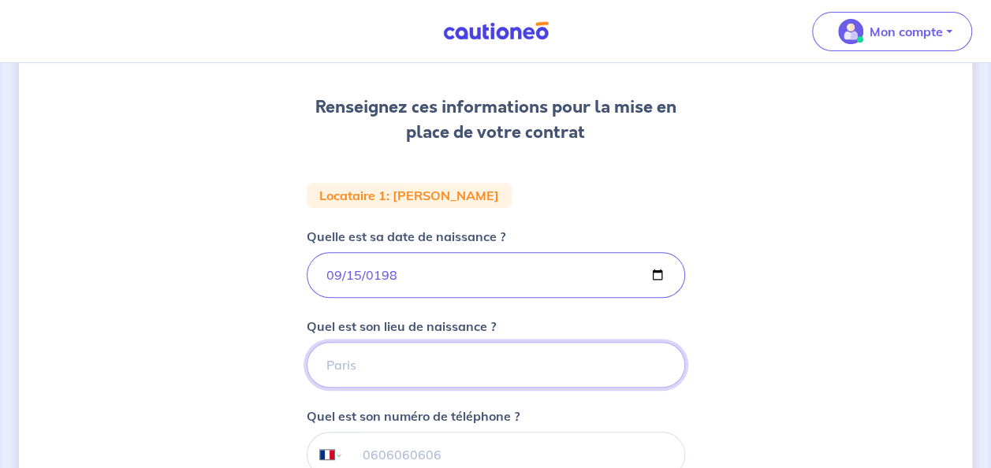
click at [486, 352] on input "Quel est son lieu de naissance ?" at bounding box center [496, 365] width 378 height 46
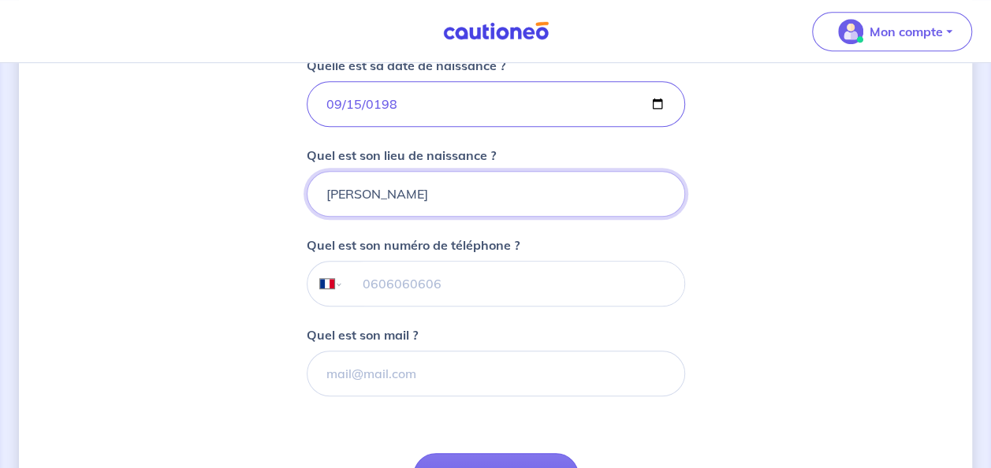
scroll to position [378, 0]
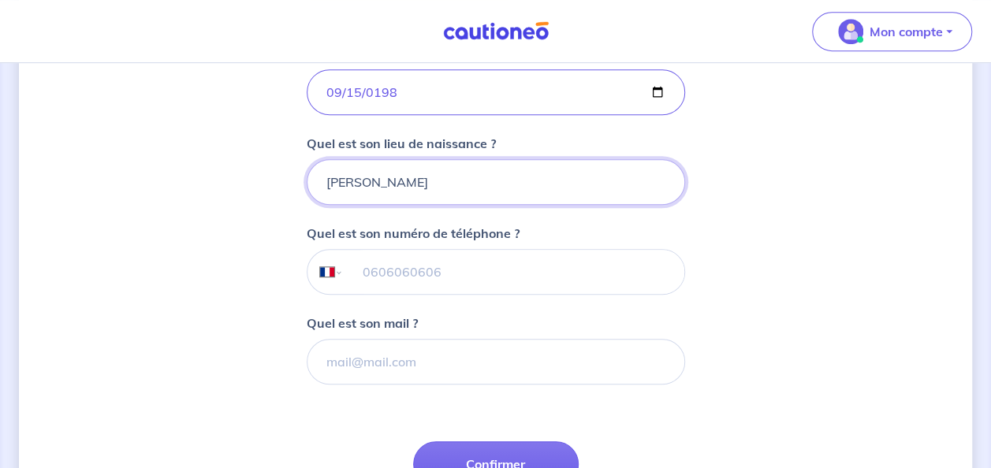
type input "HIRSON"
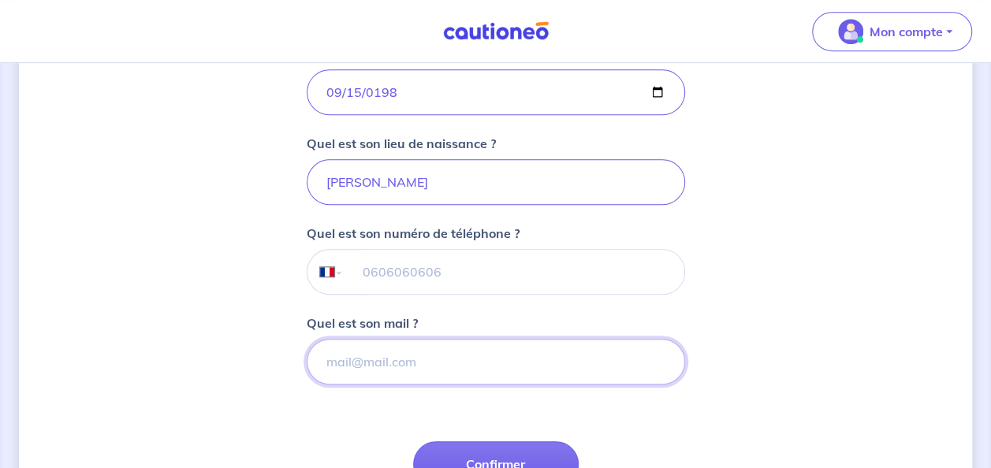
click at [565, 358] on input "Quel est son mail ?" at bounding box center [496, 362] width 378 height 46
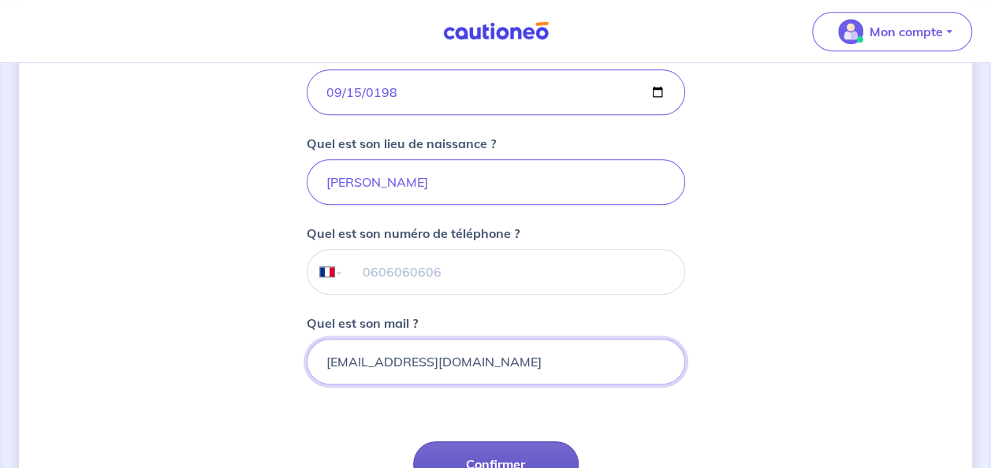
type input "hadoniz0274@hotmail.com"
click at [498, 455] on button "Confirmer" at bounding box center [496, 464] width 166 height 46
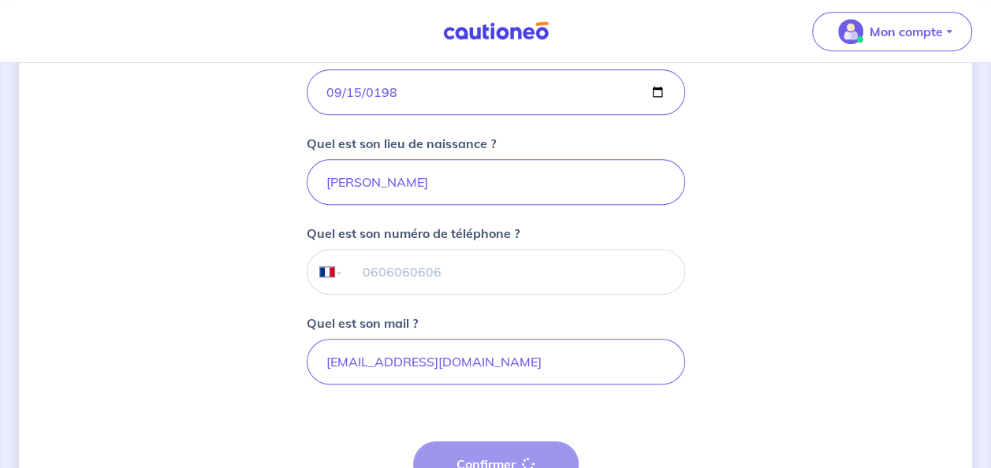
select select "FR"
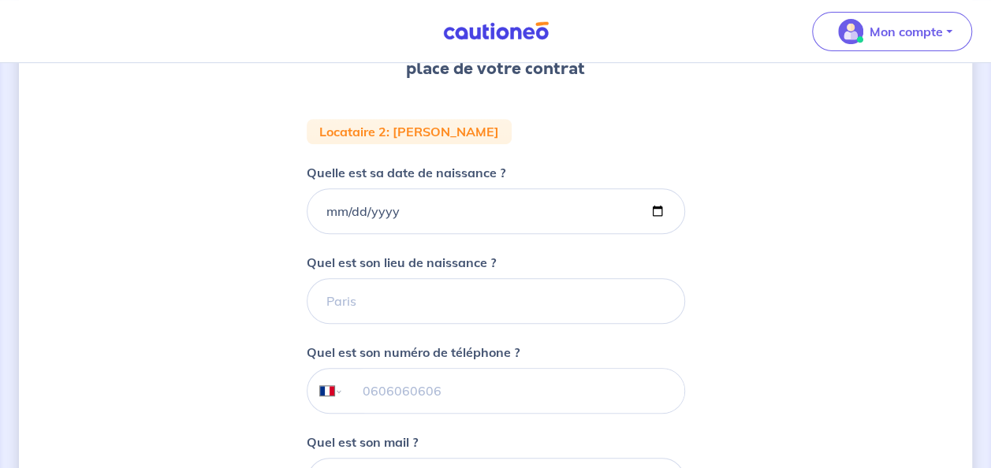
scroll to position [266, 0]
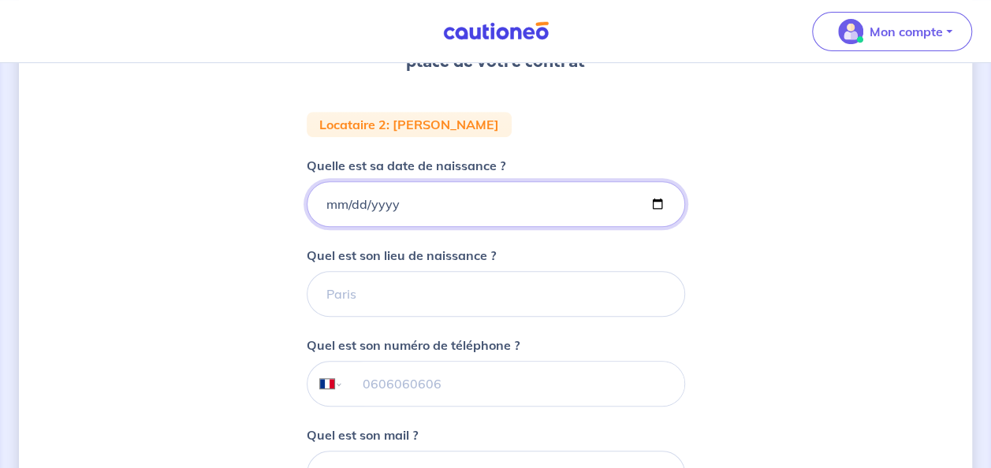
click at [504, 205] on input "Quelle est sa date de naissance ?" at bounding box center [496, 204] width 378 height 46
type input "1996-01-02"
click at [422, 303] on input "Quel est son lieu de naissance ?" at bounding box center [496, 294] width 378 height 46
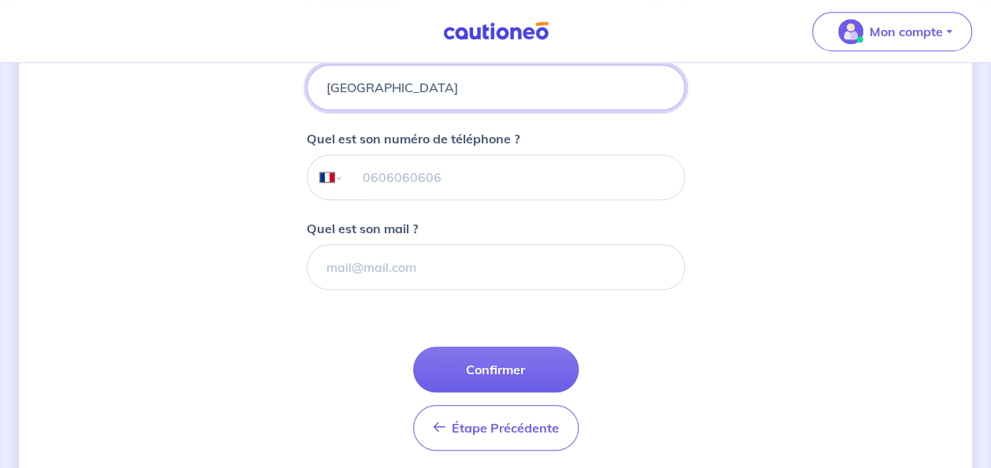
scroll to position [497, 0]
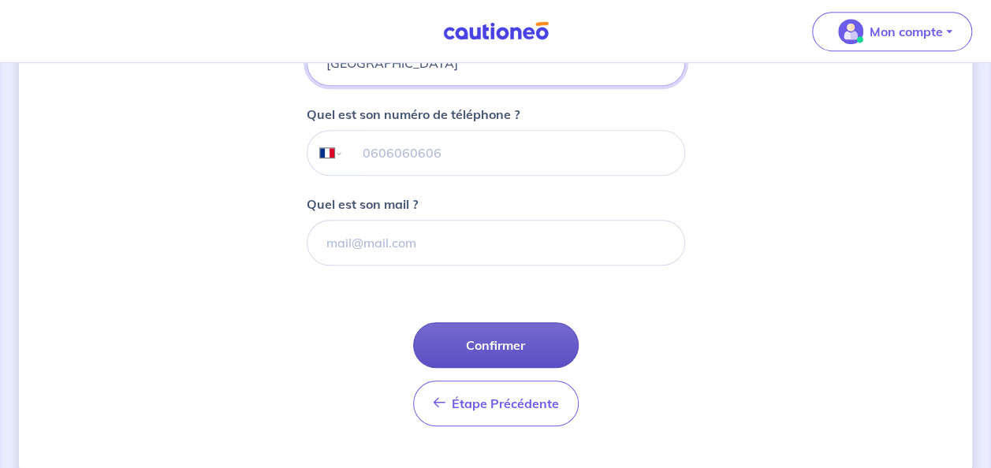
type input "THONON LES BAINS"
click at [521, 348] on button "Confirmer" at bounding box center [496, 345] width 166 height 46
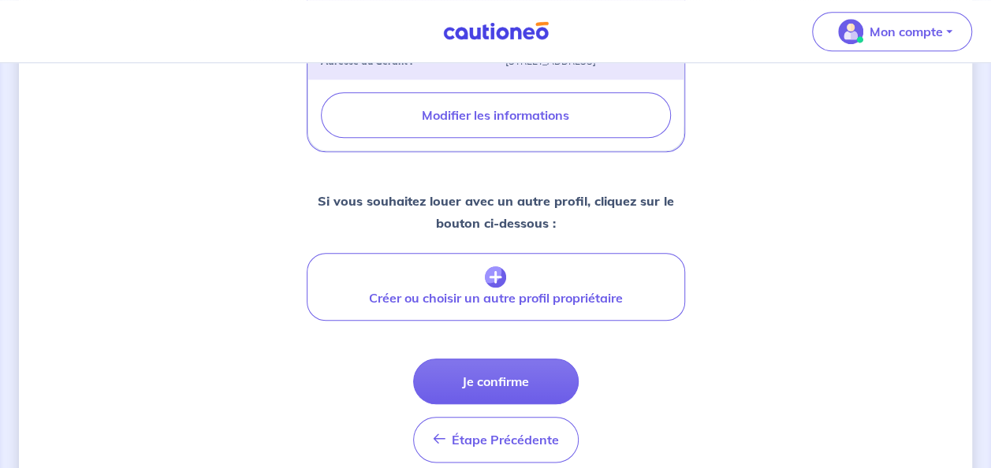
scroll to position [771, 0]
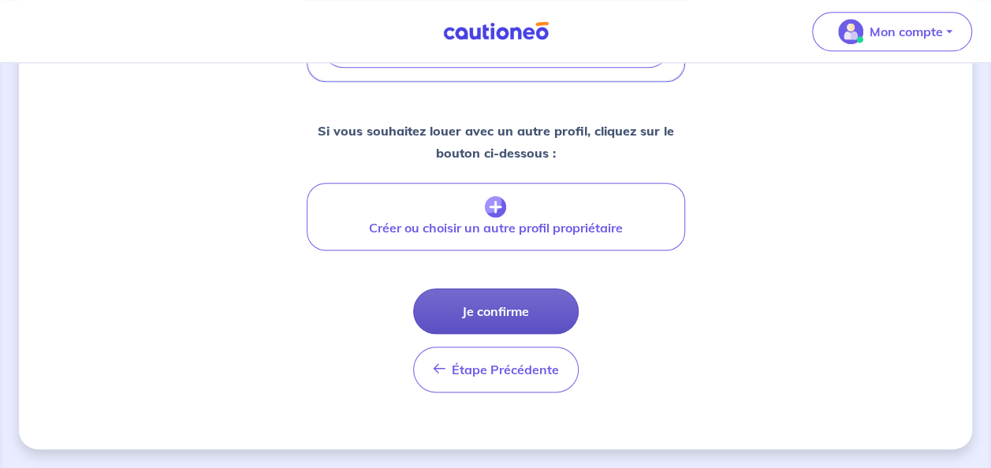
click at [523, 307] on button "Je confirme" at bounding box center [496, 311] width 166 height 46
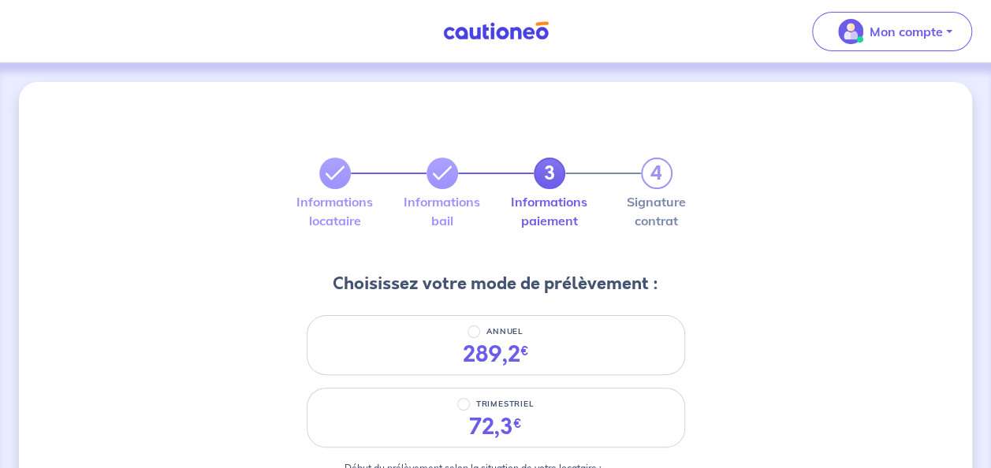
drag, startPoint x: 990, startPoint y: 143, endPoint x: 990, endPoint y: 157, distance: 13.4
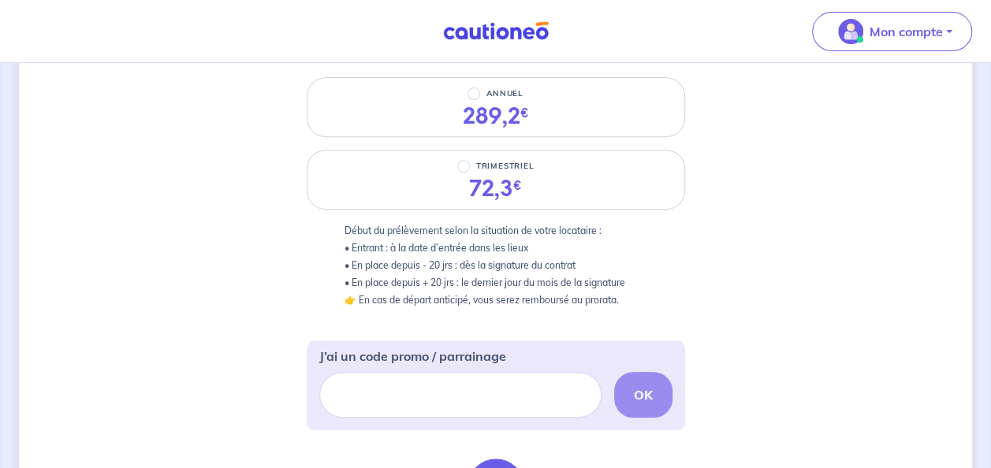
scroll to position [254, 0]
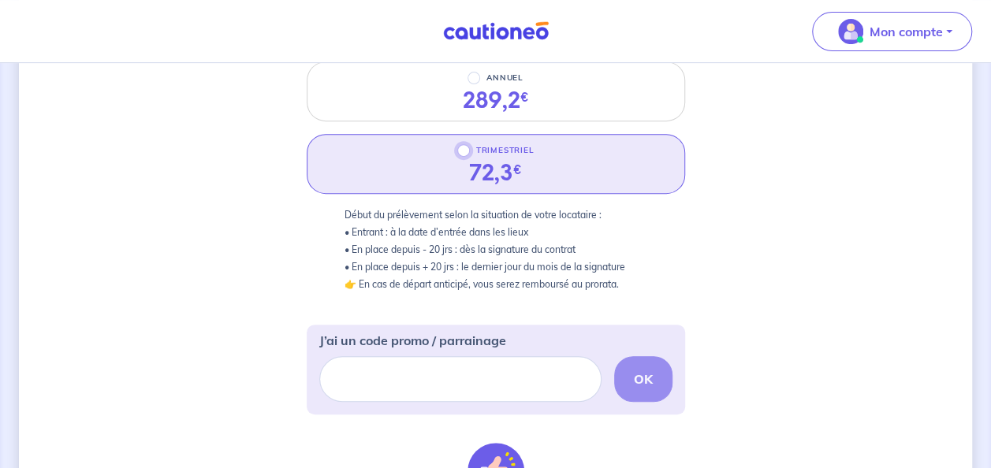
click at [462, 145] on input "TRIMESTRIEL" at bounding box center [463, 150] width 13 height 13
radio input "true"
click at [399, 400] on div "J’ai un code promo / parrainage OK" at bounding box center [495, 370] width 353 height 90
click at [406, 383] on input "J’ai un code promo / parrainage" at bounding box center [460, 379] width 282 height 46
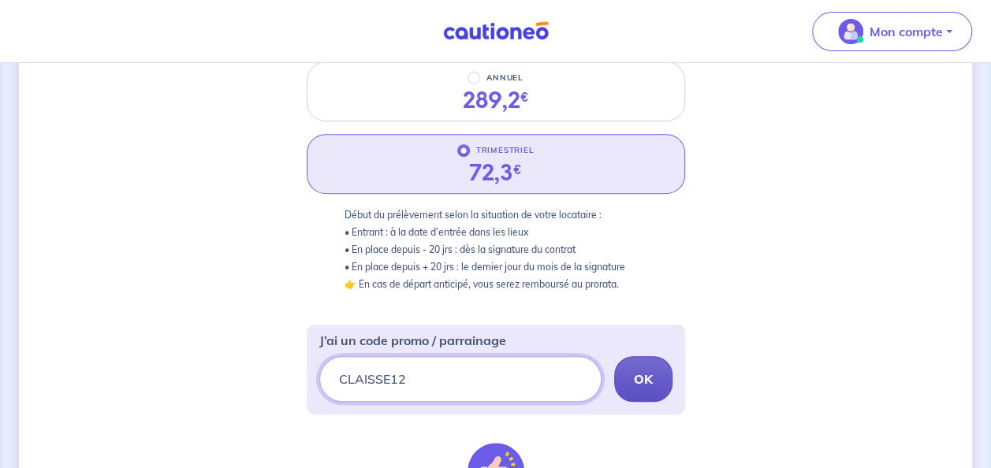
type input "CLAISSE12"
click at [657, 367] on button "OK" at bounding box center [643, 379] width 58 height 46
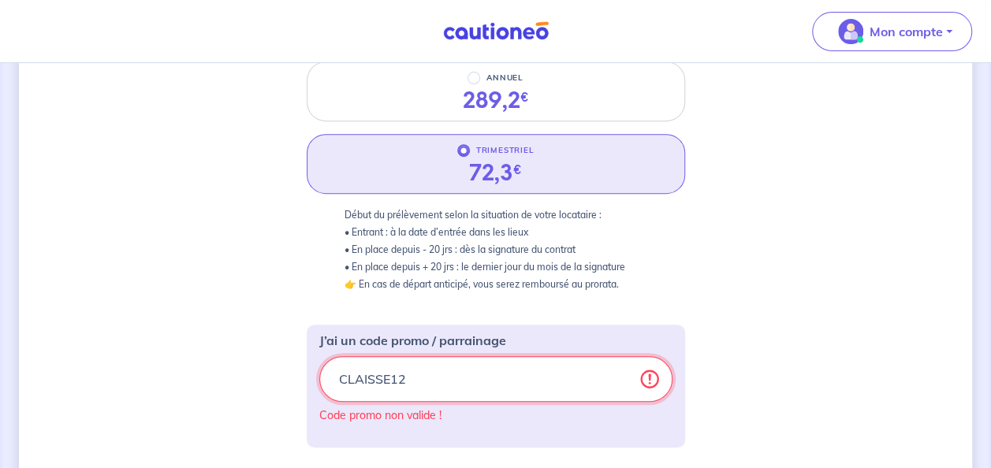
drag, startPoint x: 591, startPoint y: 385, endPoint x: 277, endPoint y: 370, distance: 314.0
click at [277, 370] on div "3 4 Informations locataire Informations bail Informations paiement Signature co…" at bounding box center [495, 357] width 953 height 1058
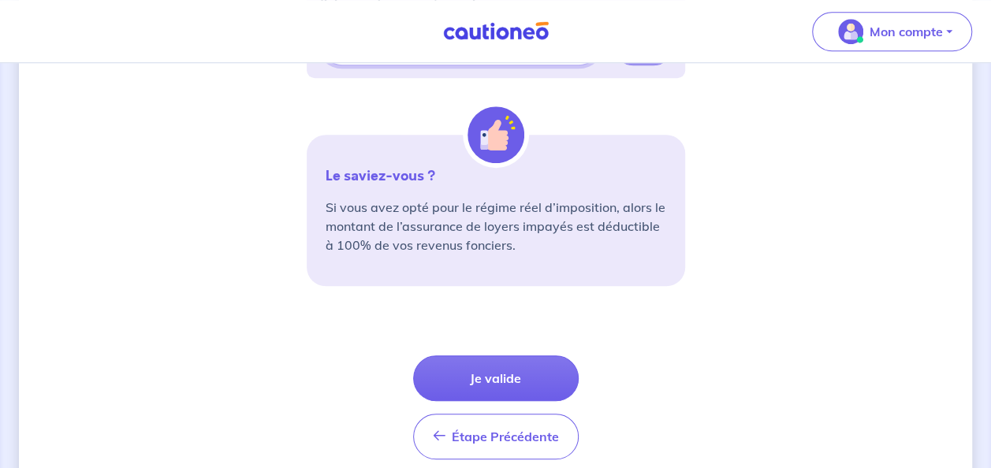
scroll to position [598, 0]
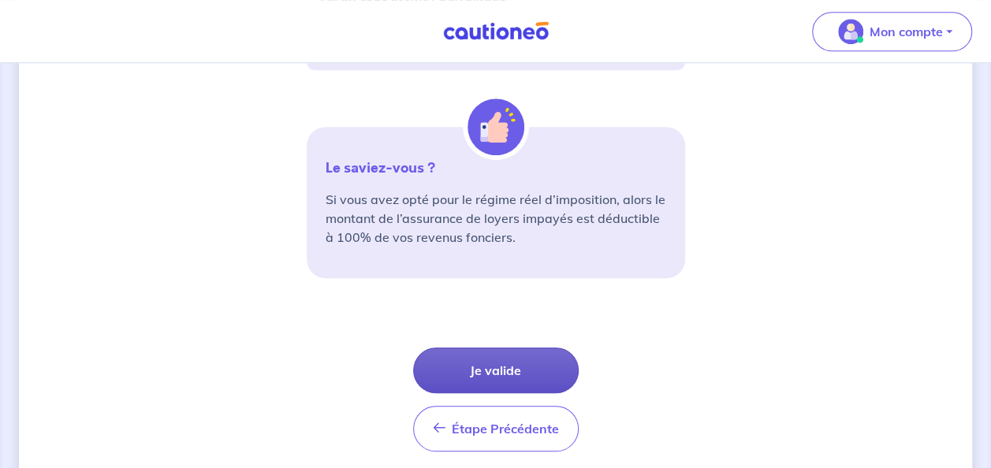
click at [514, 362] on button "Je valide" at bounding box center [496, 371] width 166 height 46
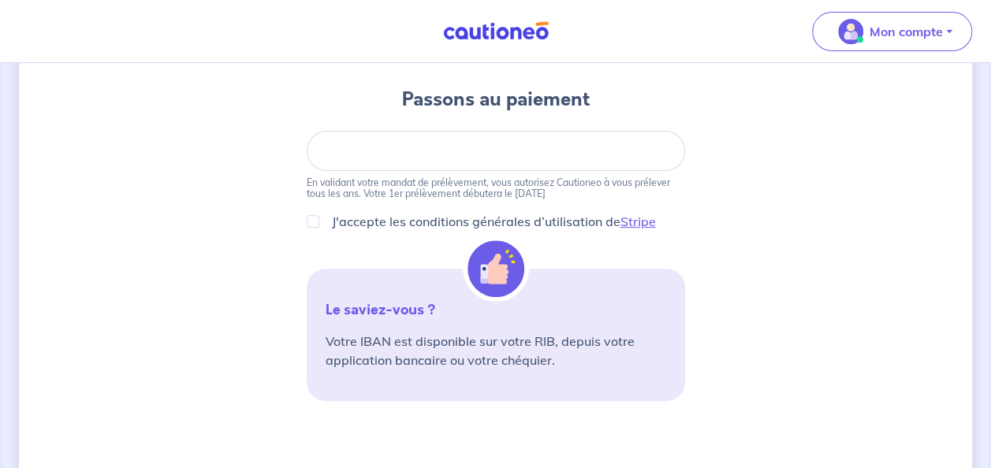
scroll to position [181, 0]
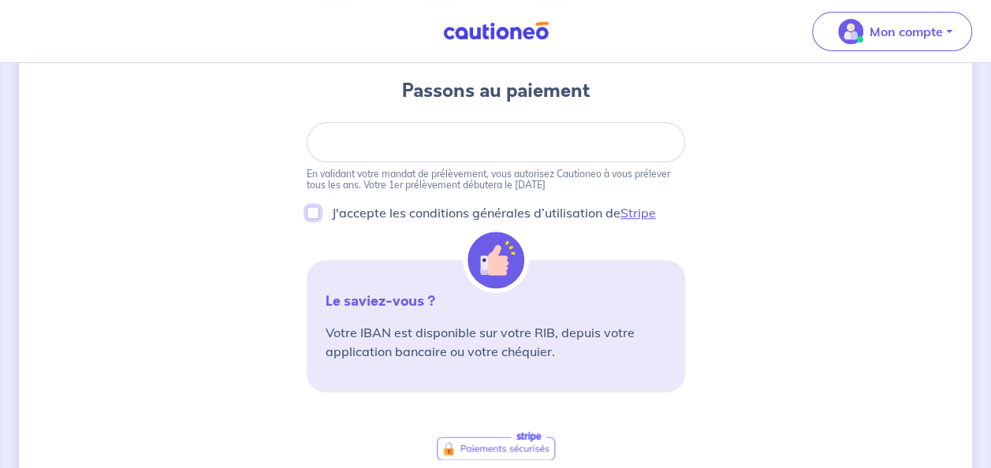
click at [314, 207] on input "J'accepte les conditions générales d’utilisation de Stripe" at bounding box center [313, 213] width 13 height 13
checkbox input "true"
click at [564, 150] on div at bounding box center [496, 142] width 378 height 40
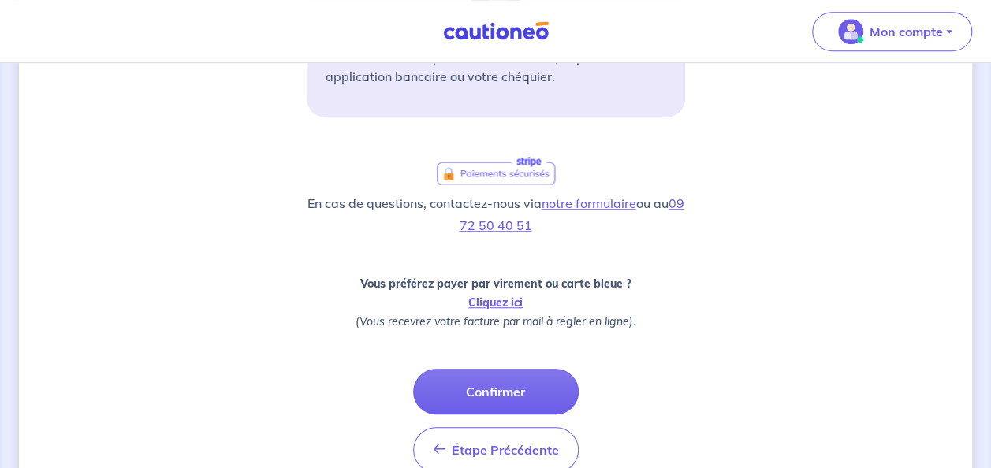
scroll to position [489, 0]
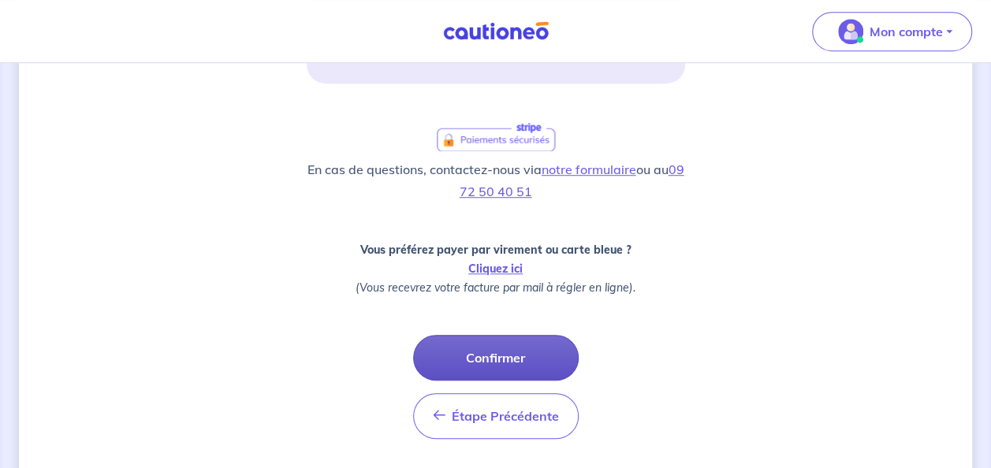
click at [476, 352] on button "Confirmer" at bounding box center [496, 358] width 166 height 46
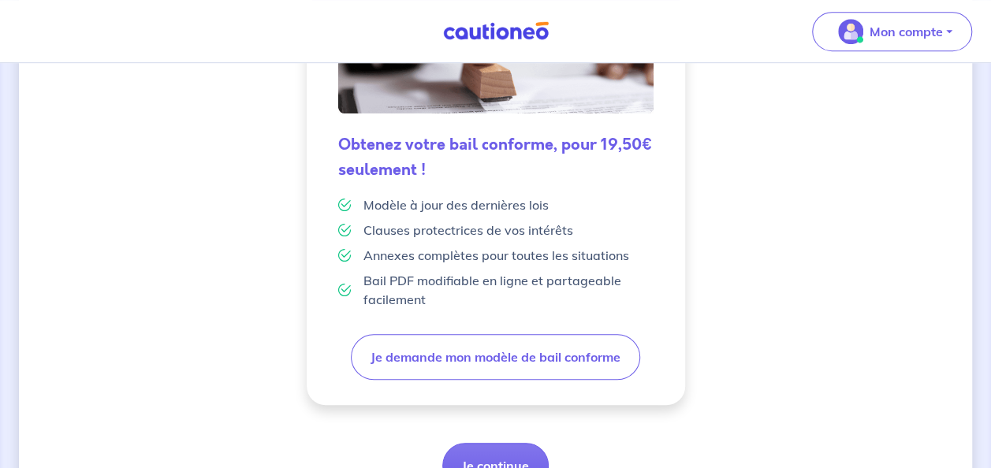
scroll to position [523, 0]
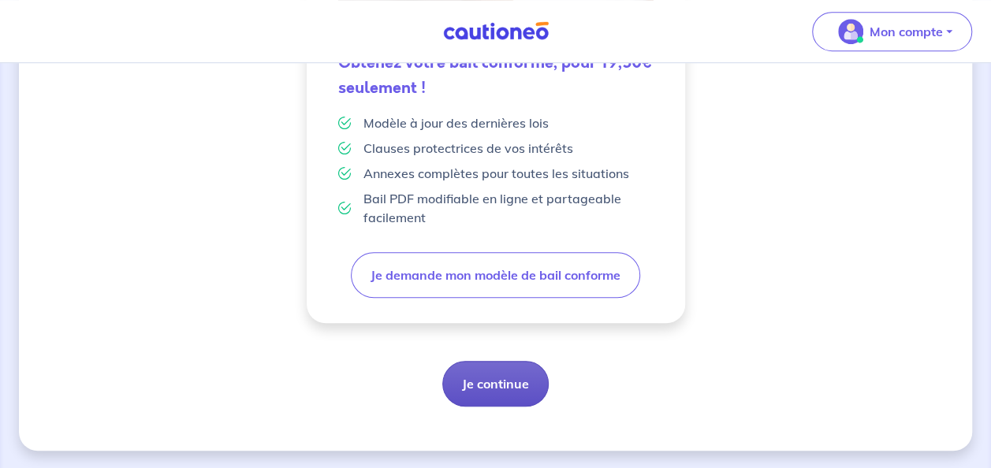
click at [505, 385] on button "Je continue" at bounding box center [495, 384] width 106 height 46
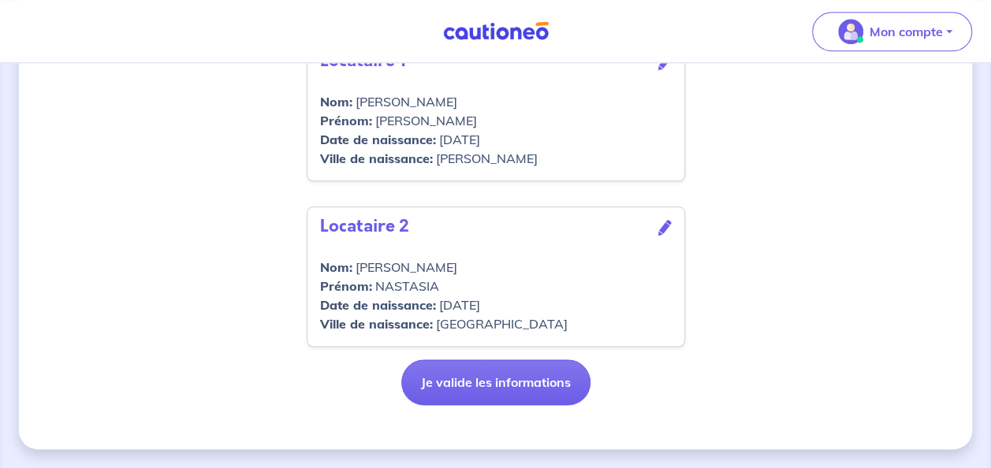
scroll to position [785, 0]
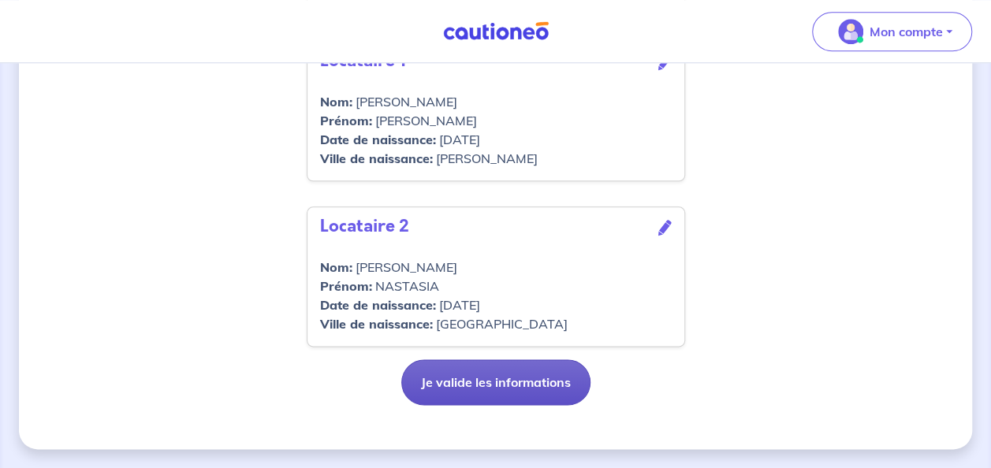
click at [528, 385] on button "Je valide les informations" at bounding box center [495, 382] width 189 height 46
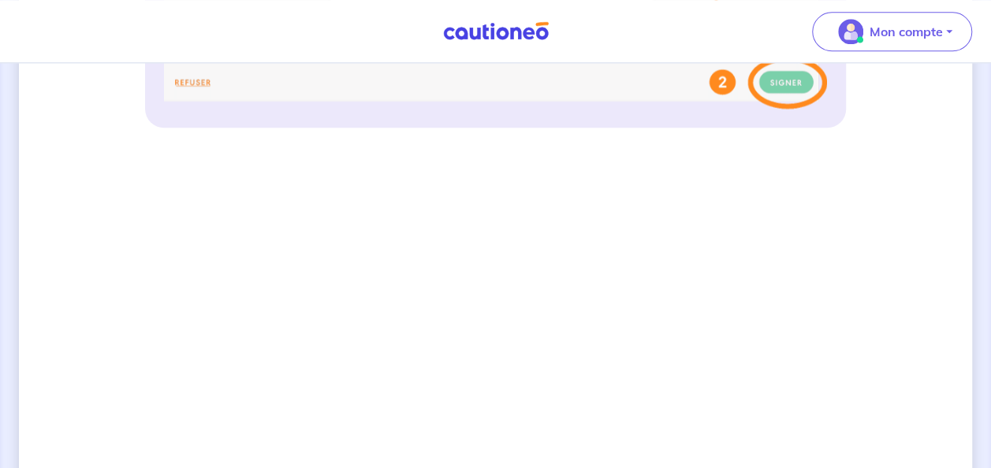
scroll to position [821, 0]
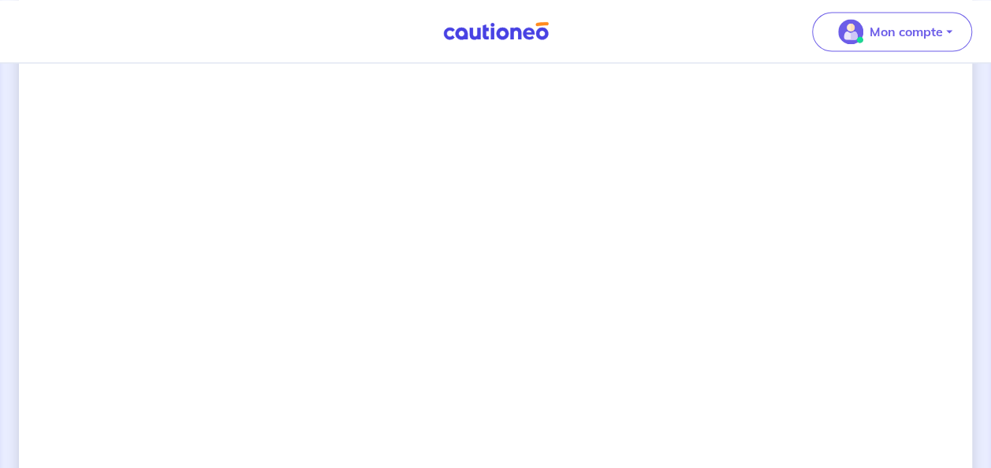
scroll to position [1456, 0]
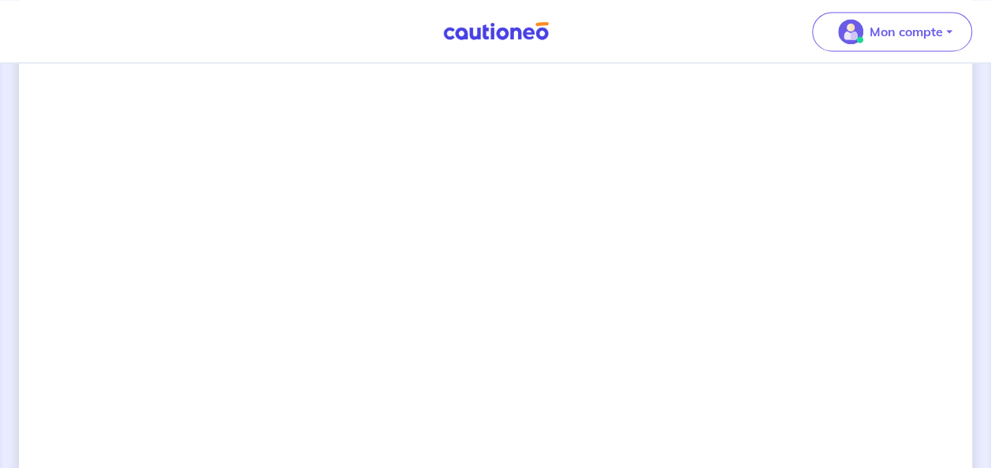
scroll to position [1172, 0]
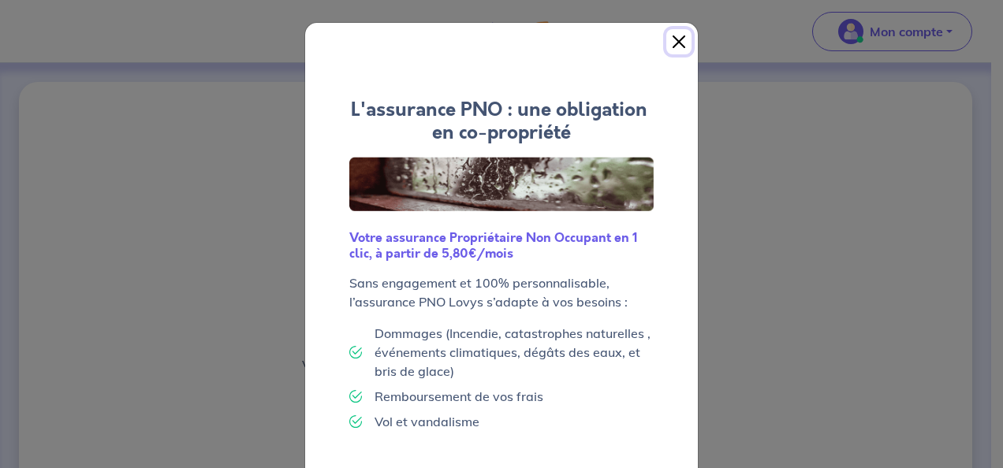
click at [679, 40] on button "Close" at bounding box center [678, 41] width 25 height 25
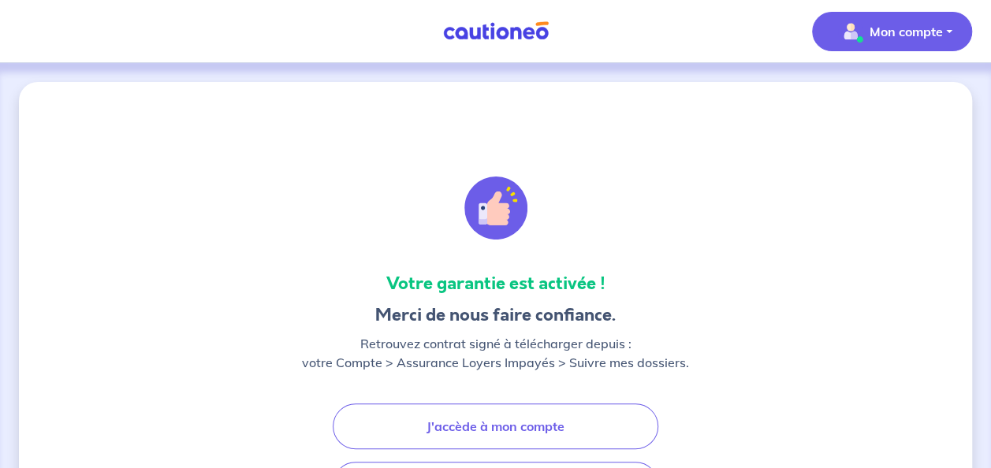
click at [936, 47] on button "Mon compte" at bounding box center [892, 31] width 160 height 39
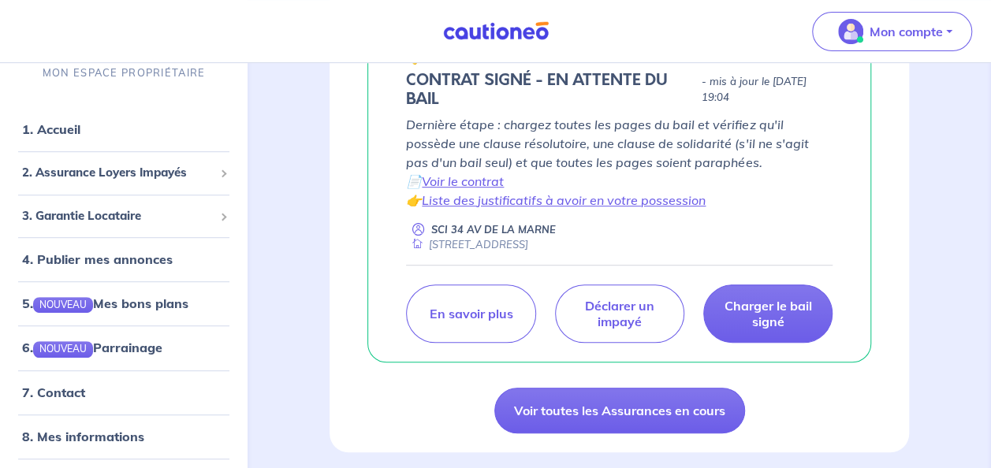
click at [703, 166] on p "Dernière étape : chargez toutes les pages du bail et vérifiez qu'il possède une…" at bounding box center [619, 162] width 426 height 95
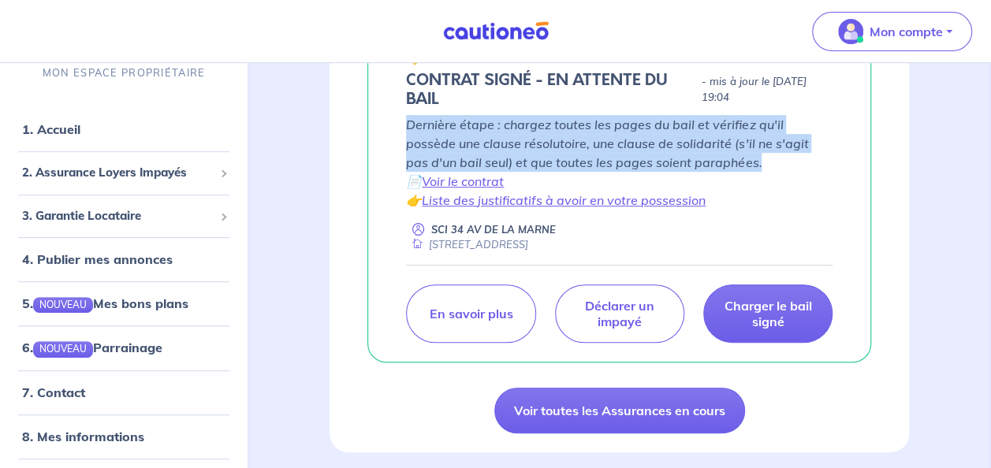
drag, startPoint x: 692, startPoint y: 166, endPoint x: 408, endPoint y: 114, distance: 289.3
click at [408, 115] on p "Dernière étape : chargez toutes les pages du bail et vérifiez qu'il possède une…" at bounding box center [619, 162] width 426 height 95
click at [642, 194] on link "Liste des justificatifs à avoir en votre possession" at bounding box center [564, 200] width 284 height 16
